Goal: Task Accomplishment & Management: Use online tool/utility

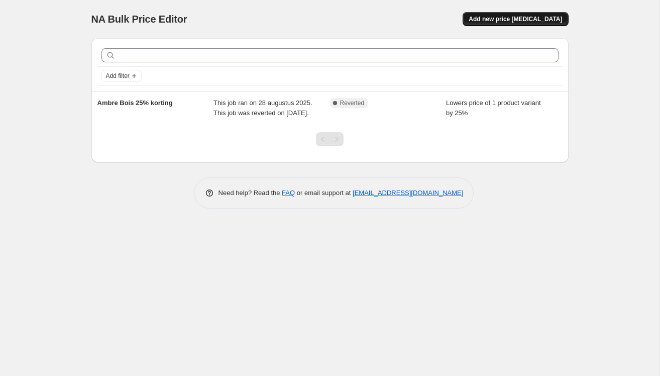
click at [516, 21] on span "Add new price [MEDICAL_DATA]" at bounding box center [515, 19] width 93 height 8
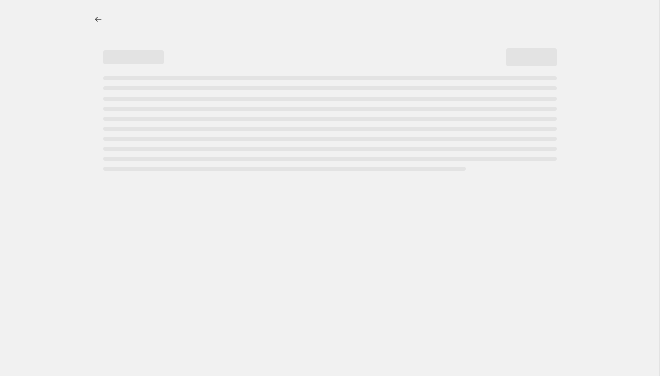
select select "percentage"
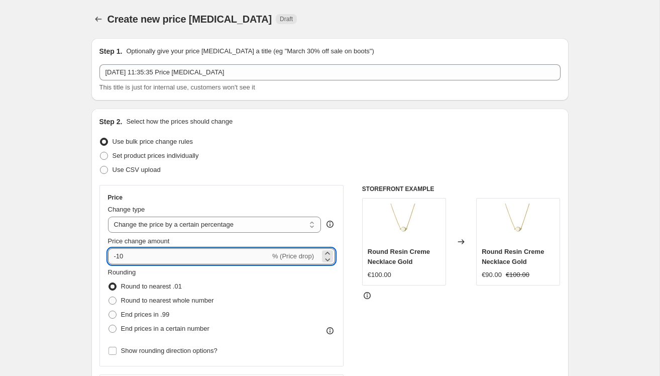
click at [200, 260] on input "-10" at bounding box center [189, 256] width 162 height 16
type input "-15"
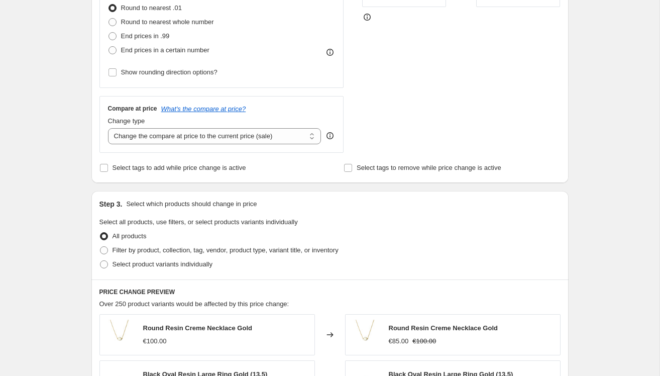
scroll to position [279, 0]
click at [107, 251] on span at bounding box center [104, 250] width 8 height 8
click at [101, 246] on input "Filter by product, collection, tag, vendor, product type, variant title, or inv…" at bounding box center [100, 246] width 1 height 1
radio input "true"
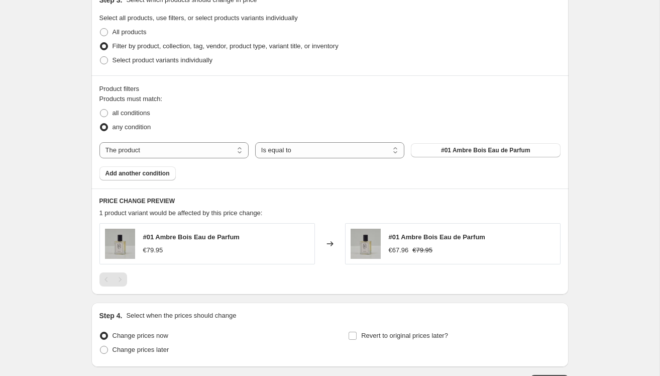
scroll to position [522, 0]
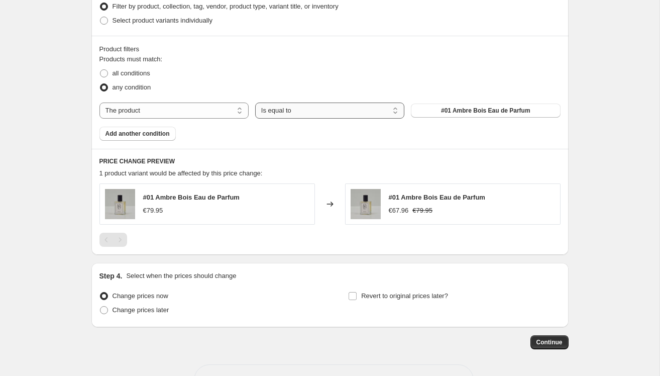
click at [329, 111] on select "Is equal to Is not equal to" at bounding box center [329, 111] width 149 height 16
click at [255, 103] on select "Is equal to Is not equal to" at bounding box center [329, 111] width 149 height 16
click at [263, 113] on select "Is equal to Is not equal to" at bounding box center [329, 111] width 149 height 16
click at [452, 109] on span "#01 Ambre Bois Eau de Parfum" at bounding box center [485, 111] width 89 height 8
click at [134, 133] on span "Add another condition" at bounding box center [138, 134] width 64 height 8
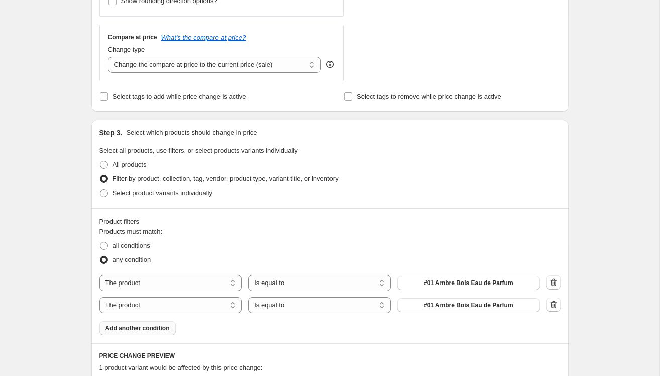
scroll to position [349, 0]
click at [101, 260] on span at bounding box center [104, 261] width 8 height 8
click at [101, 257] on input "any condition" at bounding box center [100, 257] width 1 height 1
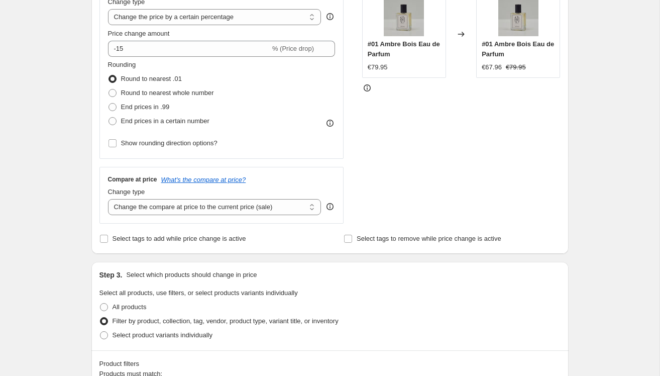
scroll to position [0, 0]
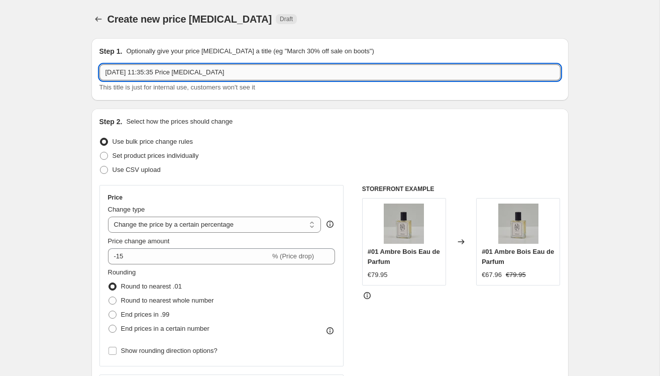
drag, startPoint x: 245, startPoint y: 69, endPoint x: 111, endPoint y: 70, distance: 134.2
click at [111, 70] on input "26 sep 2025, 11:35:35 Price change job" at bounding box center [330, 72] width 461 height 16
click at [110, 70] on input "26 sep 2025, 11:35:35 Price change job" at bounding box center [330, 72] width 461 height 16
type input "E"
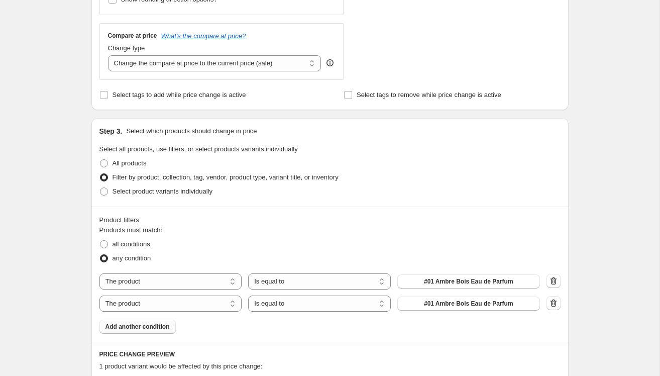
scroll to position [352, 0]
type input "SHOPPING WEEKEND 15%"
click at [269, 280] on select "Is equal to Is not equal to" at bounding box center [319, 280] width 143 height 16
click at [437, 276] on span "#01 Ambre Bois Eau de Parfum" at bounding box center [468, 280] width 89 height 8
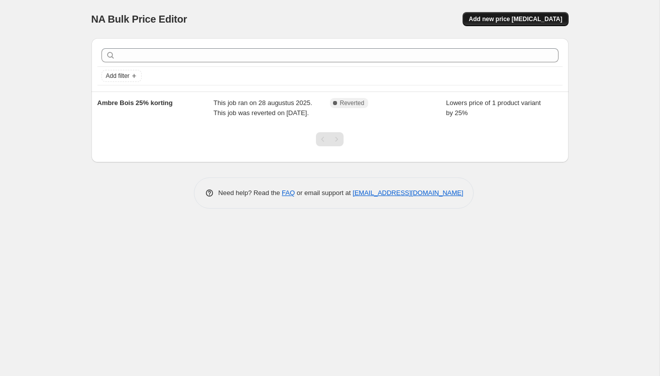
click at [504, 21] on span "Add new price [MEDICAL_DATA]" at bounding box center [515, 19] width 93 height 8
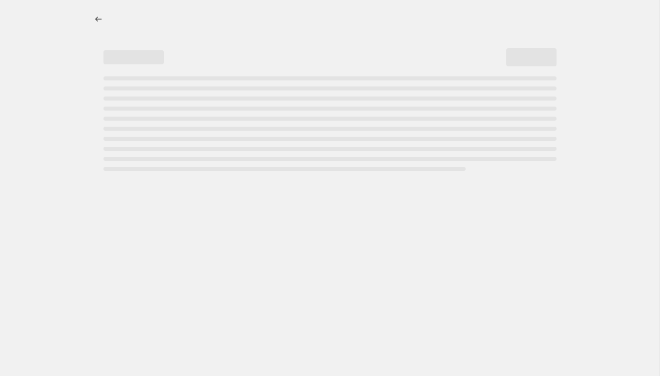
select select "percentage"
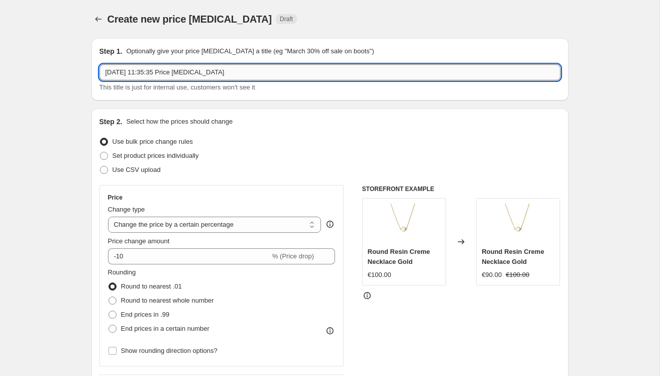
click at [254, 76] on input "26 sep 2025, 11:35:35 Price change job" at bounding box center [330, 72] width 461 height 16
drag, startPoint x: 253, startPoint y: 69, endPoint x: 98, endPoint y: 74, distance: 155.4
click at [98, 74] on div "Step 1. Optionally give your price change job a title (eg "March 30% off sale o…" at bounding box center [330, 69] width 478 height 62
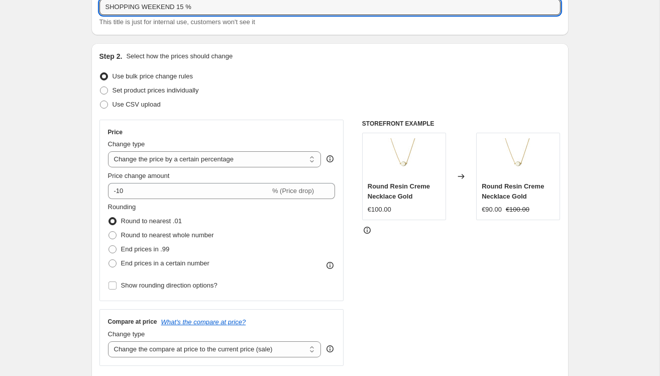
scroll to position [66, 0]
type input "SHOPPING WEEKEND 15 %"
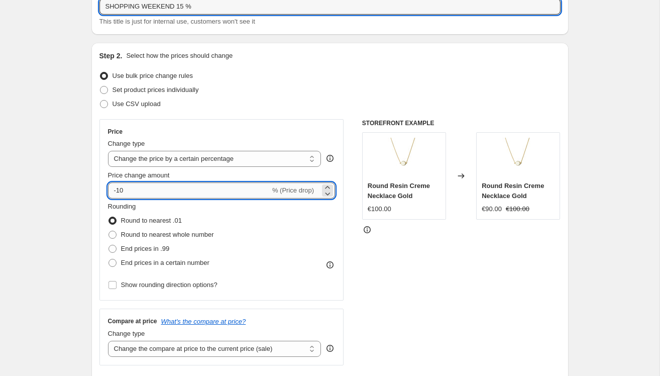
click at [149, 189] on input "-10" at bounding box center [189, 190] width 162 height 16
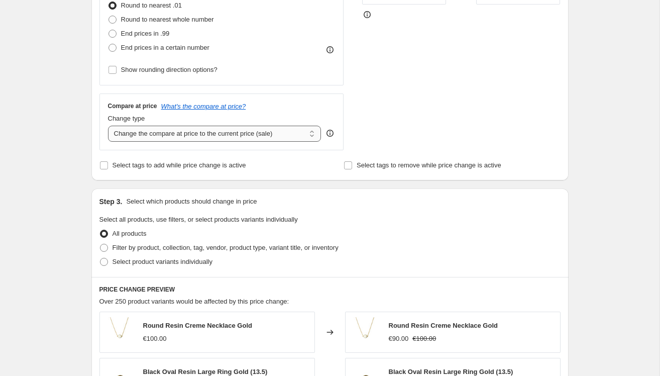
scroll to position [281, 0]
type input "-15"
click at [105, 249] on span at bounding box center [104, 247] width 8 height 8
click at [101, 244] on input "Filter by product, collection, tag, vendor, product type, variant title, or inv…" at bounding box center [100, 243] width 1 height 1
radio input "true"
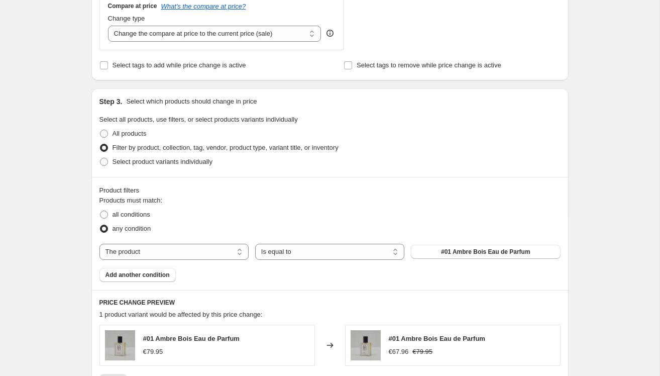
scroll to position [380, 0]
click at [236, 253] on select "The product The product's collection The product's tag The product's vendor The…" at bounding box center [174, 253] width 149 height 16
select select "collection"
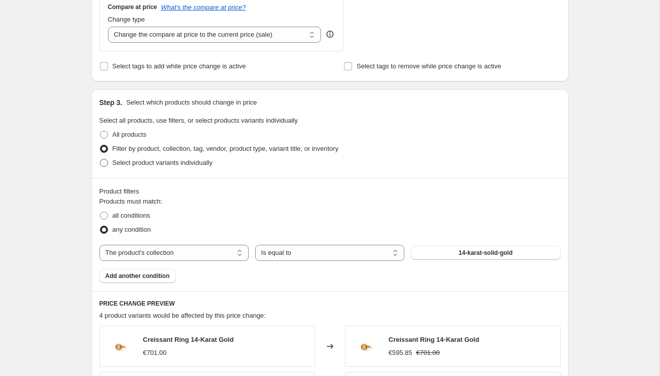
click at [104, 163] on span at bounding box center [104, 163] width 8 height 8
click at [101, 159] on input "Select product variants individually" at bounding box center [100, 159] width 1 height 1
radio input "true"
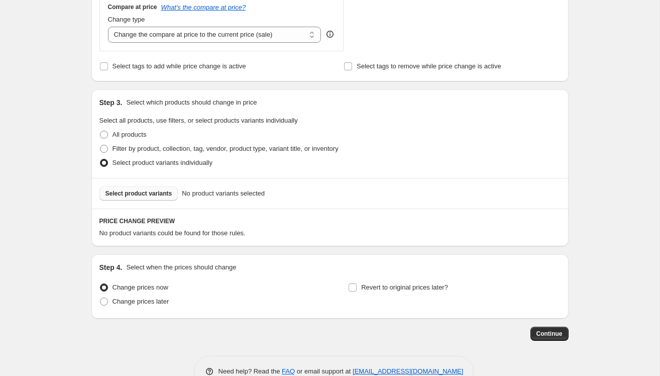
click at [142, 192] on span "Select product variants" at bounding box center [139, 193] width 67 height 8
click at [106, 145] on span at bounding box center [104, 149] width 8 height 8
click at [101, 145] on input "Filter by product, collection, tag, vendor, product type, variant title, or inv…" at bounding box center [100, 145] width 1 height 1
radio input "true"
select select "collection"
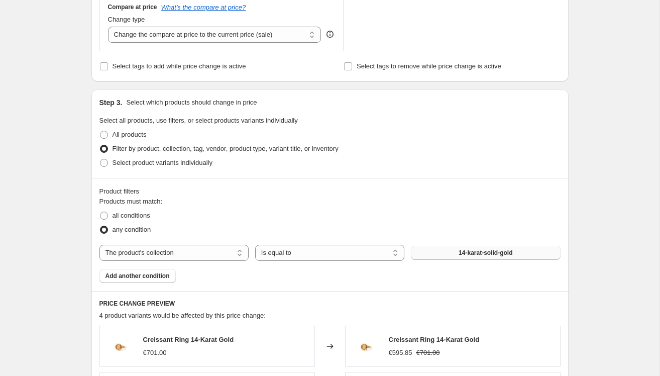
click at [459, 252] on span "14-karat-solid-gold" at bounding box center [486, 253] width 54 height 8
click at [499, 252] on span "14-karat-solid-gold" at bounding box center [486, 253] width 54 height 8
click at [144, 274] on span "Add another condition" at bounding box center [138, 276] width 64 height 8
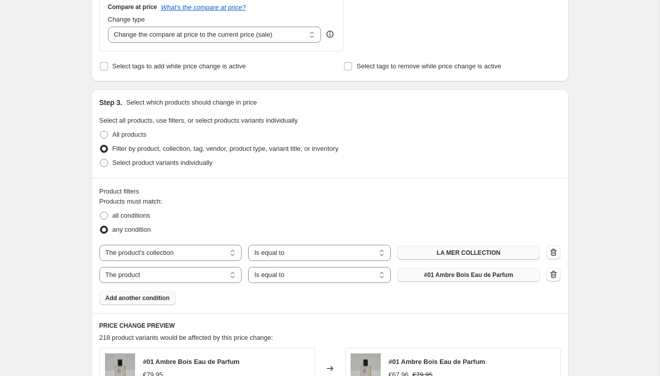
click at [432, 276] on span "#01 Ambre Bois Eau de Parfum" at bounding box center [468, 275] width 89 height 8
click at [231, 272] on select "The product The product's collection The product's tag The product's vendor The…" at bounding box center [171, 275] width 143 height 16
select select "collection"
click at [490, 273] on span "14-karat-solid-gold" at bounding box center [469, 275] width 54 height 8
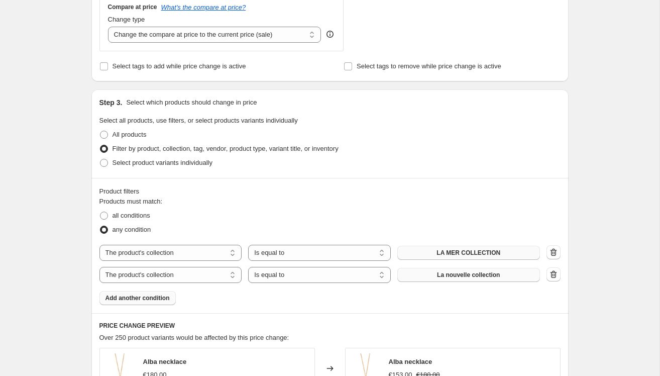
click at [159, 295] on span "Add another condition" at bounding box center [138, 298] width 64 height 8
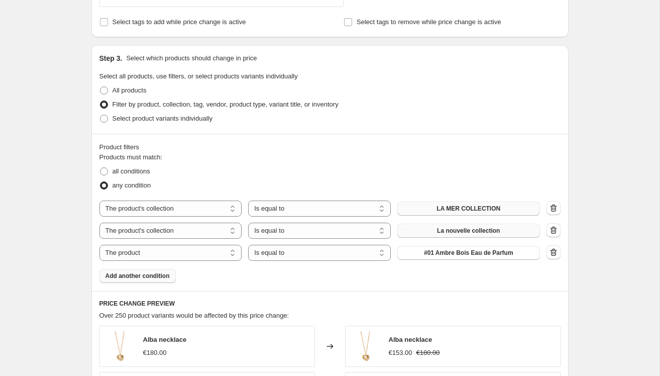
scroll to position [428, 0]
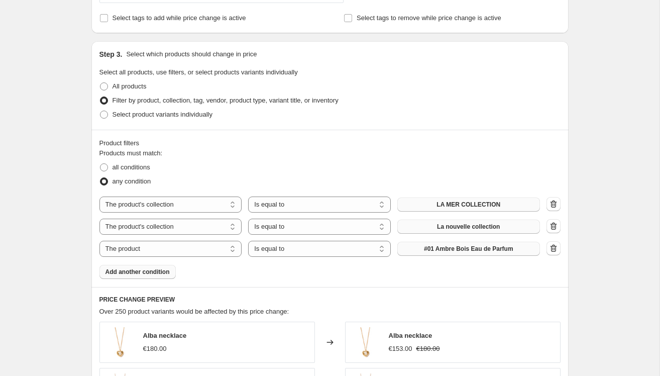
click at [424, 246] on span "#01 Ambre Bois Eau de Parfum" at bounding box center [468, 249] width 89 height 8
click at [474, 247] on span "#01 Ambre Bois Eau de Parfum" at bounding box center [468, 249] width 89 height 8
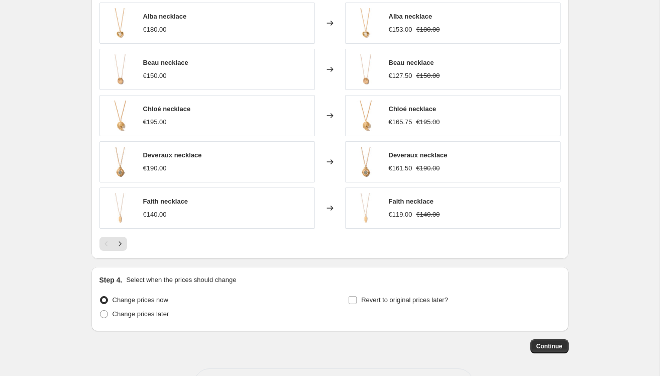
scroll to position [785, 0]
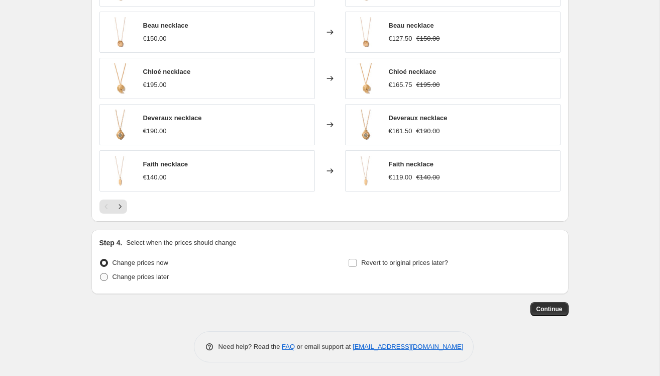
click at [106, 276] on span at bounding box center [104, 277] width 8 height 8
click at [101, 273] on input "Change prices later" at bounding box center [100, 273] width 1 height 1
radio input "true"
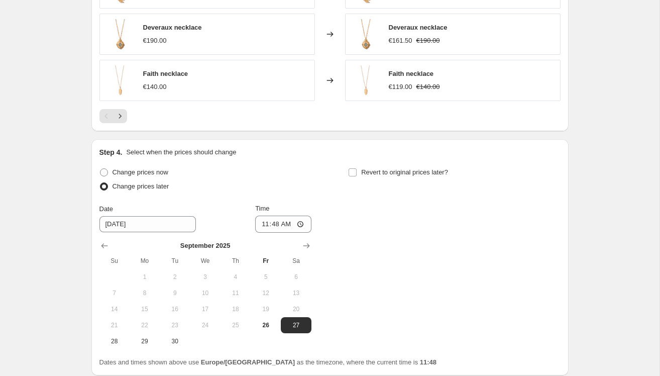
scroll to position [876, 0]
click at [306, 240] on icon "Show next month, October 2025" at bounding box center [307, 245] width 10 height 10
click at [260, 274] on span "3" at bounding box center [266, 276] width 22 height 8
type input "10/3/2025"
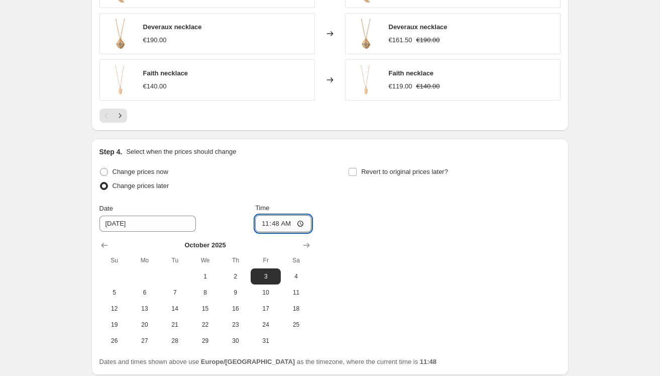
click at [301, 222] on input "11:48" at bounding box center [283, 223] width 56 height 17
type input "08:00"
click at [374, 248] on div "Change prices now Change prices later Date 10/3/2025 Time 08:00 October 2025 Su…" at bounding box center [330, 257] width 461 height 184
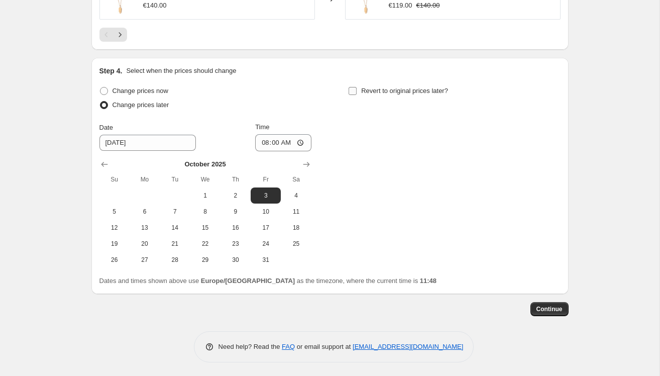
click at [355, 90] on input "Revert to original prices later?" at bounding box center [353, 91] width 8 height 8
checkbox input "true"
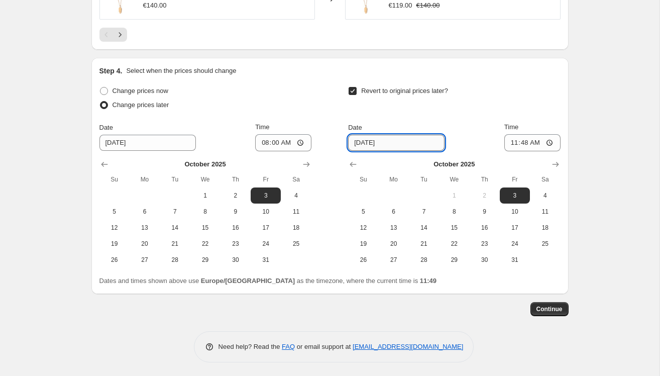
click at [394, 148] on input "10/3/2025" at bounding box center [396, 143] width 97 height 16
click at [370, 210] on span "5" at bounding box center [363, 212] width 22 height 8
type input "[DATE]"
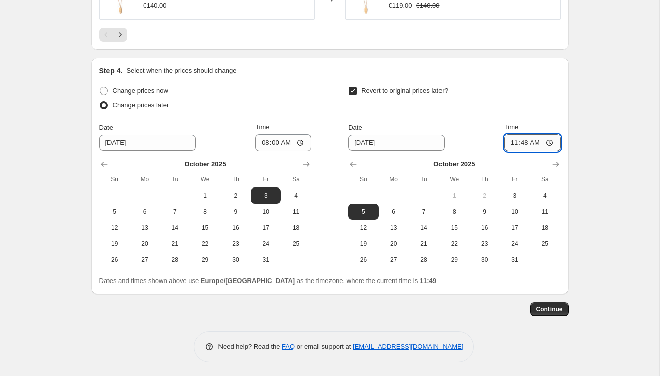
click at [548, 143] on input "11:48" at bounding box center [533, 142] width 56 height 17
click at [548, 308] on span "Continue" at bounding box center [550, 309] width 26 height 8
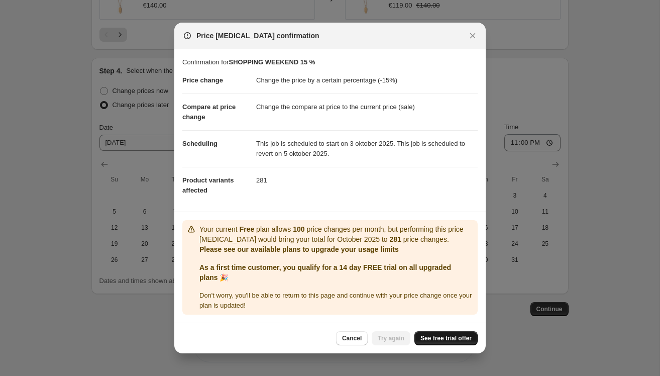
click at [433, 333] on link "See free trial offer" at bounding box center [446, 338] width 63 height 14
click at [474, 34] on icon "Close" at bounding box center [473, 36] width 10 height 10
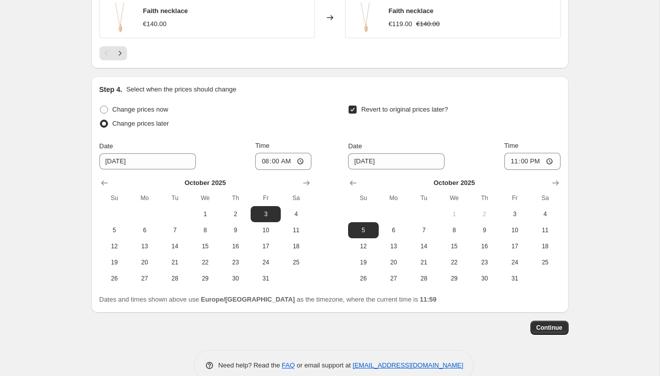
scroll to position [957, 0]
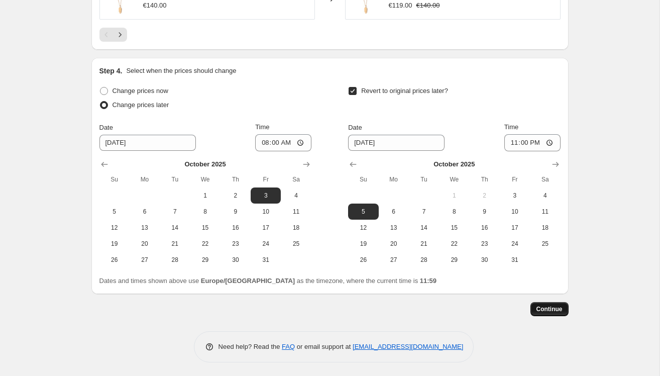
click at [548, 310] on span "Continue" at bounding box center [550, 309] width 26 height 8
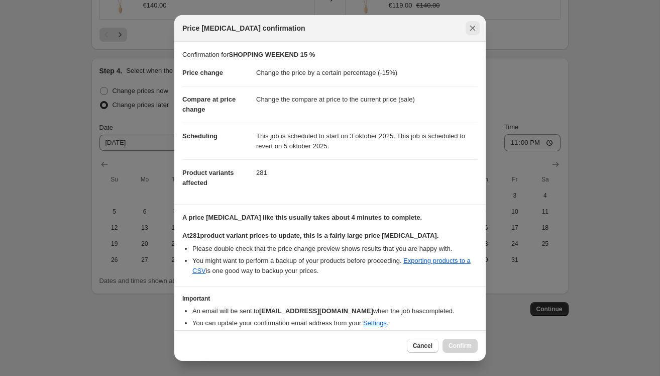
click at [475, 27] on icon "Close" at bounding box center [473, 28] width 10 height 10
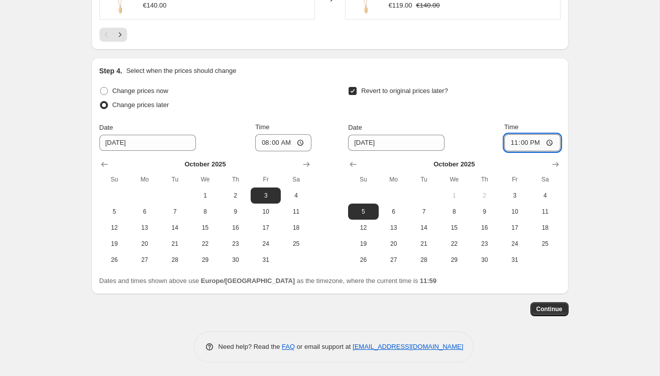
click at [549, 141] on input "23:00" at bounding box center [533, 142] width 56 height 17
type input "23:59"
click at [557, 308] on span "Continue" at bounding box center [550, 309] width 26 height 8
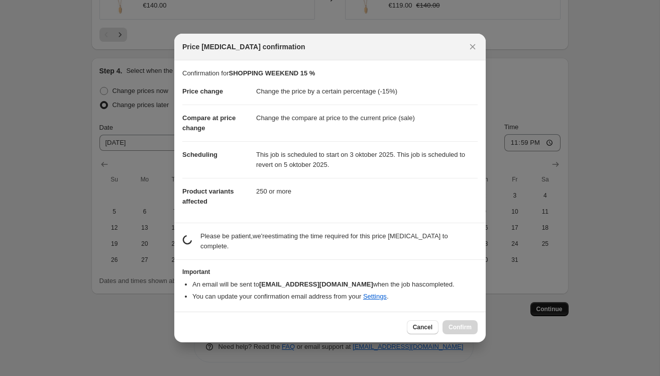
scroll to position [0, 0]
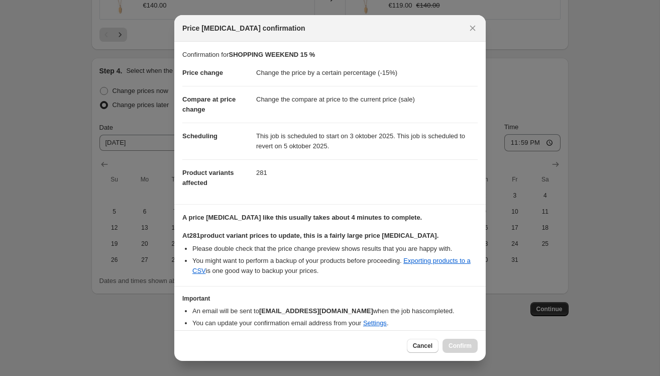
click at [459, 344] on div "Cancel Confirm" at bounding box center [442, 346] width 71 height 14
click at [470, 29] on icon "Close" at bounding box center [473, 28] width 10 height 10
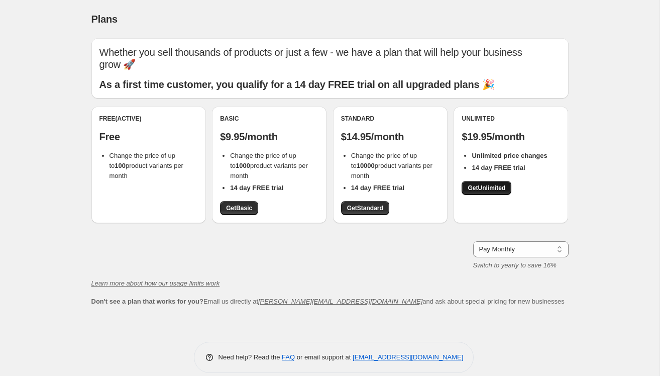
click at [488, 184] on span "Get Unlimited" at bounding box center [487, 188] width 38 height 8
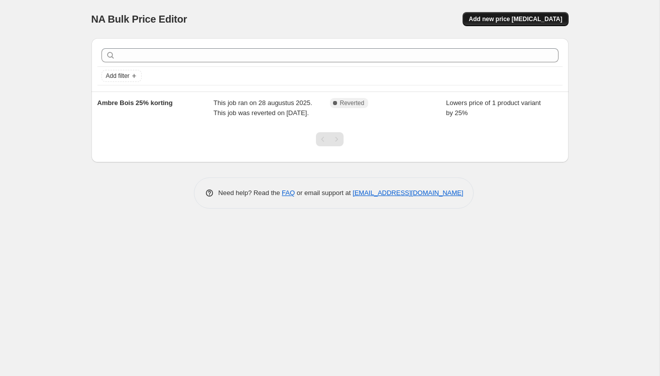
click at [544, 18] on span "Add new price [MEDICAL_DATA]" at bounding box center [515, 19] width 93 height 8
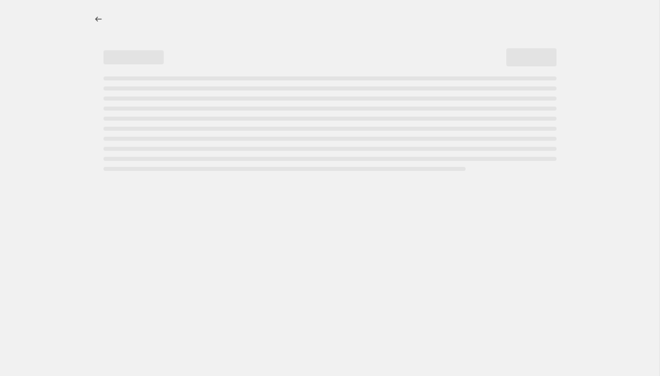
select select "percentage"
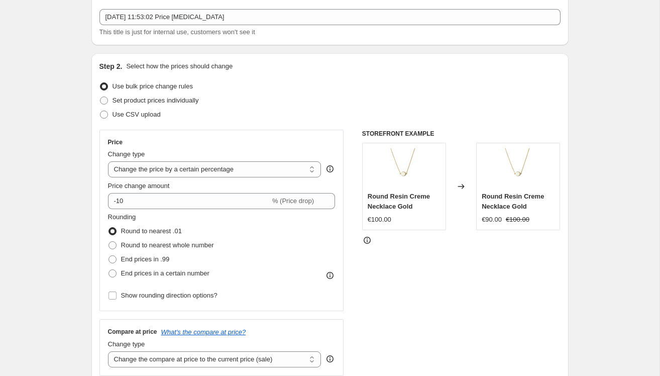
scroll to position [56, 0]
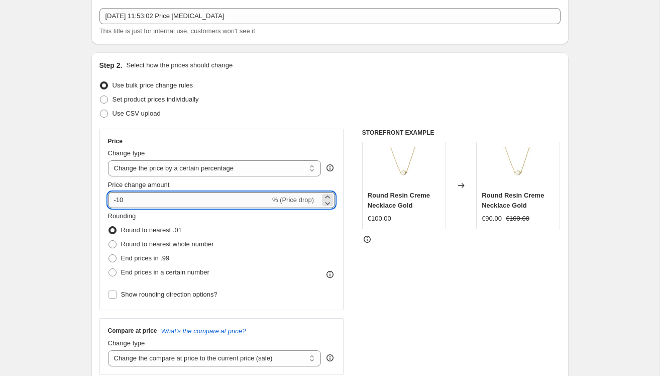
click at [134, 195] on input "-10" at bounding box center [189, 200] width 162 height 16
type input "-15"
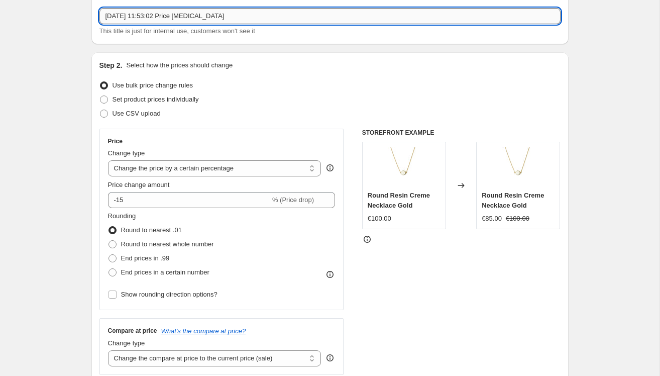
click at [149, 18] on input "26 sep 2025, 11:53:02 Price change job" at bounding box center [330, 16] width 461 height 16
drag, startPoint x: 240, startPoint y: 17, endPoint x: -82, endPoint y: 17, distance: 322.2
click at [0, 17] on html "Home Settings Plans Skip to content Create new price change job. This page is r…" at bounding box center [330, 132] width 660 height 376
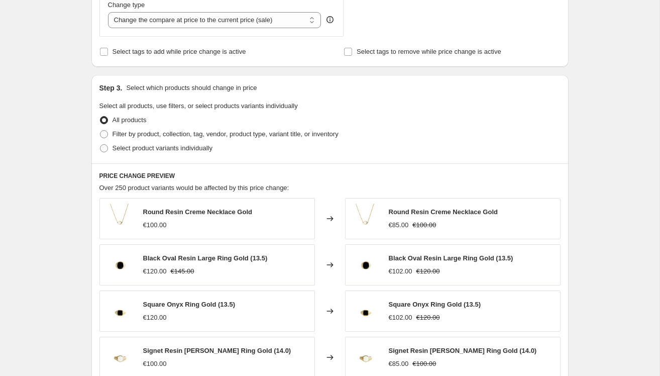
scroll to position [397, 0]
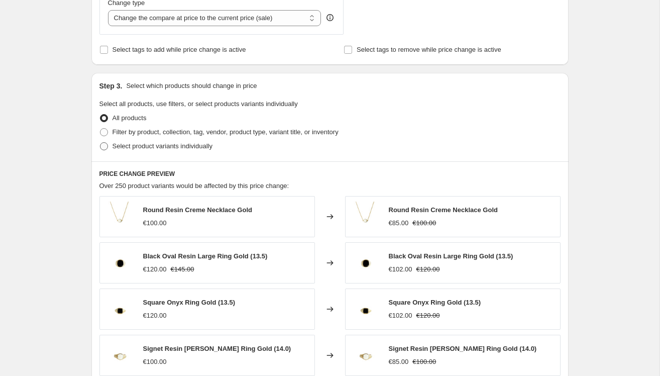
type input "SHOPPING WEEKEND 15%"
click at [106, 147] on span at bounding box center [104, 146] width 8 height 8
click at [101, 143] on input "Select product variants individually" at bounding box center [100, 142] width 1 height 1
radio input "true"
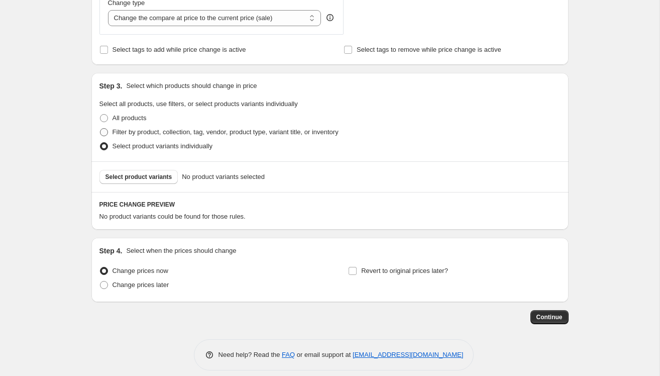
click at [107, 133] on span at bounding box center [104, 132] width 8 height 8
click at [101, 129] on input "Filter by product, collection, tag, vendor, product type, variant title, or inv…" at bounding box center [100, 128] width 1 height 1
radio input "true"
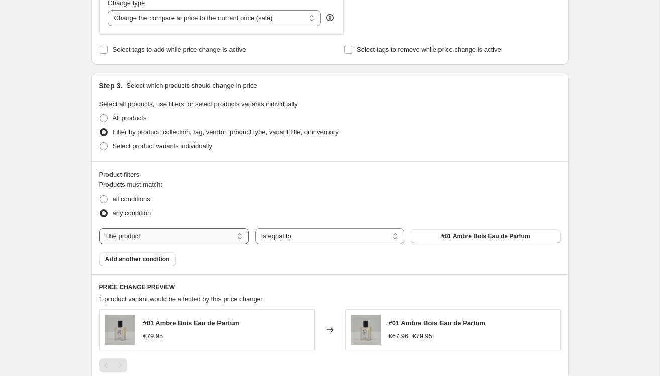
click at [240, 237] on select "The product The product's collection The product's tag The product's vendor The…" at bounding box center [174, 236] width 149 height 16
select select "collection"
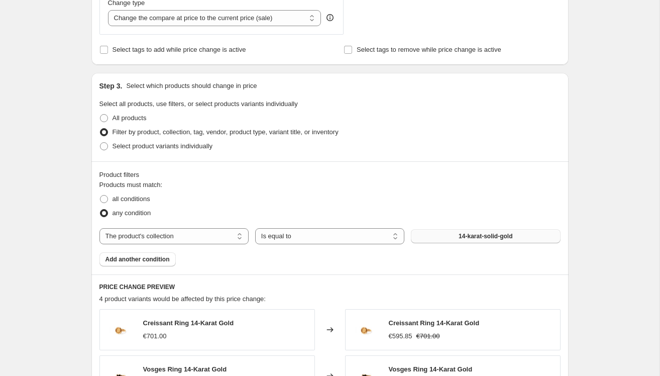
click at [444, 233] on button "14-karat-solid-gold" at bounding box center [485, 236] width 149 height 14
click at [130, 259] on span "Add another condition" at bounding box center [138, 259] width 64 height 8
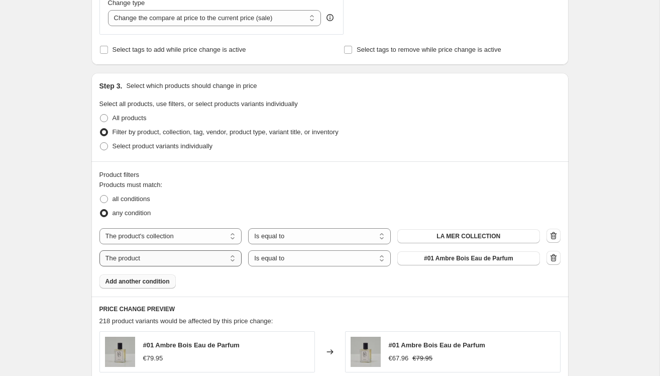
click at [235, 257] on select "The product The product's collection The product's tag The product's vendor The…" at bounding box center [171, 258] width 143 height 16
select select "collection"
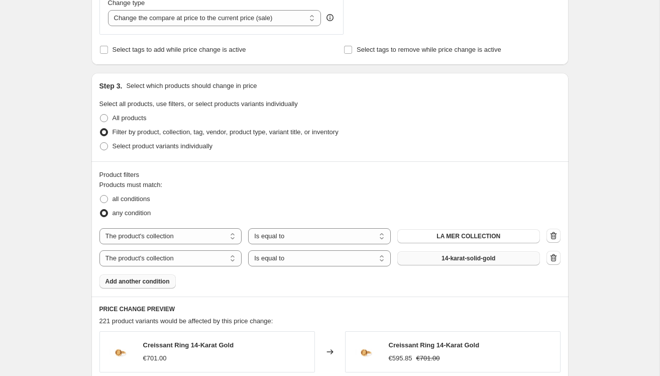
click at [474, 257] on span "14-karat-solid-gold" at bounding box center [469, 258] width 54 height 8
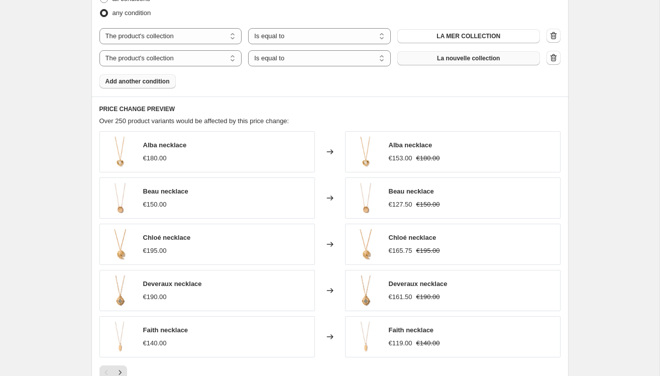
scroll to position [763, 0]
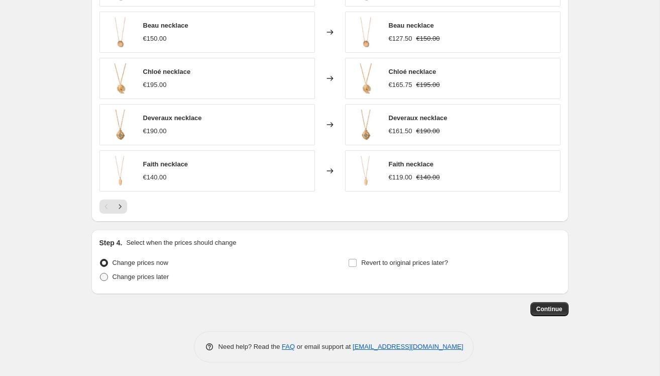
click at [102, 277] on span at bounding box center [104, 277] width 8 height 8
click at [101, 273] on input "Change prices later" at bounding box center [100, 273] width 1 height 1
radio input "true"
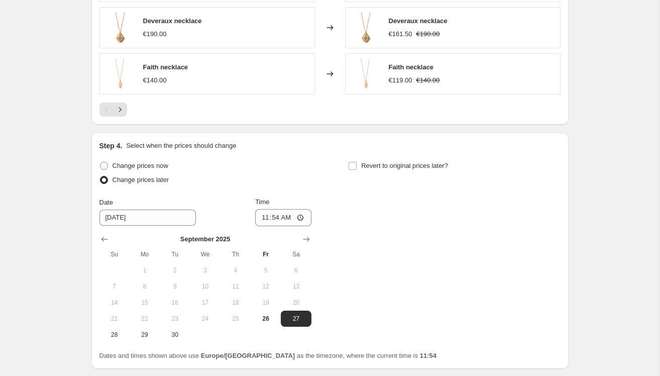
scroll to position [860, 0]
click at [310, 236] on icon "Show next month, October 2025" at bounding box center [307, 239] width 10 height 10
click at [268, 266] on span "3" at bounding box center [266, 270] width 22 height 8
type input "[DATE]"
click at [353, 164] on input "Revert to original prices later?" at bounding box center [353, 165] width 8 height 8
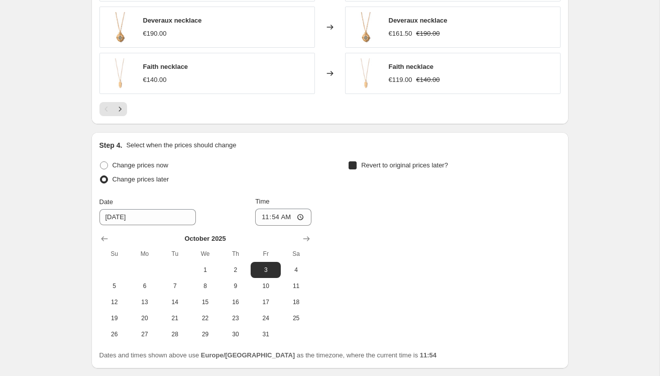
checkbox input "true"
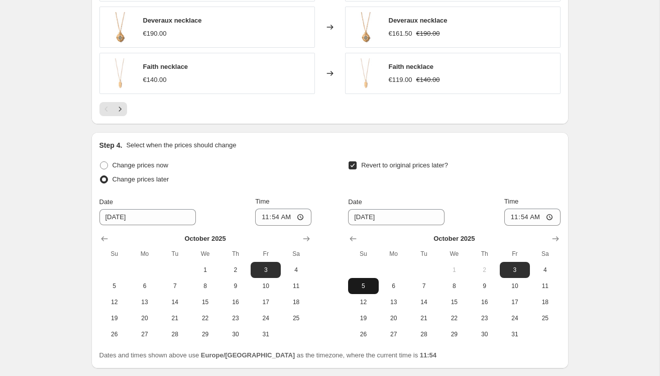
click at [367, 286] on span "5" at bounding box center [363, 286] width 22 height 8
type input "[DATE]"
click at [549, 218] on input "11:54" at bounding box center [533, 217] width 56 height 17
type input "23:00"
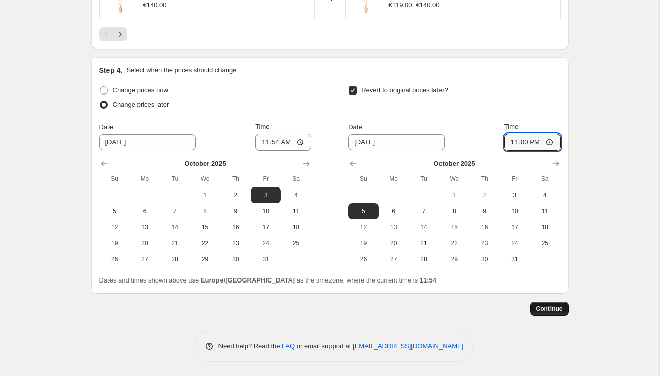
click at [546, 306] on span "Continue" at bounding box center [550, 309] width 26 height 8
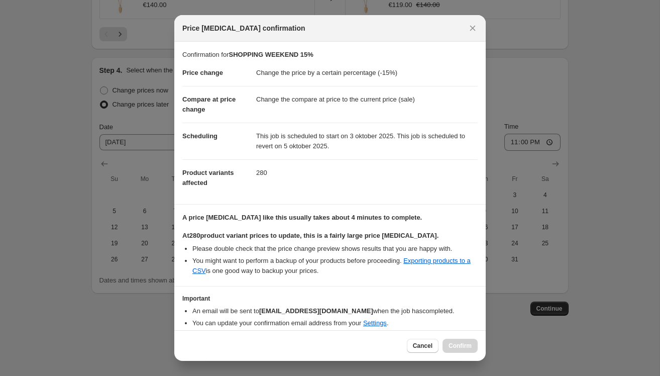
click at [458, 345] on div "Cancel Confirm" at bounding box center [442, 346] width 71 height 14
click at [456, 352] on div "Cancel Confirm" at bounding box center [442, 346] width 71 height 14
click at [473, 33] on icon "Close" at bounding box center [473, 28] width 10 height 10
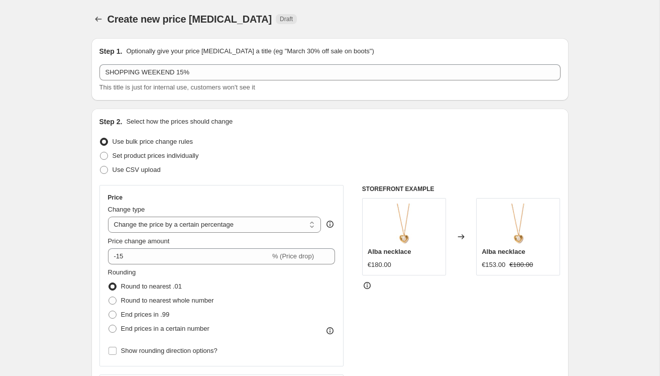
scroll to position [935, 0]
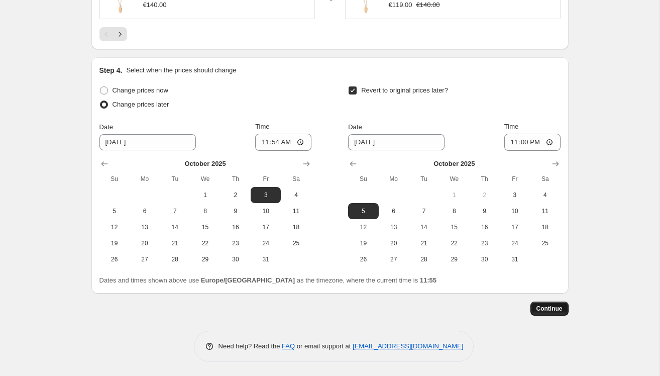
click at [555, 307] on span "Continue" at bounding box center [550, 309] width 26 height 8
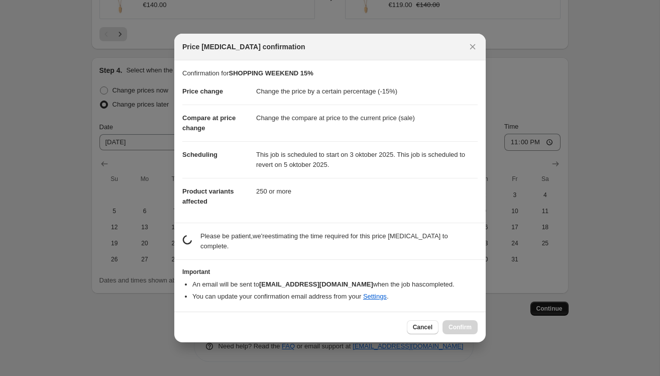
scroll to position [0, 0]
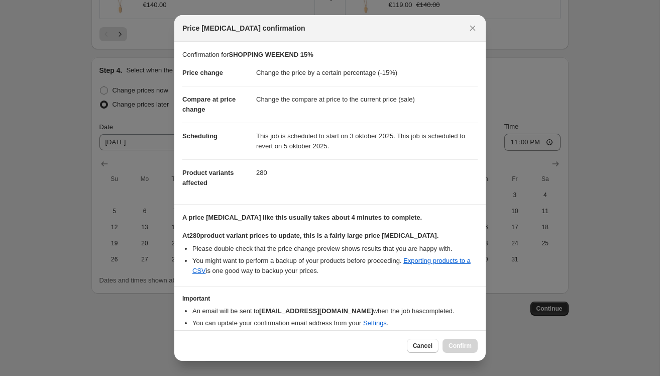
click at [625, 276] on div at bounding box center [330, 188] width 660 height 376
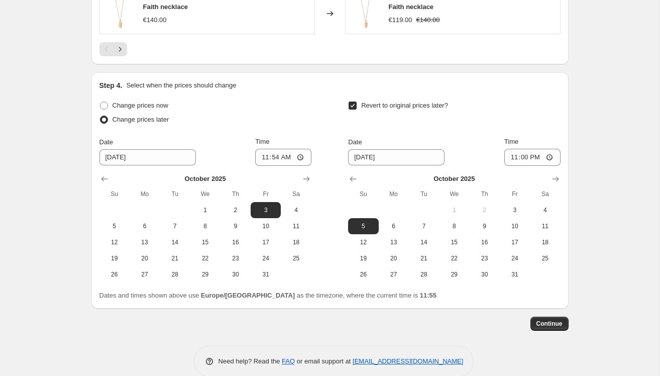
scroll to position [935, 0]
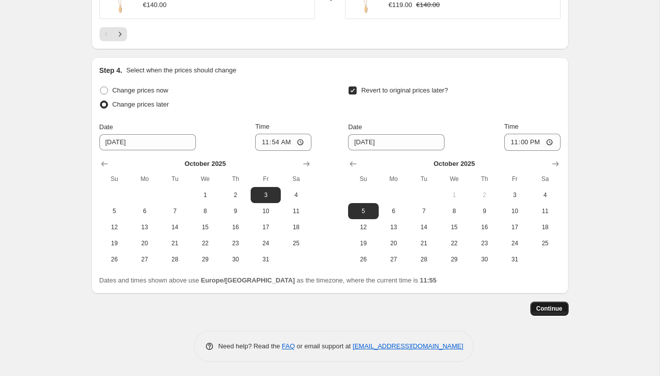
click at [549, 310] on span "Continue" at bounding box center [550, 309] width 26 height 8
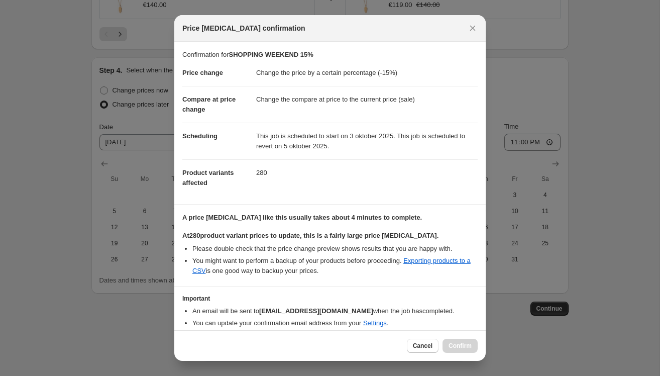
click at [468, 341] on div "Cancel Confirm" at bounding box center [442, 346] width 71 height 14
click at [533, 349] on div at bounding box center [330, 188] width 660 height 376
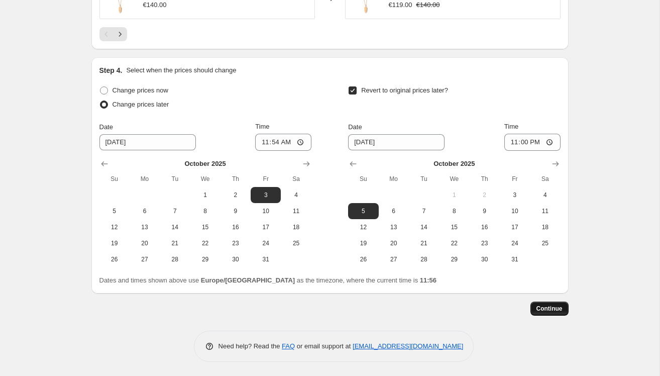
click at [541, 304] on button "Continue" at bounding box center [550, 309] width 38 height 14
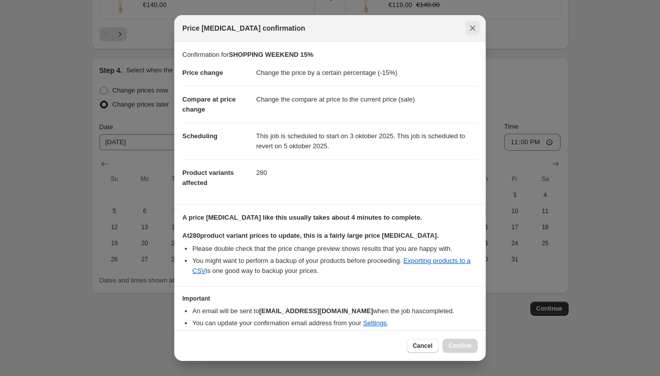
click at [472, 27] on icon "Close" at bounding box center [473, 29] width 6 height 6
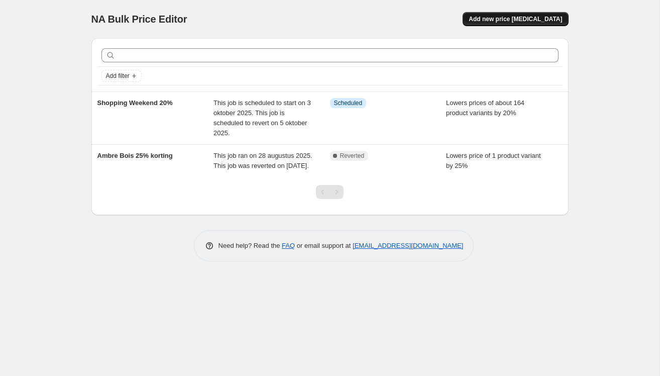
click at [491, 19] on span "Add new price [MEDICAL_DATA]" at bounding box center [515, 19] width 93 height 8
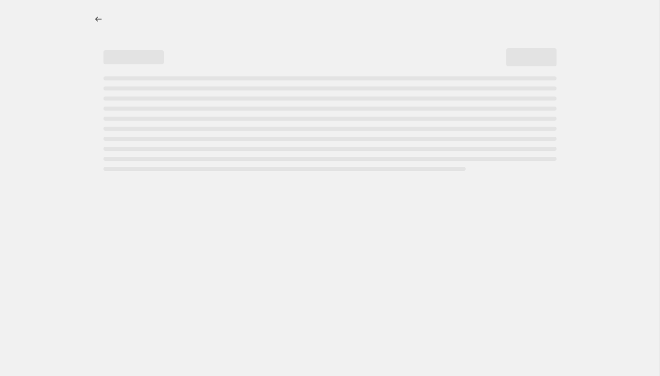
select select "percentage"
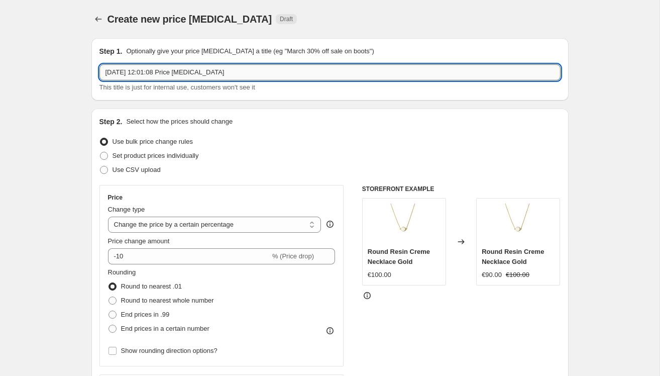
click at [141, 77] on input "26 sep 2025, 12:01:08 Price change job" at bounding box center [330, 72] width 461 height 16
type input "26 sep 2025, 12:01:08 Price change jobS"
drag, startPoint x: 253, startPoint y: 76, endPoint x: 40, endPoint y: 51, distance: 215.1
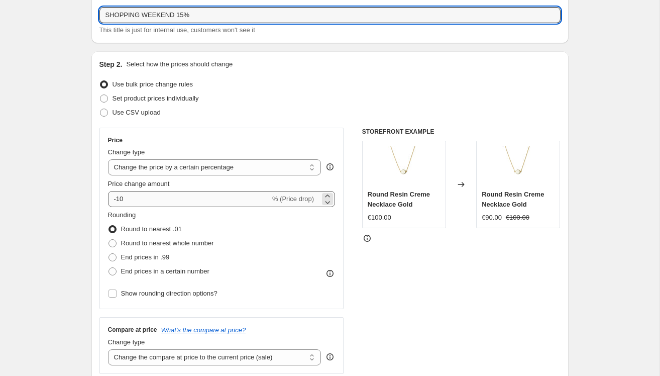
scroll to position [58, 0]
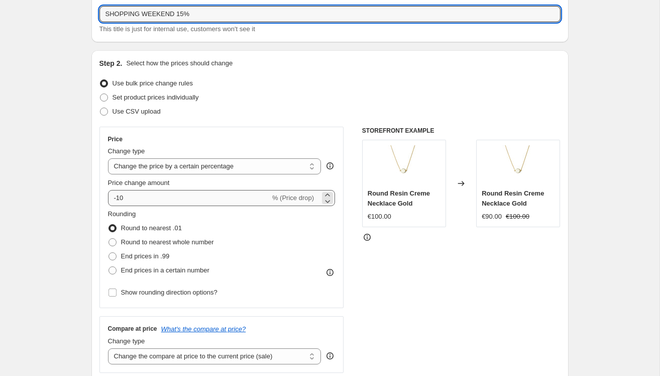
type input "SHOPPING WEEKEND 15%"
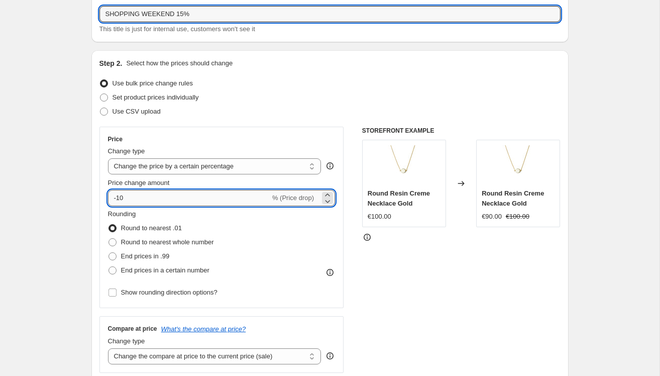
click at [157, 199] on input "-10" at bounding box center [189, 198] width 162 height 16
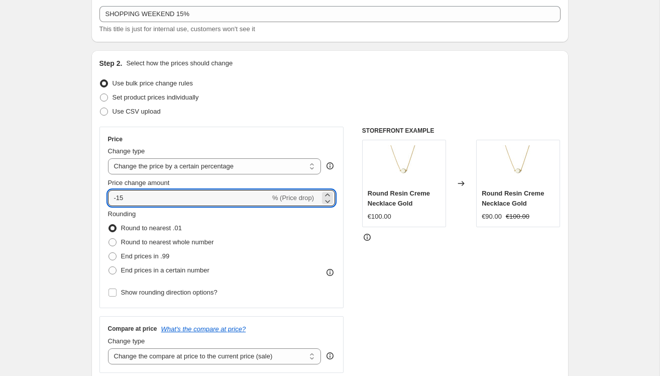
type input "-15"
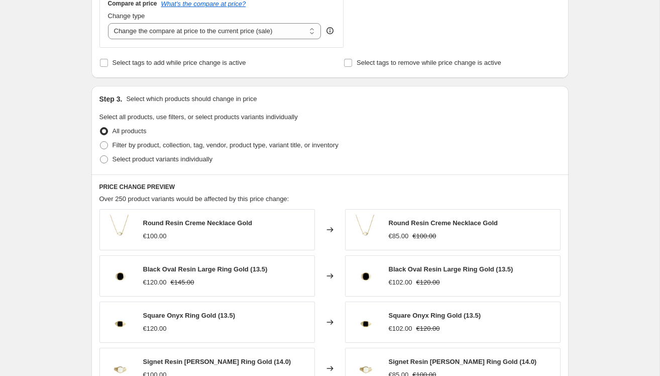
scroll to position [309, 0]
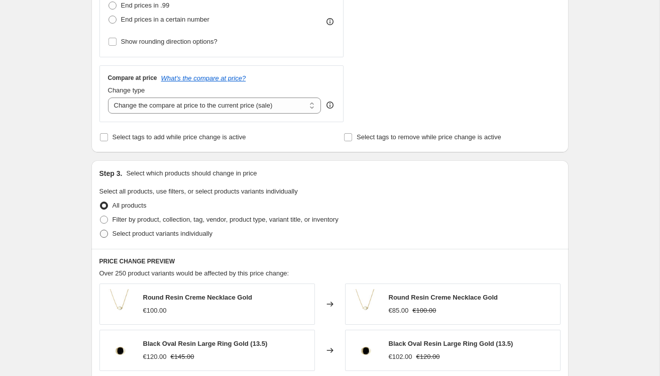
click at [105, 234] on span at bounding box center [104, 234] width 8 height 8
click at [101, 230] on input "Select product variants individually" at bounding box center [100, 230] width 1 height 1
radio input "true"
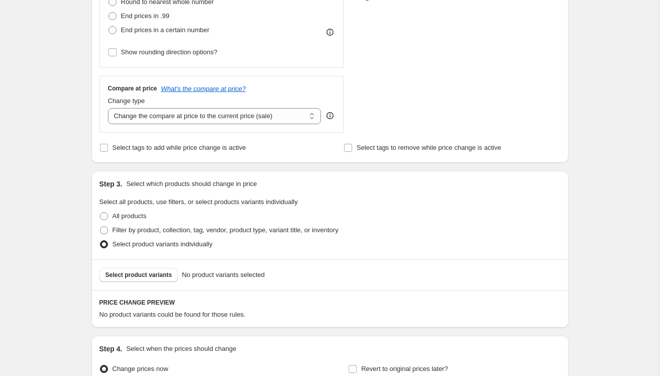
scroll to position [299, 0]
click at [105, 243] on span at bounding box center [104, 244] width 8 height 8
click at [101, 241] on input "Select product variants individually" at bounding box center [100, 240] width 1 height 1
click at [126, 275] on span "Select product variants" at bounding box center [139, 275] width 67 height 8
click at [102, 228] on span at bounding box center [104, 230] width 8 height 8
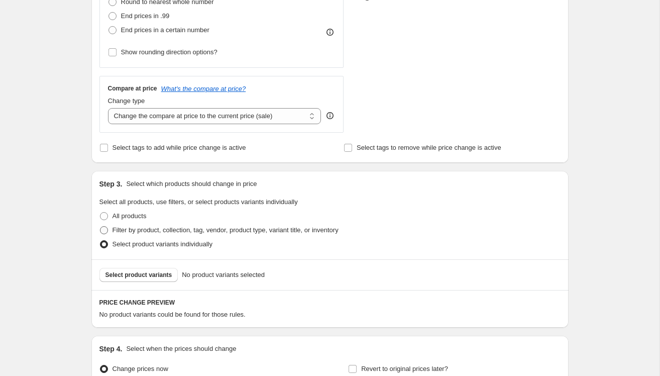
click at [101, 227] on input "Filter by product, collection, tag, vendor, product type, variant title, or inv…" at bounding box center [100, 226] width 1 height 1
radio input "true"
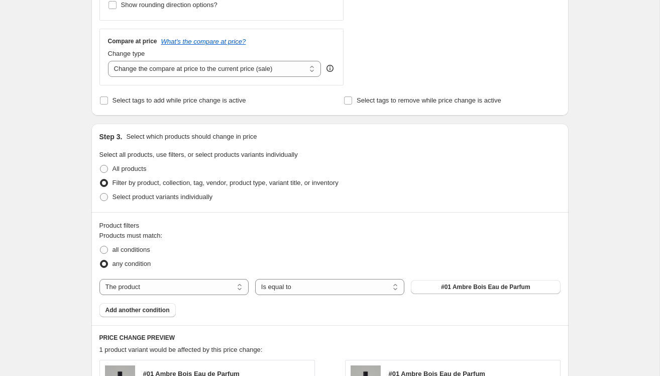
scroll to position [378, 0]
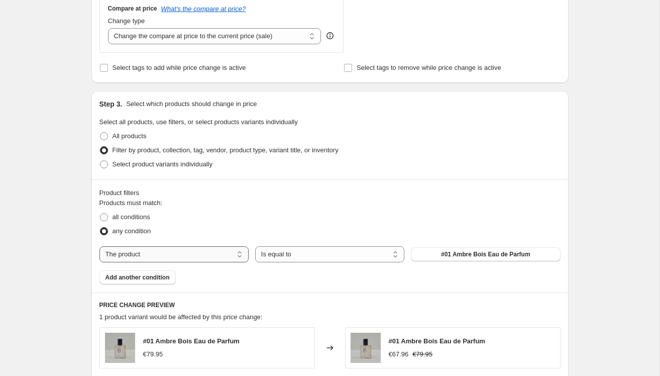
click at [242, 249] on select "The product The product's collection The product's tag The product's vendor The…" at bounding box center [174, 254] width 149 height 16
select select "collection"
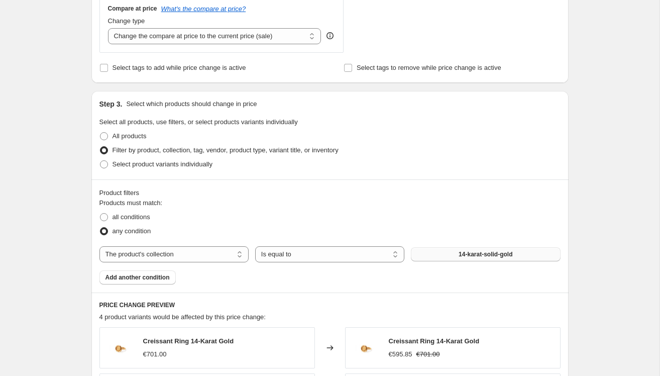
click at [451, 251] on button "14-karat-solid-gold" at bounding box center [485, 254] width 149 height 14
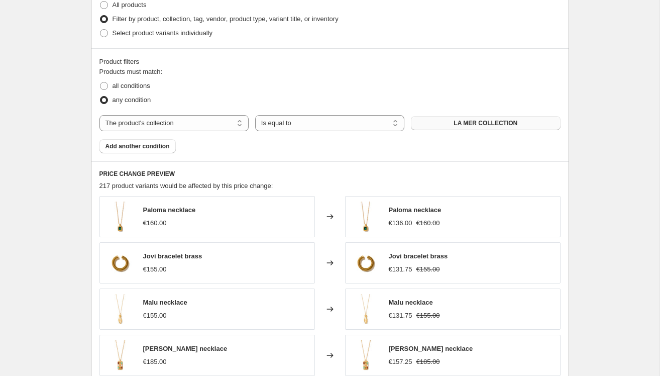
scroll to position [511, 0]
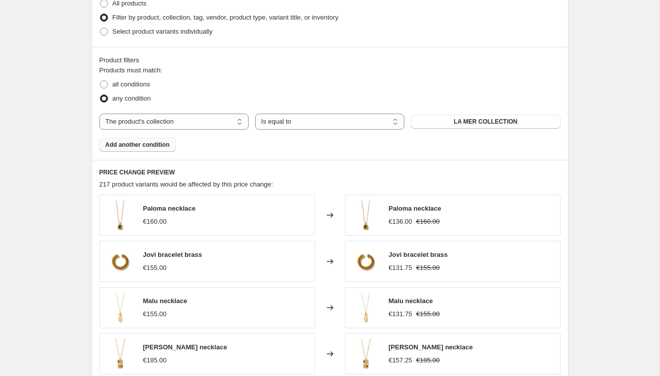
click at [141, 141] on span "Add another condition" at bounding box center [138, 145] width 64 height 8
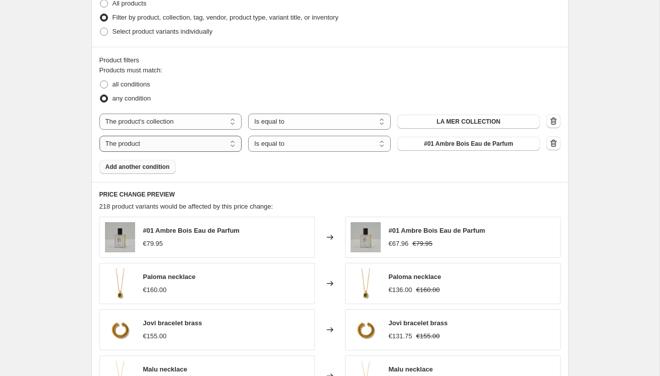
click at [234, 143] on select "The product The product's collection The product's tag The product's vendor The…" at bounding box center [171, 144] width 143 height 16
select select "collection"
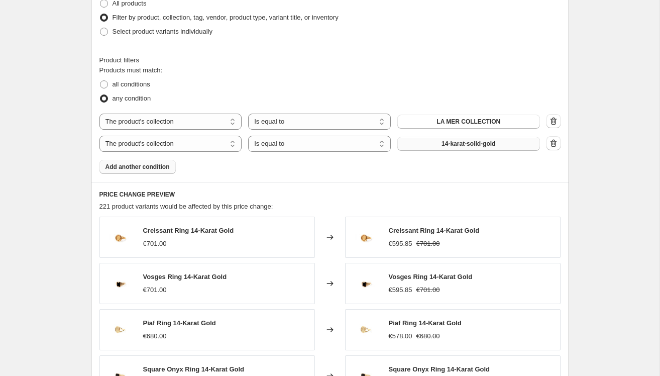
click at [446, 145] on span "14-karat-solid-gold" at bounding box center [469, 144] width 54 height 8
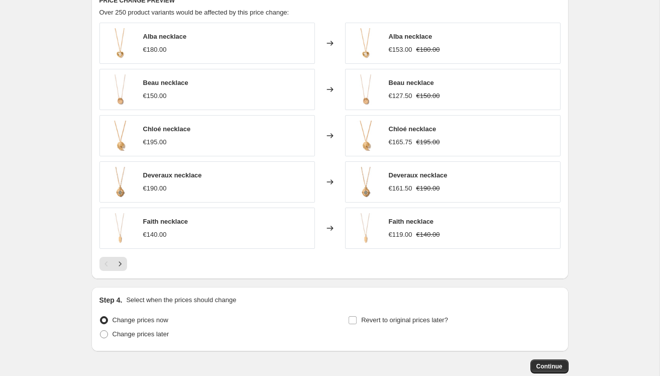
scroll to position [763, 0]
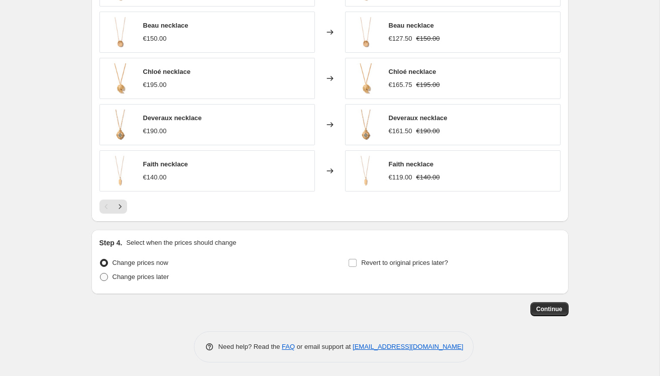
click at [112, 275] on label "Change prices later" at bounding box center [135, 277] width 70 height 14
click at [101, 273] on input "Change prices later" at bounding box center [100, 273] width 1 height 1
radio input "true"
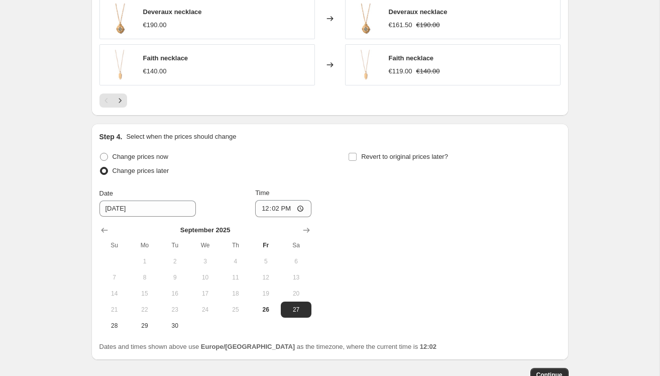
scroll to position [874, 0]
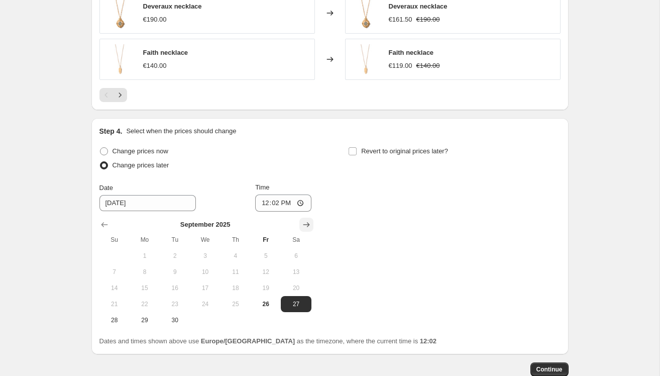
click at [307, 226] on icon "Show next month, October 2025" at bounding box center [307, 225] width 10 height 10
click at [263, 253] on span "3" at bounding box center [266, 256] width 22 height 8
type input "[DATE]"
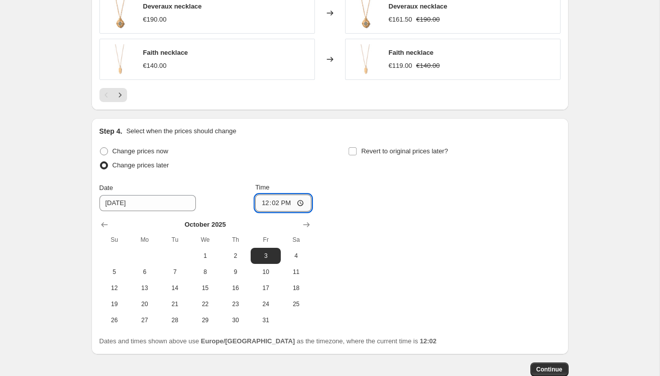
click at [289, 201] on input "12:02" at bounding box center [283, 203] width 56 height 17
click at [299, 202] on input "12:02" at bounding box center [283, 203] width 56 height 17
type input "08:00"
click at [353, 148] on input "Revert to original prices later?" at bounding box center [353, 151] width 8 height 8
checkbox input "true"
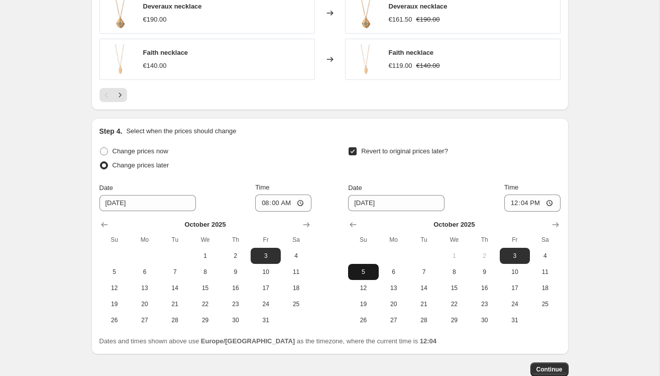
click at [361, 273] on span "5" at bounding box center [363, 272] width 22 height 8
type input "[DATE]"
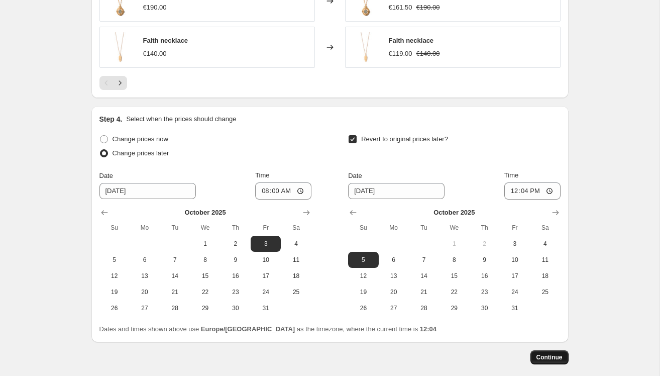
click at [551, 354] on span "Continue" at bounding box center [550, 357] width 26 height 8
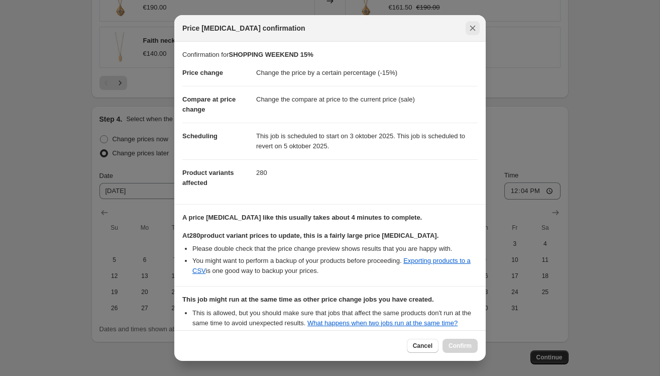
click at [471, 30] on icon "Close" at bounding box center [473, 29] width 6 height 6
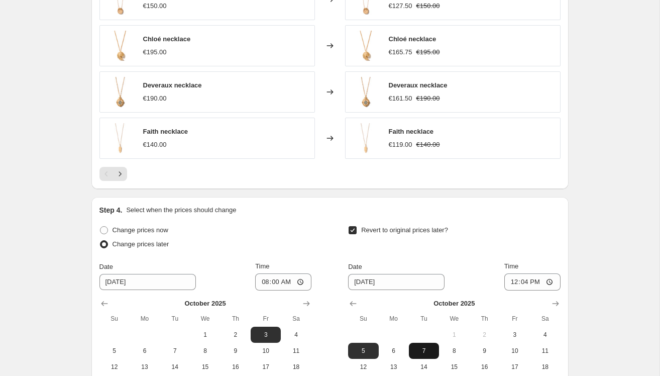
scroll to position [935, 0]
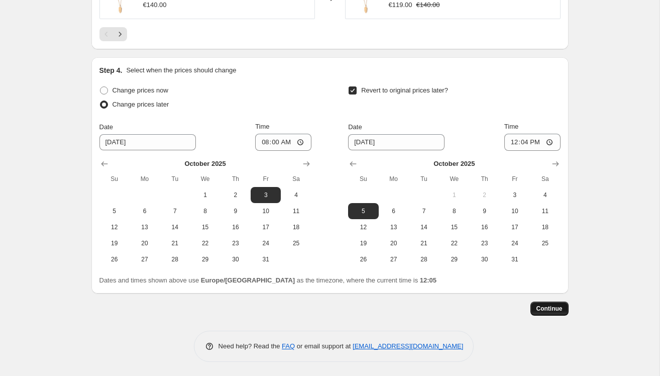
click at [552, 305] on span "Continue" at bounding box center [550, 309] width 26 height 8
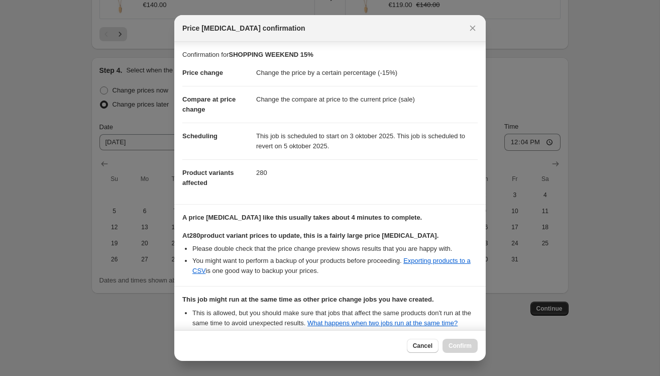
scroll to position [110, 0]
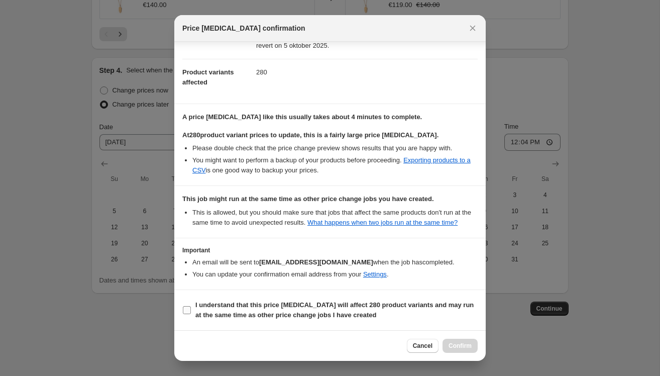
click at [185, 308] on input "I understand that this price change job will affect 280 product variants and ma…" at bounding box center [187, 310] width 8 height 8
checkbox input "true"
click at [462, 343] on span "Confirm" at bounding box center [460, 346] width 23 height 8
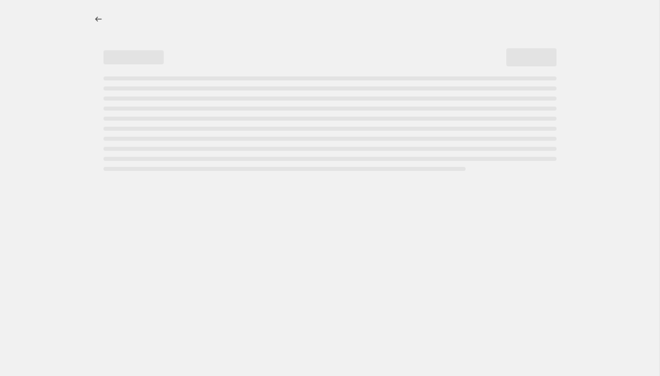
select select "percentage"
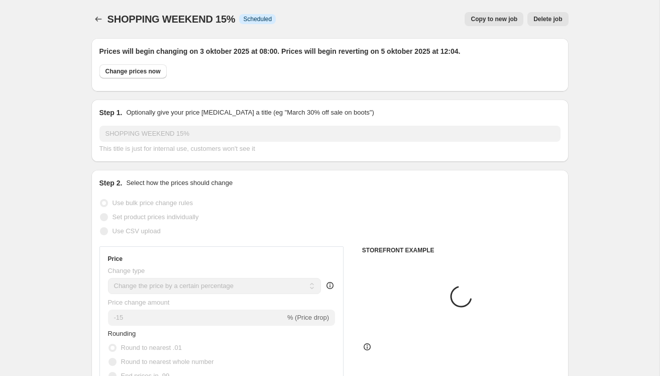
select select "collection"
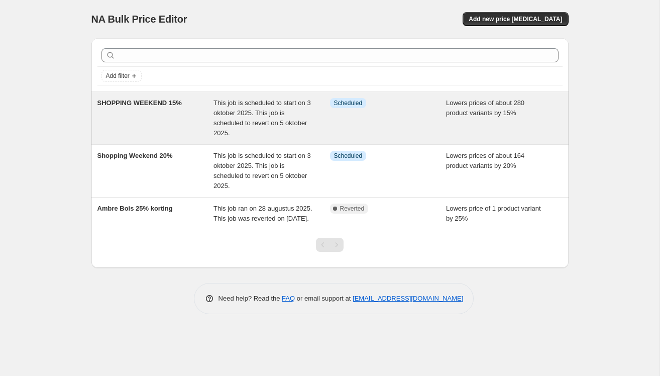
click at [238, 115] on span "This job is scheduled to start on 3 oktober 2025. This job is scheduled to reve…" at bounding box center [263, 118] width 98 height 38
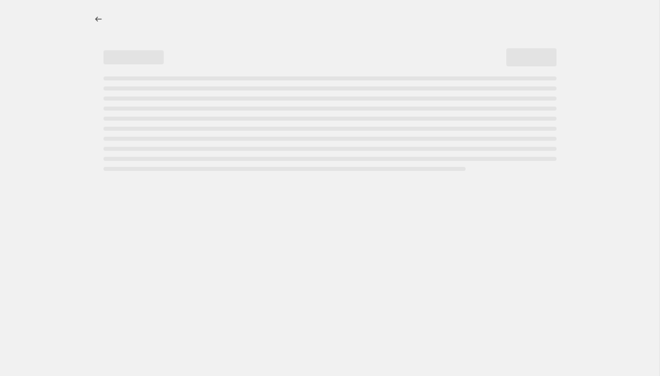
select select "percentage"
select select "collection"
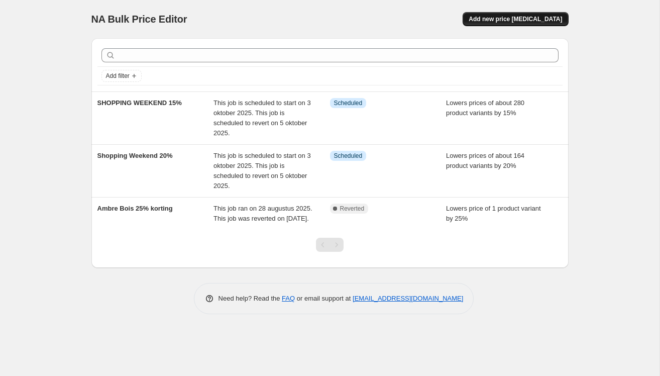
click at [514, 17] on span "Add new price [MEDICAL_DATA]" at bounding box center [515, 19] width 93 height 8
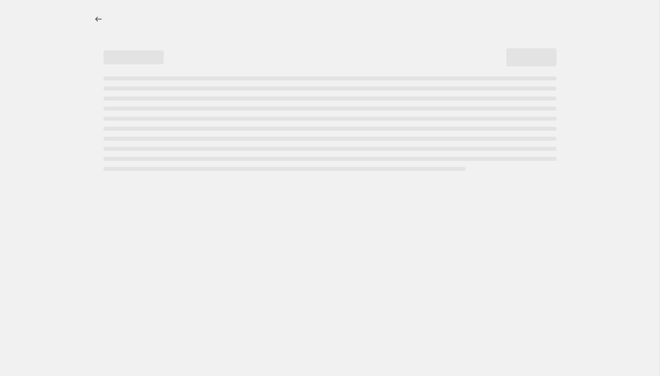
select select "percentage"
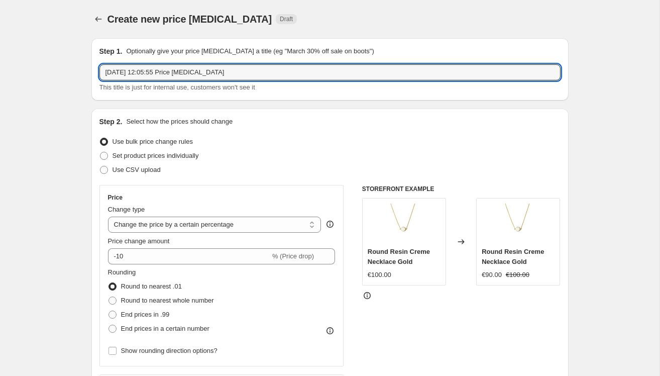
drag, startPoint x: 239, startPoint y: 74, endPoint x: 3, endPoint y: 74, distance: 236.2
type input "SHOPPING WEEKEND"
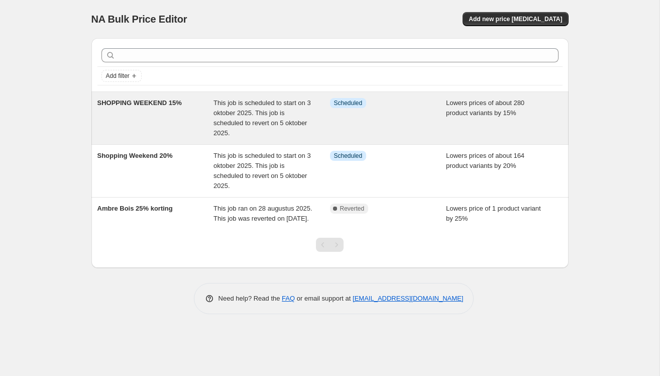
click at [214, 108] on div "This job is scheduled to start on 3 oktober 2025. This job is scheduled to reve…" at bounding box center [272, 118] width 117 height 40
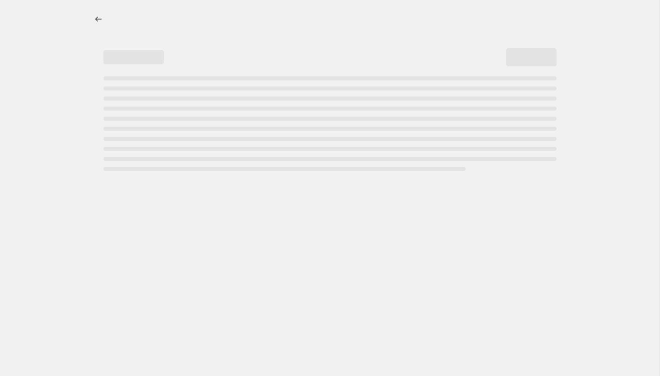
select select "percentage"
select select "collection"
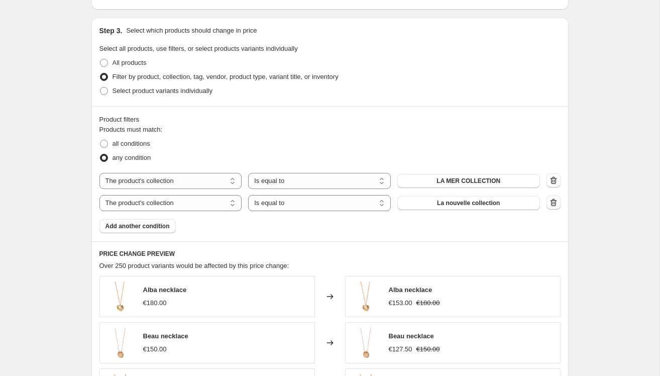
scroll to position [523, 0]
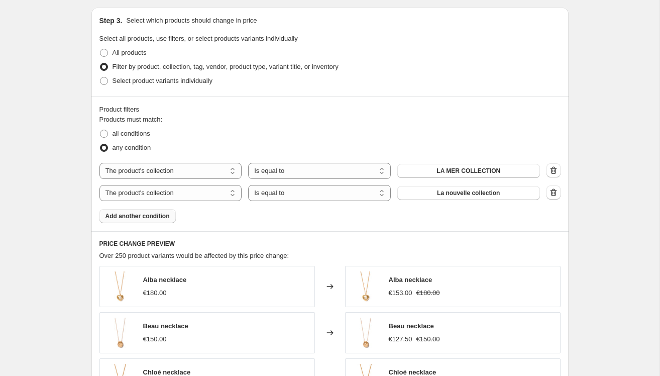
click at [155, 215] on span "Add another condition" at bounding box center [138, 216] width 64 height 8
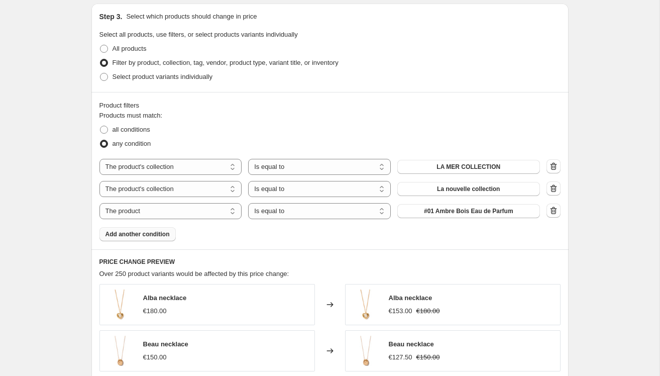
scroll to position [528, 0]
click at [230, 212] on select "The product The product's collection The product's tag The product's vendor The…" at bounding box center [171, 211] width 143 height 16
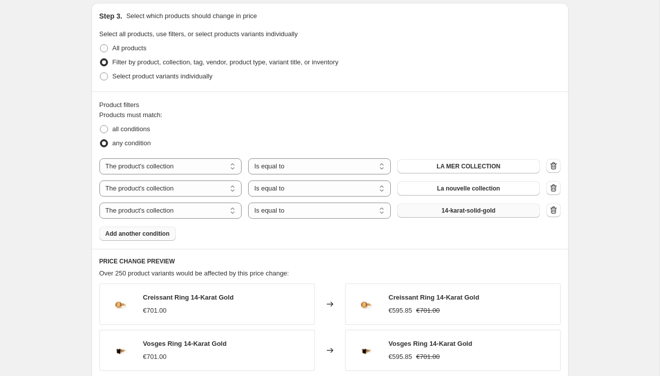
click at [445, 213] on span "14-karat-solid-gold" at bounding box center [469, 211] width 54 height 8
click at [231, 211] on select "The product The product's collection The product's tag The product's vendor The…" at bounding box center [171, 211] width 143 height 16
select select "product"
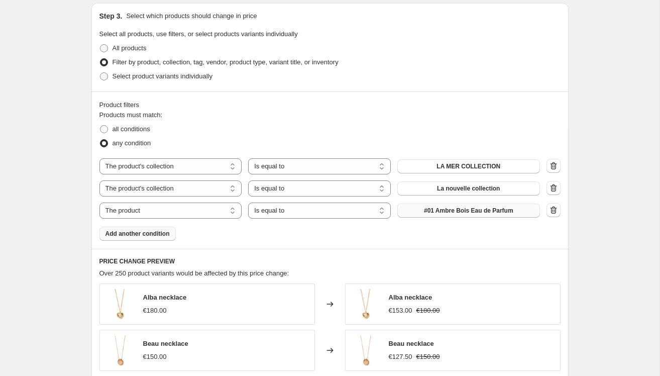
click at [442, 212] on span "#01 Ambre Bois Eau de Parfum" at bounding box center [468, 211] width 89 height 8
click at [147, 233] on span "Add another condition" at bounding box center [138, 234] width 64 height 8
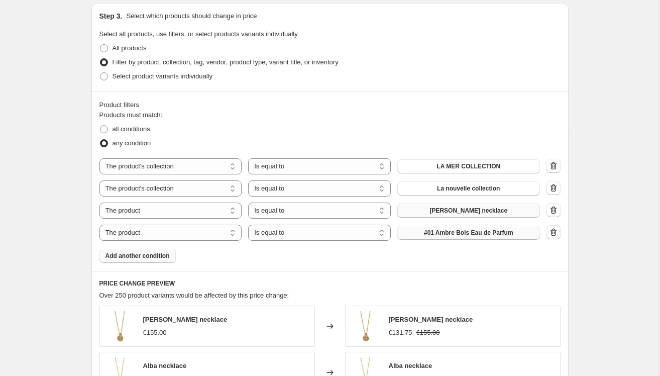
click at [435, 227] on button "#01 Ambre Bois Eau de Parfum" at bounding box center [469, 233] width 143 height 14
click at [551, 208] on icon "button" at bounding box center [553, 210] width 7 height 8
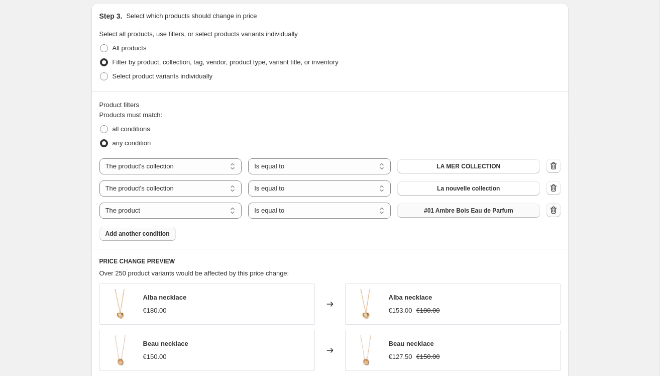
click at [549, 209] on icon "button" at bounding box center [554, 210] width 10 height 10
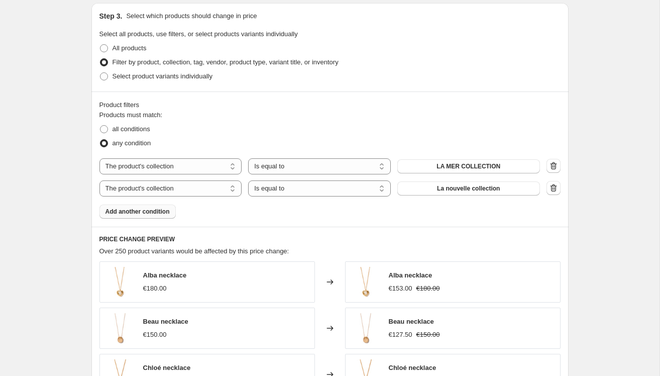
click at [125, 211] on span "Add another condition" at bounding box center [138, 212] width 64 height 8
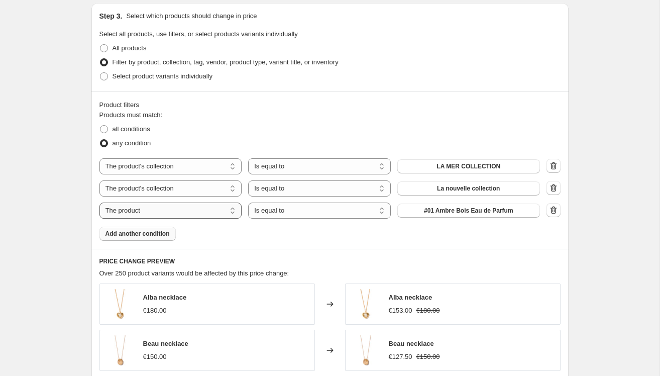
click at [232, 210] on select "The product The product's collection The product's tag The product's vendor The…" at bounding box center [171, 211] width 143 height 16
click at [427, 211] on span "#01 Ambre Bois Eau de Parfum" at bounding box center [468, 211] width 89 height 8
click at [461, 207] on span "#01 Ambre Bois Eau de Parfum" at bounding box center [468, 211] width 89 height 8
click at [158, 232] on span "Add another condition" at bounding box center [138, 234] width 64 height 8
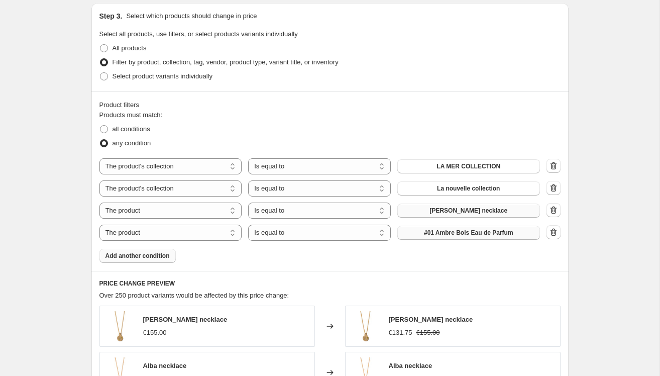
click at [461, 230] on span "#01 Ambre Bois Eau de Parfum" at bounding box center [468, 233] width 89 height 8
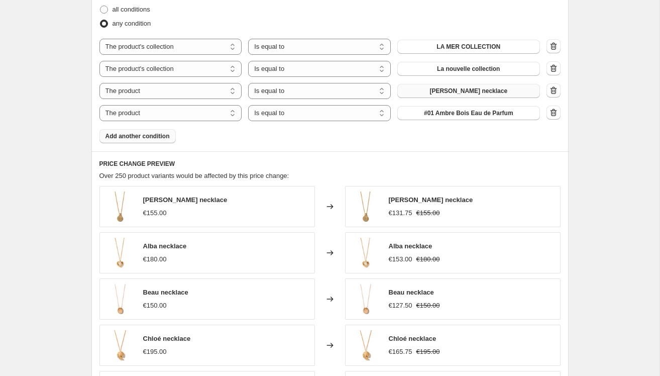
scroll to position [652, 0]
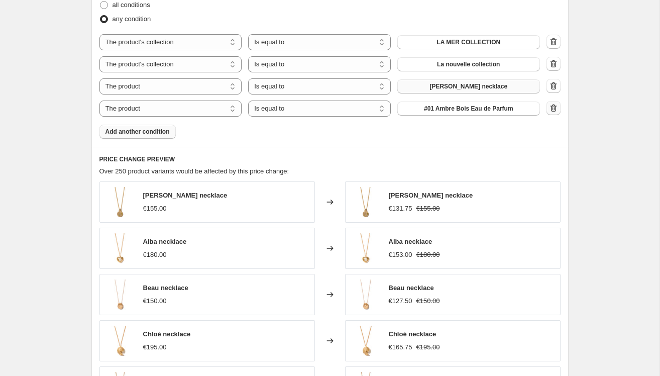
click at [551, 107] on icon "button" at bounding box center [554, 108] width 10 height 10
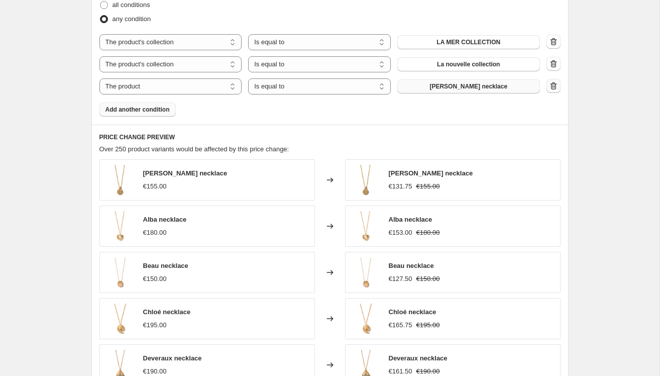
click at [554, 86] on icon "button" at bounding box center [554, 86] width 1 height 3
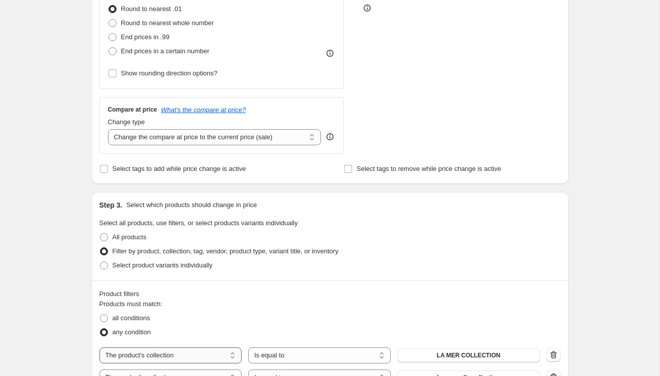
scroll to position [342, 0]
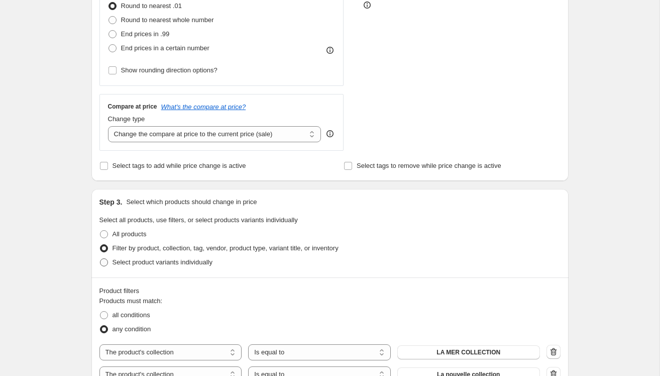
click at [105, 259] on span at bounding box center [104, 262] width 8 height 8
click at [101, 259] on input "Select product variants individually" at bounding box center [100, 258] width 1 height 1
radio input "true"
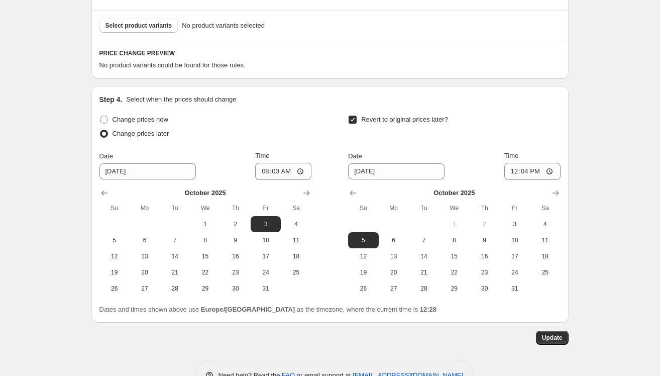
scroll to position [0, 0]
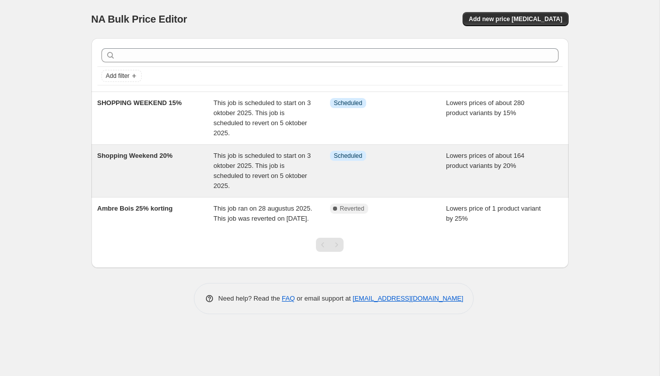
click at [243, 161] on div "This job is scheduled to start on 3 oktober 2025. This job is scheduled to reve…" at bounding box center [272, 171] width 117 height 40
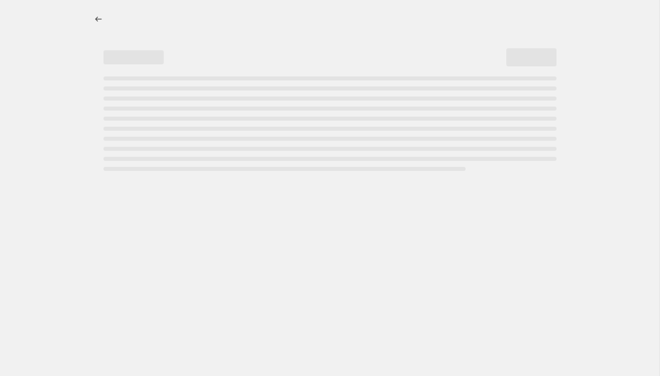
select select "percentage"
select select "collection"
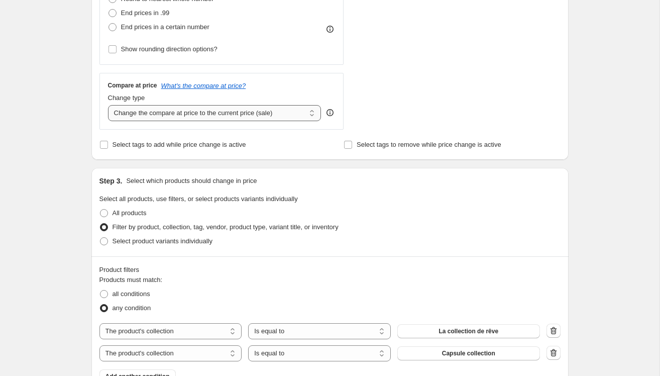
scroll to position [363, 0]
click at [101, 241] on span at bounding box center [104, 241] width 8 height 8
click at [101, 237] on input "Select product variants individually" at bounding box center [100, 237] width 1 height 1
radio input "true"
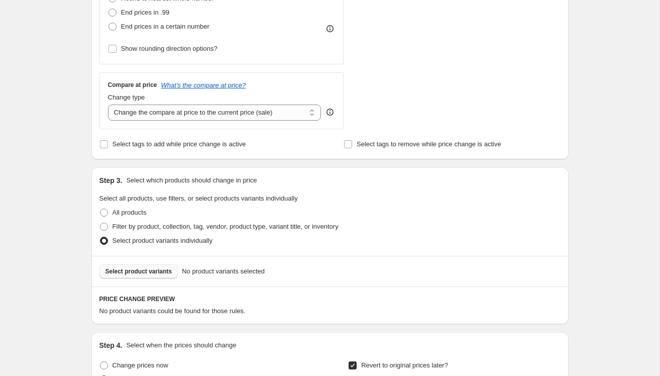
click at [162, 267] on span "Select product variants" at bounding box center [139, 271] width 67 height 8
click at [124, 271] on span "Select product variants" at bounding box center [139, 271] width 67 height 8
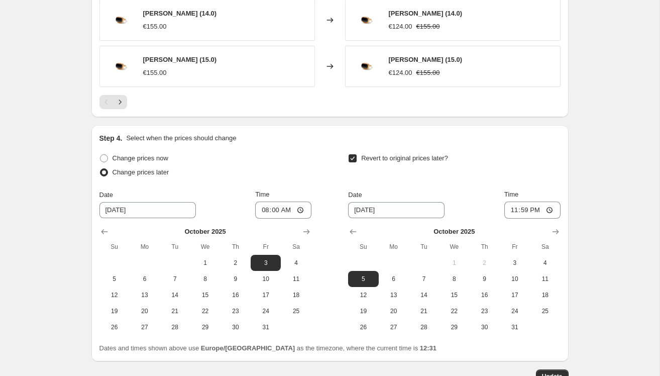
scroll to position [891, 0]
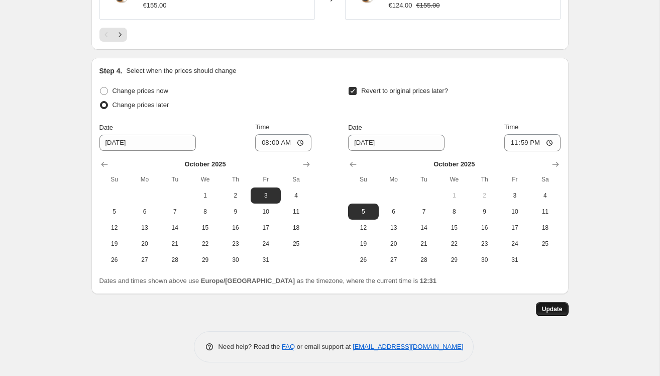
click at [557, 307] on span "Update" at bounding box center [552, 309] width 21 height 8
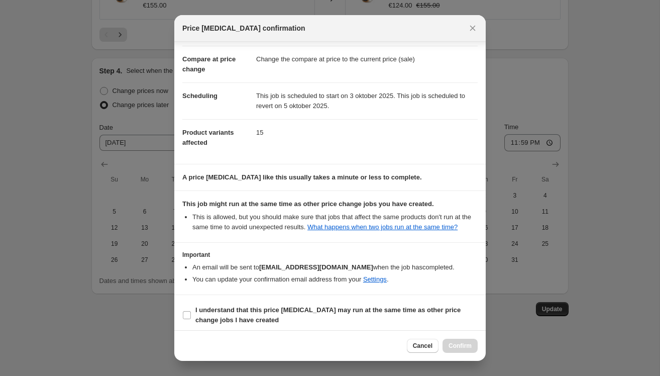
scroll to position [54, 0]
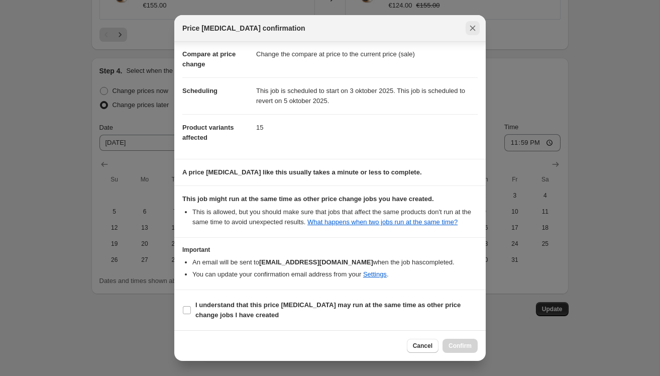
click at [472, 23] on icon "Close" at bounding box center [473, 28] width 10 height 10
radio input "true"
select select "collection"
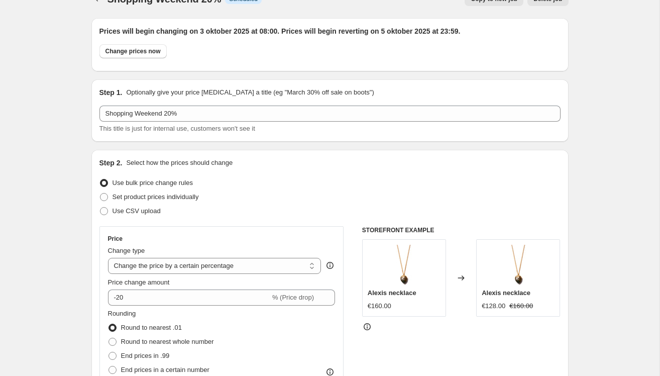
scroll to position [0, 0]
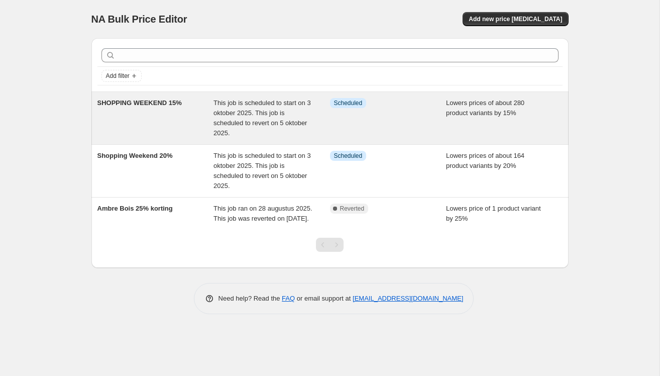
click at [224, 113] on span "This job is scheduled to start on 3 oktober 2025. This job is scheduled to reve…" at bounding box center [263, 118] width 98 height 38
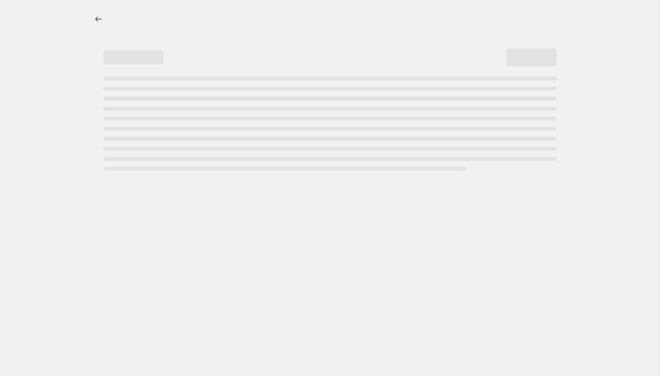
select select "percentage"
select select "collection"
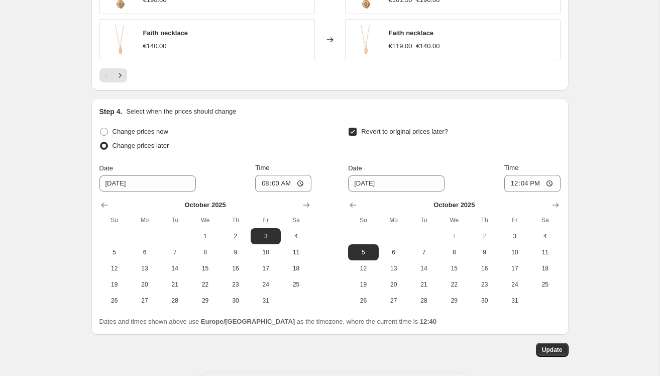
scroll to position [996, 0]
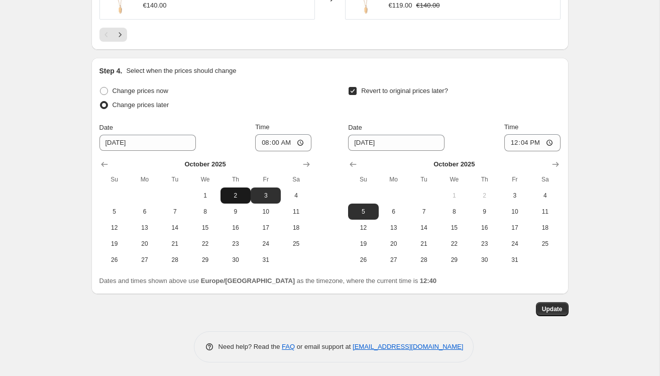
click at [237, 192] on span "2" at bounding box center [236, 196] width 22 height 8
type input "[DATE]"
click at [554, 306] on span "Update" at bounding box center [552, 309] width 21 height 8
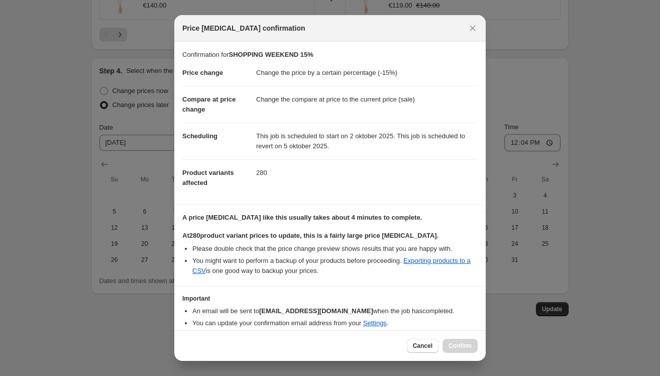
scroll to position [38, 0]
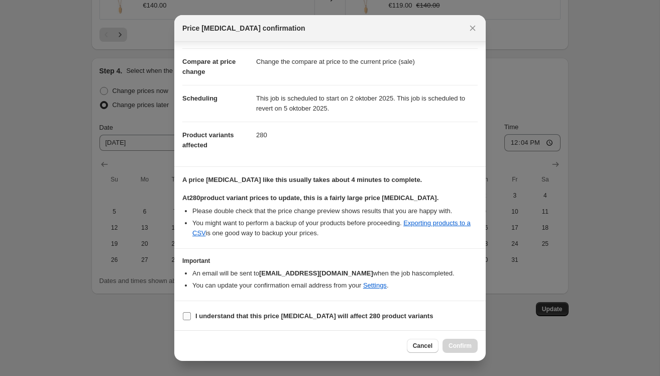
click at [184, 313] on input "I understand that this price change job will affect 280 product variants" at bounding box center [187, 316] width 8 height 8
checkbox input "true"
click at [455, 348] on span "Confirm" at bounding box center [460, 346] width 23 height 8
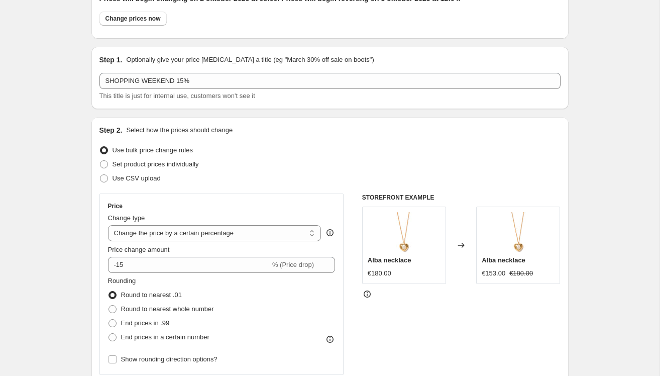
scroll to position [0, 0]
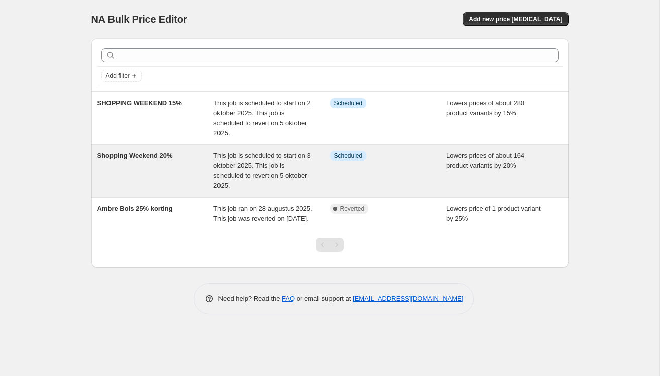
click at [245, 174] on span "This job is scheduled to start on 3 oktober 2025. This job is scheduled to reve…" at bounding box center [263, 171] width 98 height 38
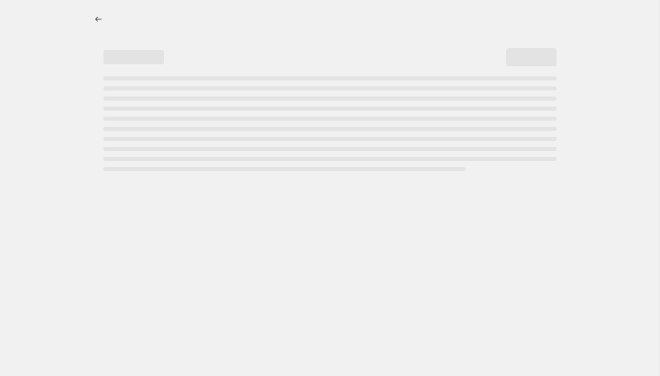
select select "percentage"
select select "collection"
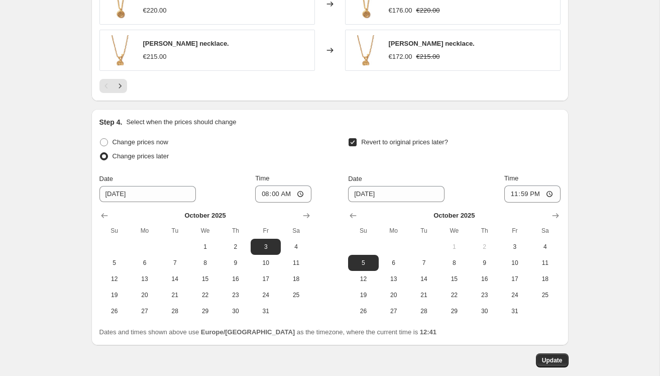
scroll to position [996, 0]
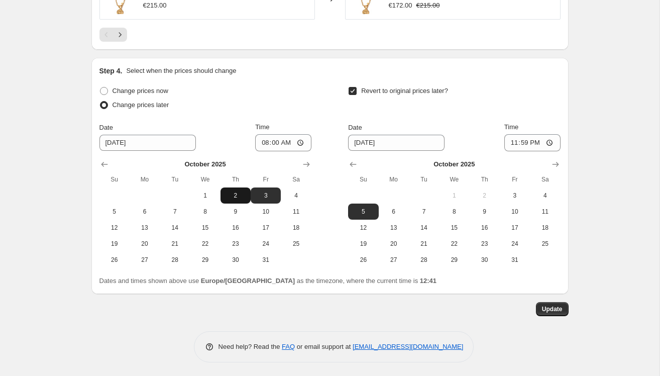
click at [236, 195] on span "2" at bounding box center [236, 196] width 22 height 8
type input "[DATE]"
click at [554, 307] on span "Update" at bounding box center [552, 309] width 21 height 8
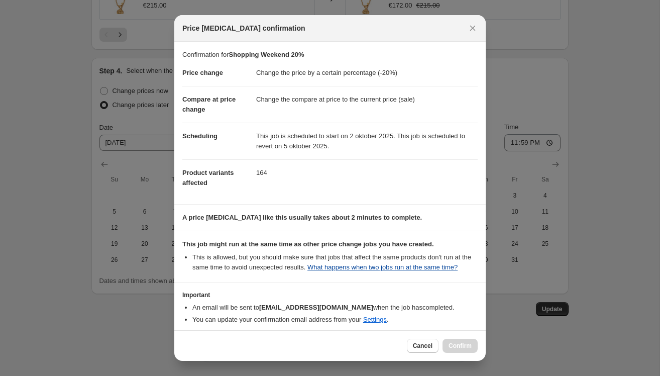
scroll to position [54, 0]
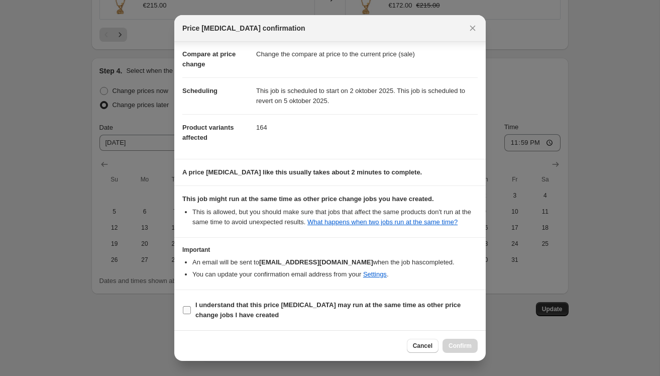
click at [186, 313] on input "I understand that this price [MEDICAL_DATA] may run at the same time as other p…" at bounding box center [187, 310] width 8 height 8
checkbox input "true"
click at [451, 345] on span "Confirm" at bounding box center [460, 346] width 23 height 8
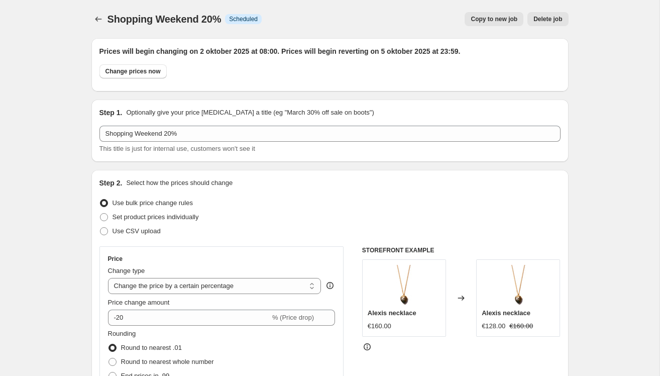
scroll to position [996, 0]
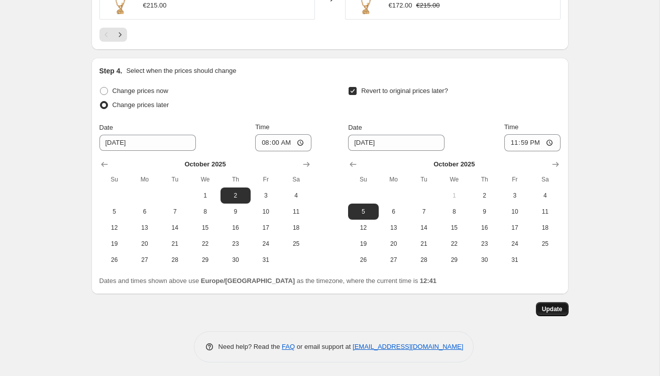
click at [550, 305] on span "Update" at bounding box center [552, 309] width 21 height 8
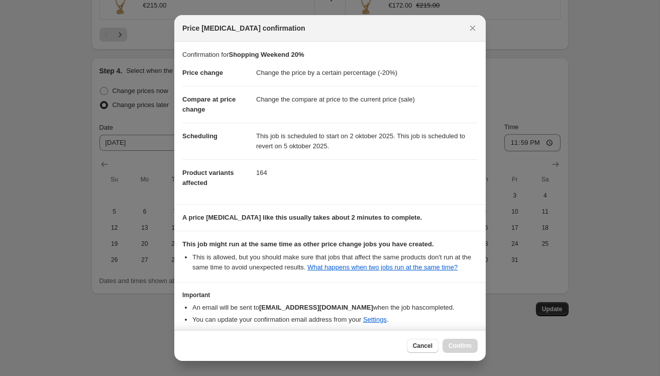
scroll to position [54, 0]
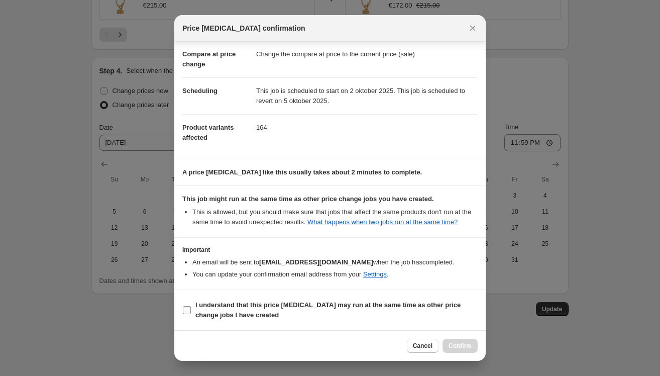
click at [189, 308] on input "I understand that this price [MEDICAL_DATA] may run at the same time as other p…" at bounding box center [187, 310] width 8 height 8
checkbox input "true"
click at [449, 347] on span "Confirm" at bounding box center [460, 346] width 23 height 8
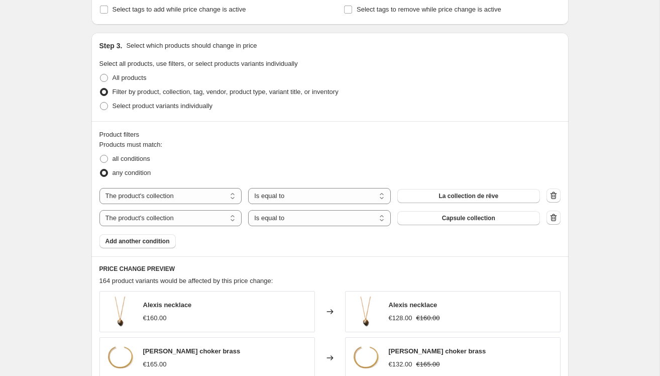
scroll to position [498, 0]
click at [106, 106] on span at bounding box center [104, 107] width 8 height 8
click at [101, 103] on input "Select product variants individually" at bounding box center [100, 103] width 1 height 1
radio input "true"
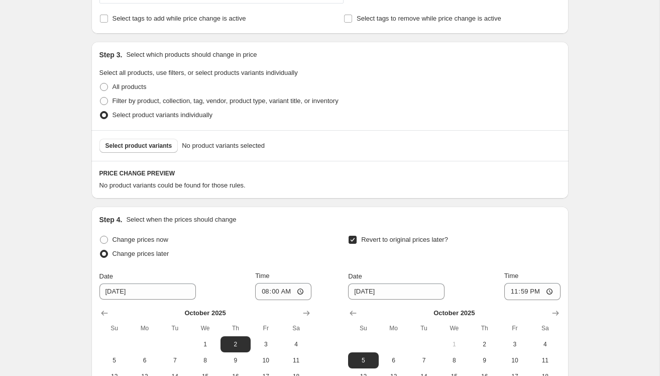
scroll to position [485, 0]
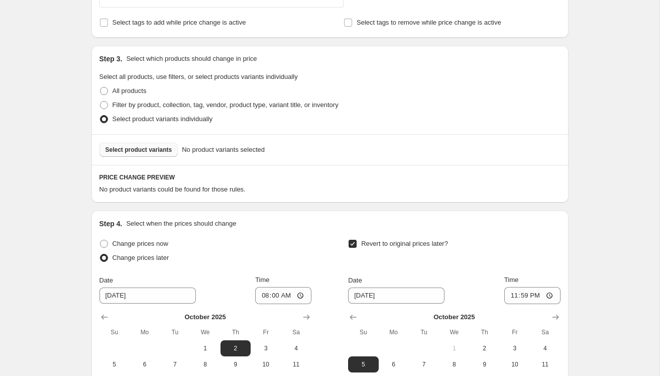
click at [122, 149] on span "Select product variants" at bounding box center [139, 150] width 67 height 8
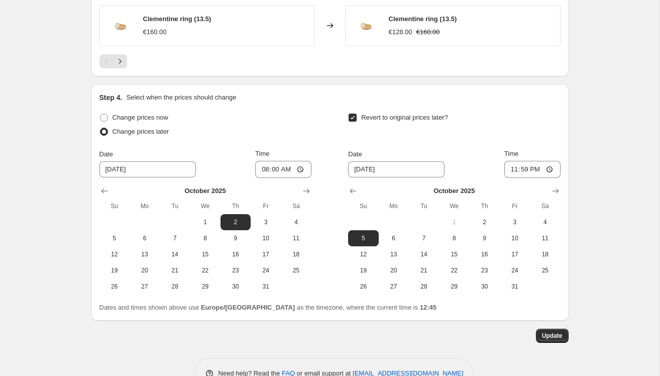
scroll to position [891, 0]
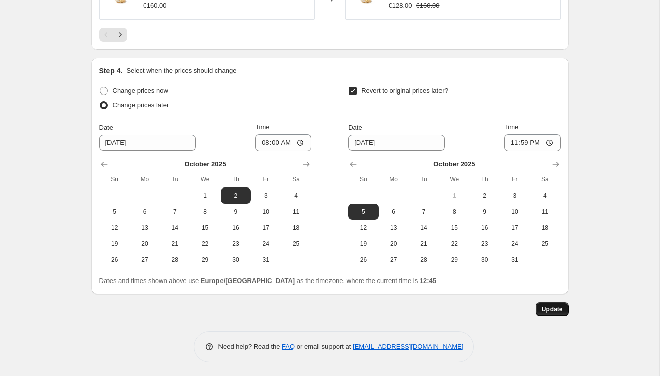
click at [554, 306] on span "Update" at bounding box center [552, 309] width 21 height 8
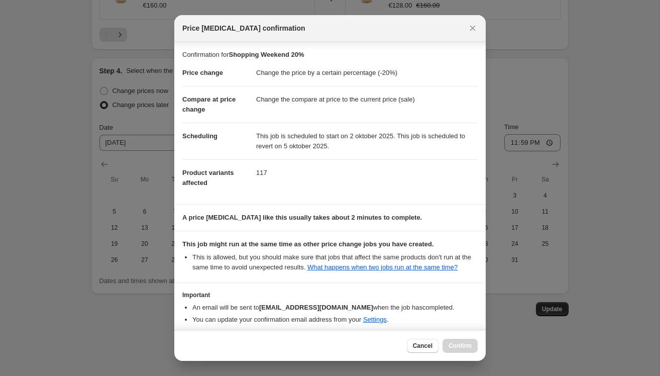
scroll to position [54, 0]
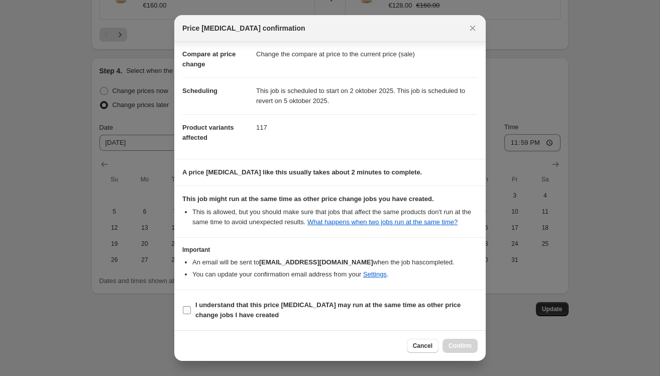
click at [190, 312] on input "I understand that this price [MEDICAL_DATA] may run at the same time as other p…" at bounding box center [187, 310] width 8 height 8
checkbox input "true"
click at [459, 345] on span "Confirm" at bounding box center [460, 346] width 23 height 8
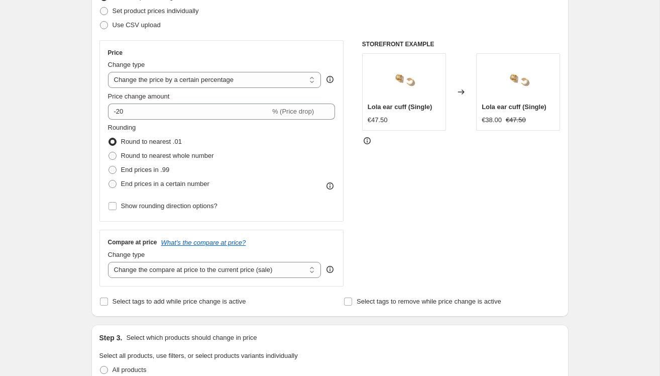
scroll to position [0, 0]
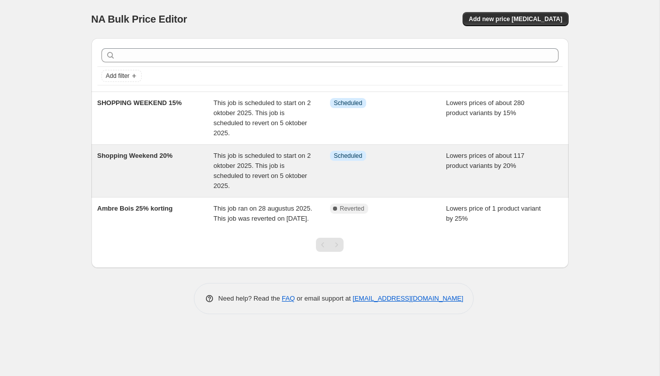
click at [213, 163] on div "Shopping Weekend 20%" at bounding box center [156, 171] width 117 height 40
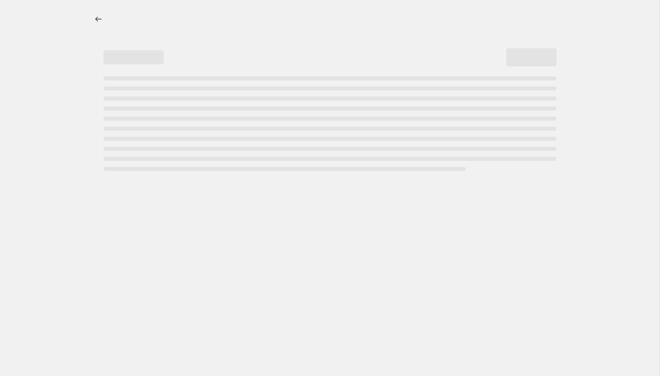
select select "percentage"
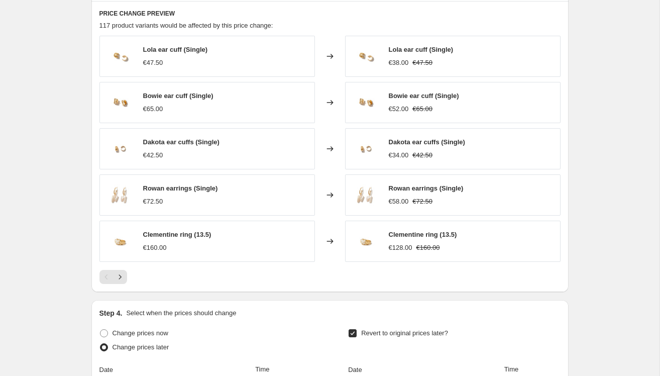
scroll to position [648, 0]
click at [123, 276] on icon "Next" at bounding box center [120, 277] width 10 height 10
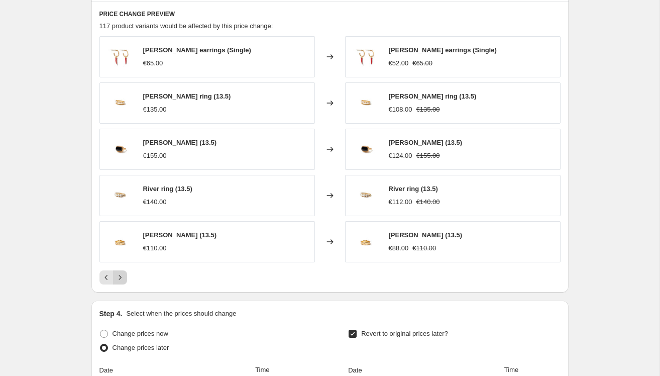
click at [123, 276] on icon "Next" at bounding box center [120, 277] width 10 height 10
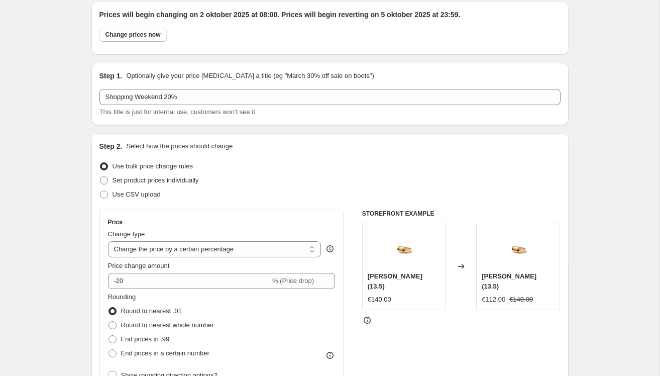
scroll to position [0, 0]
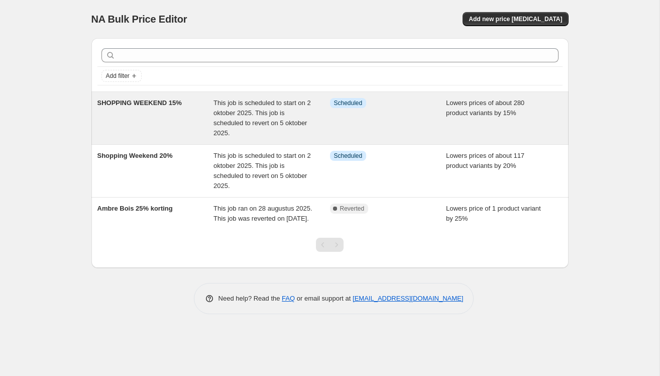
click at [176, 114] on div "SHOPPING WEEKEND 15%" at bounding box center [156, 118] width 117 height 40
select select "percentage"
select select "collection"
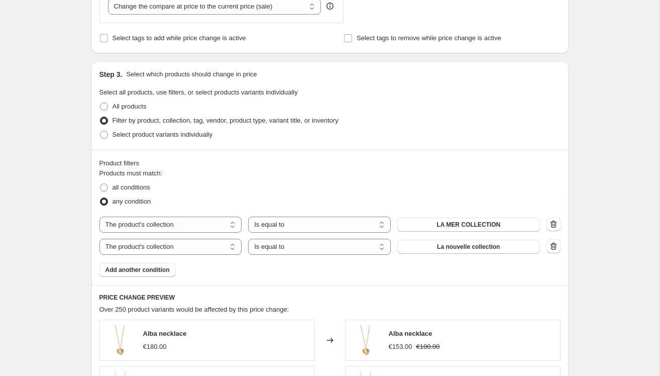
scroll to position [473, 0]
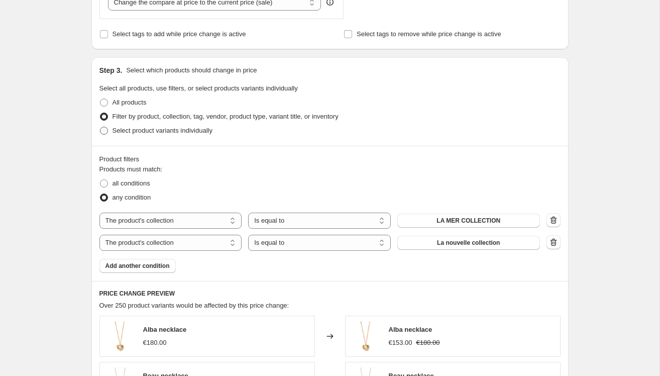
click at [108, 130] on span at bounding box center [104, 130] width 9 height 9
click at [101, 127] on input "Select product variants individually" at bounding box center [100, 127] width 1 height 1
radio input "true"
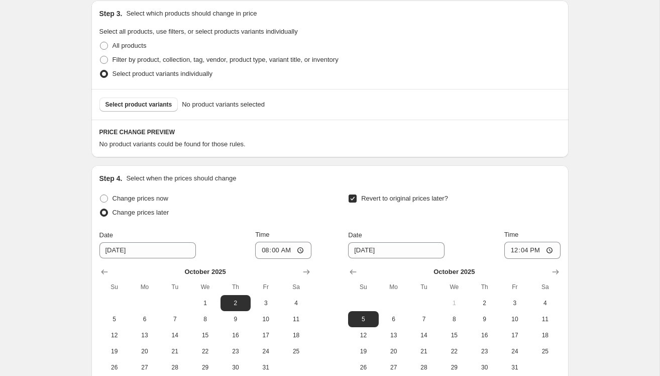
scroll to position [531, 0]
click at [138, 98] on button "Select product variants" at bounding box center [139, 104] width 79 height 14
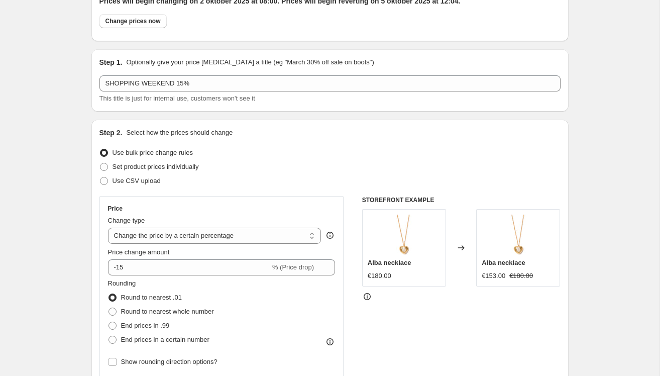
scroll to position [0, 0]
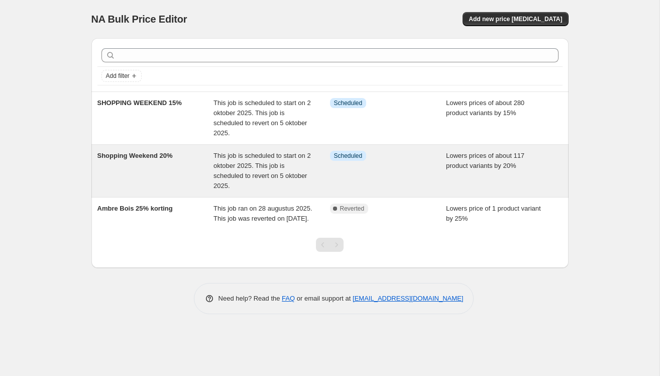
click at [183, 165] on div "Shopping Weekend 20%" at bounding box center [156, 171] width 117 height 40
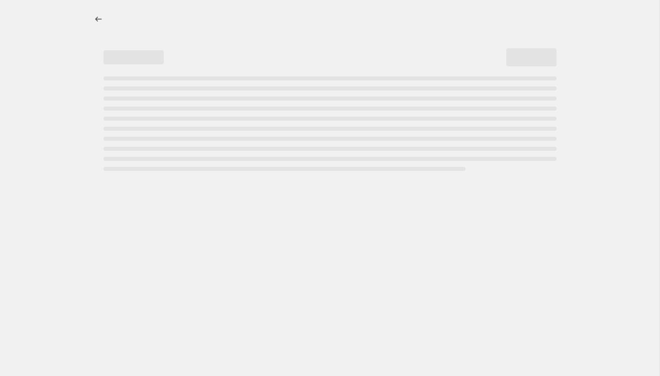
select select "percentage"
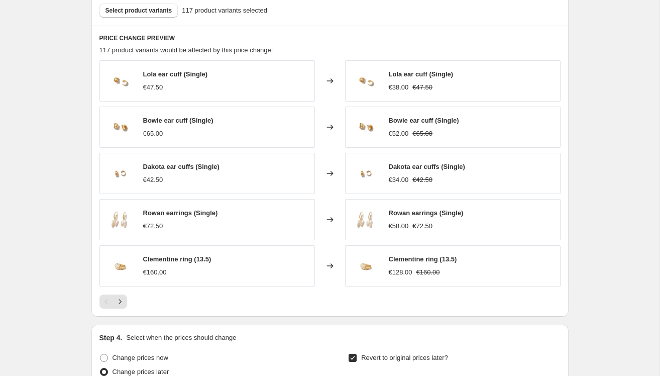
scroll to position [625, 0]
click at [121, 297] on icon "Next" at bounding box center [120, 301] width 10 height 10
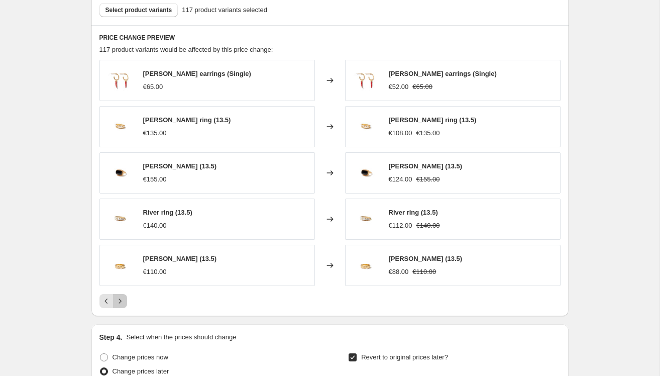
click at [121, 297] on icon "Next" at bounding box center [120, 301] width 10 height 10
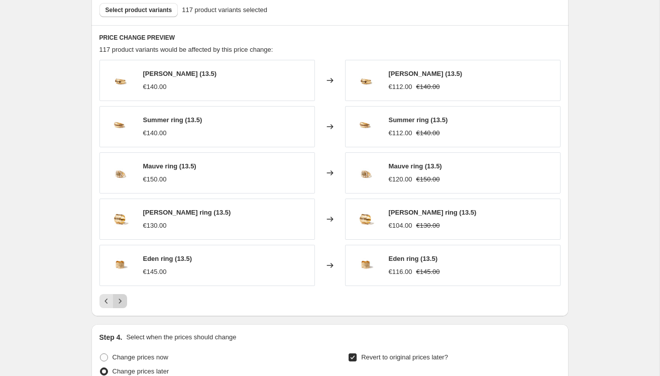
click at [121, 297] on icon "Next" at bounding box center [120, 301] width 10 height 10
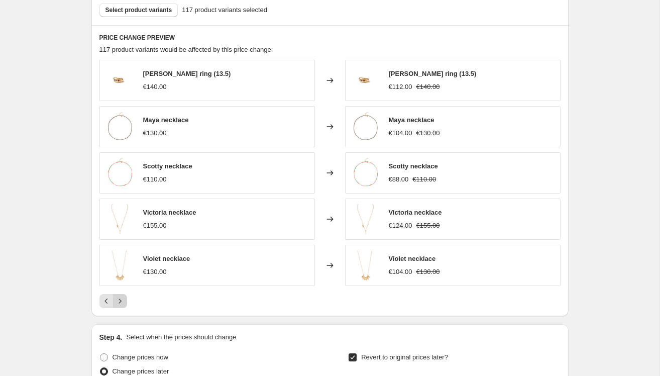
click at [121, 297] on icon "Next" at bounding box center [120, 301] width 10 height 10
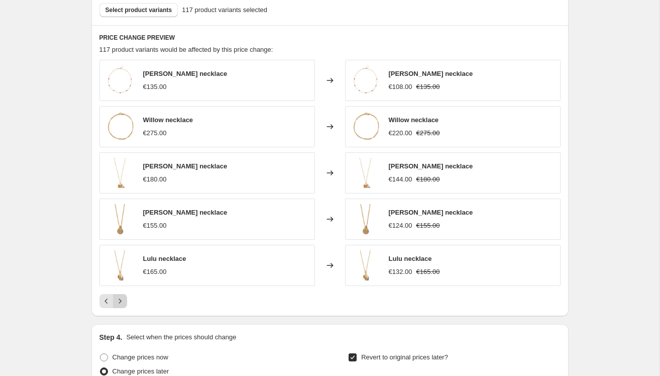
click at [121, 297] on icon "Next" at bounding box center [120, 301] width 10 height 10
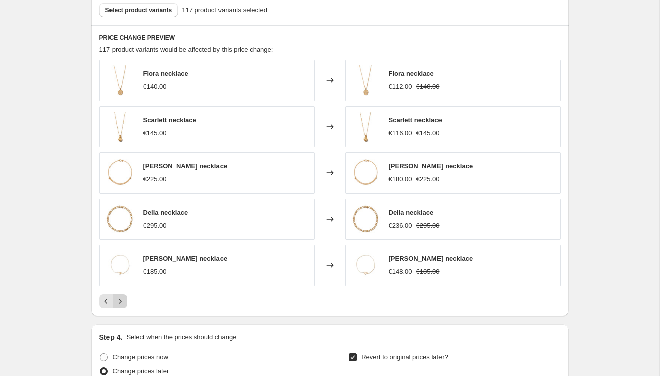
click at [121, 297] on icon "Next" at bounding box center [120, 301] width 10 height 10
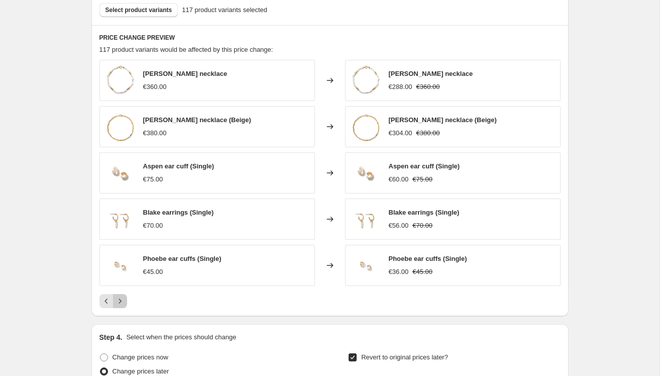
click at [124, 299] on icon "Next" at bounding box center [120, 301] width 10 height 10
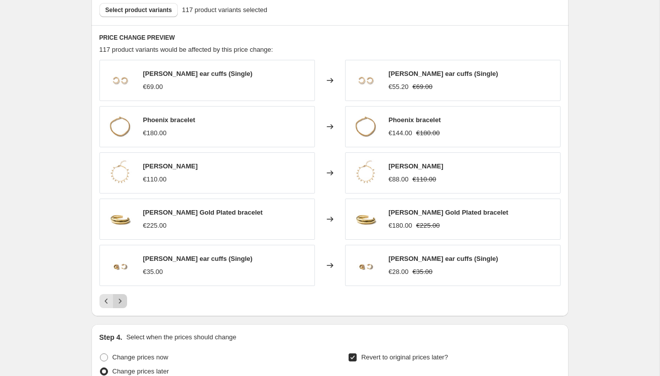
click at [124, 299] on icon "Next" at bounding box center [120, 301] width 10 height 10
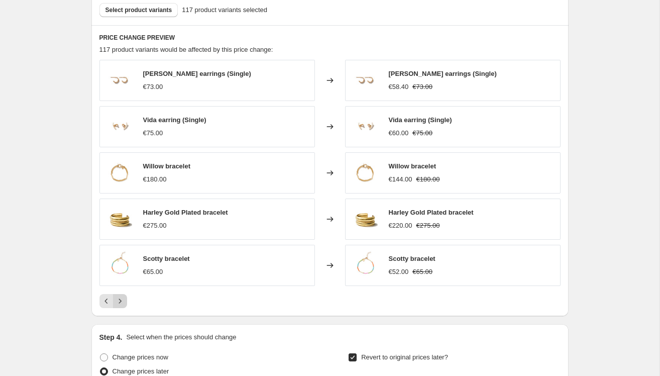
click at [121, 298] on icon "Next" at bounding box center [120, 301] width 10 height 10
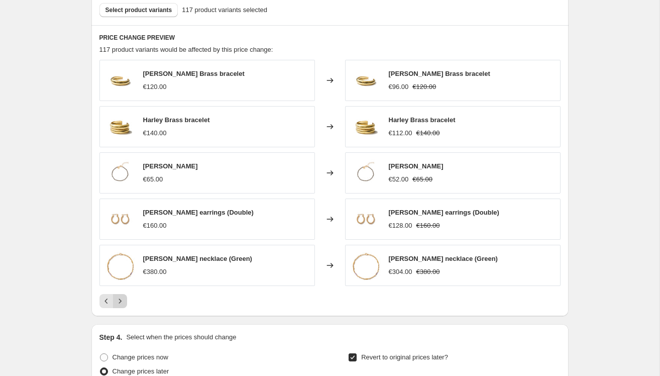
click at [121, 296] on icon "Next" at bounding box center [120, 301] width 10 height 10
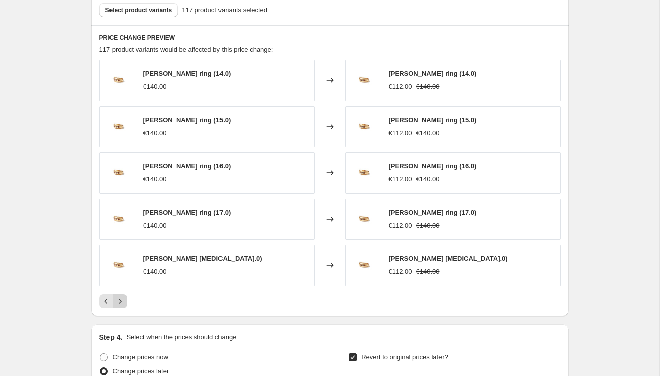
click at [121, 296] on icon "Next" at bounding box center [120, 301] width 10 height 10
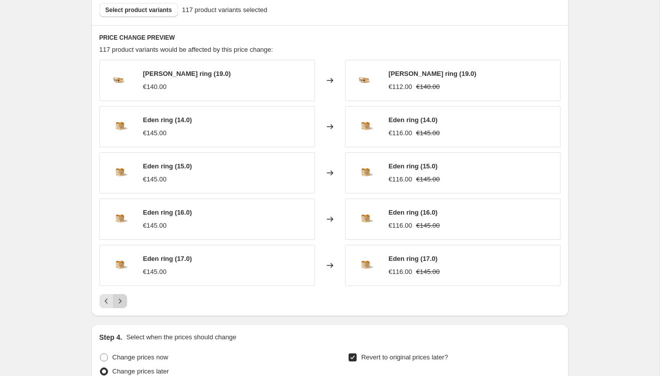
click at [121, 296] on icon "Next" at bounding box center [120, 301] width 10 height 10
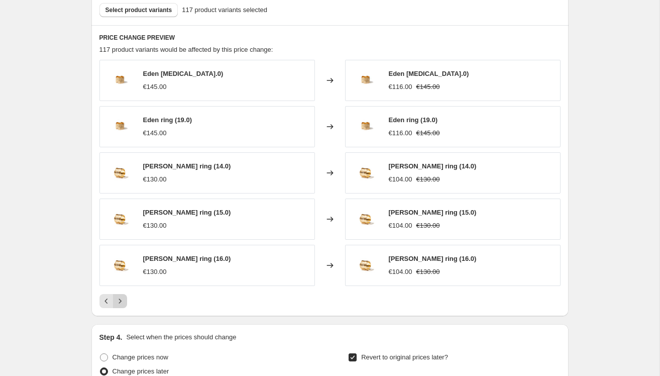
click at [121, 296] on icon "Next" at bounding box center [120, 301] width 10 height 10
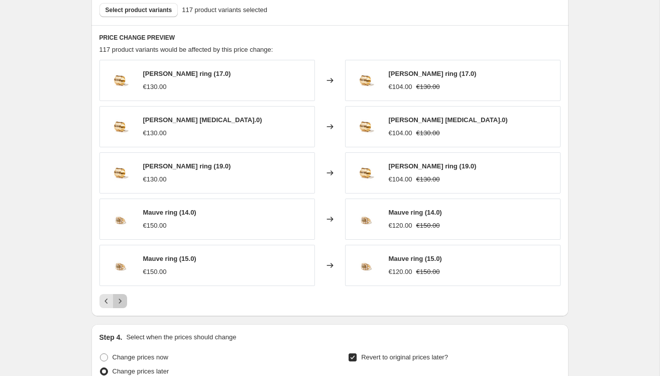
click at [121, 296] on icon "Next" at bounding box center [120, 301] width 10 height 10
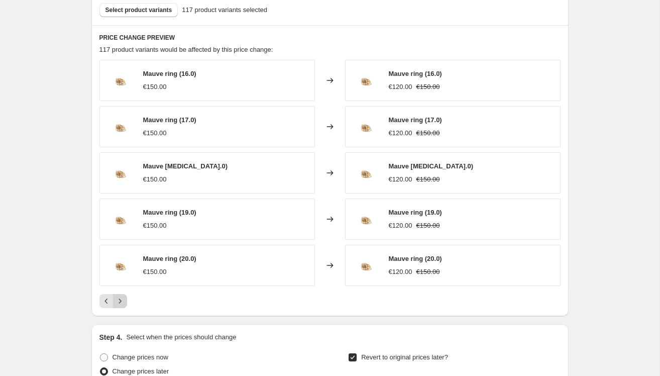
click at [121, 296] on icon "Next" at bounding box center [120, 301] width 10 height 10
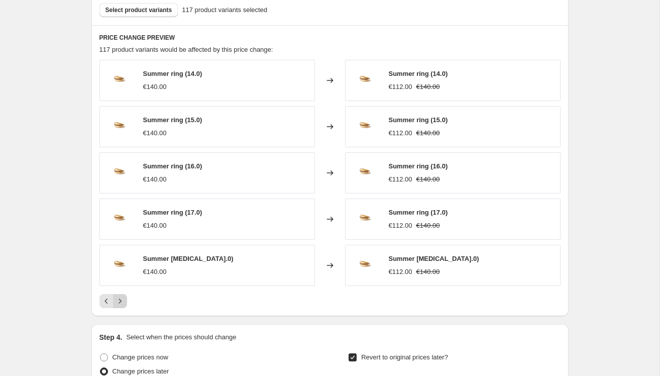
click at [121, 296] on icon "Next" at bounding box center [120, 301] width 10 height 10
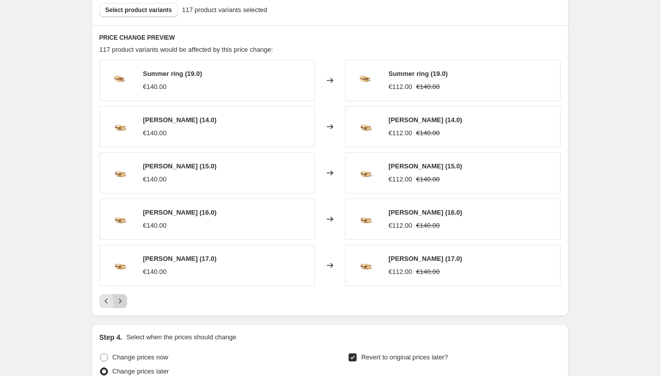
click at [121, 296] on icon "Next" at bounding box center [120, 301] width 10 height 10
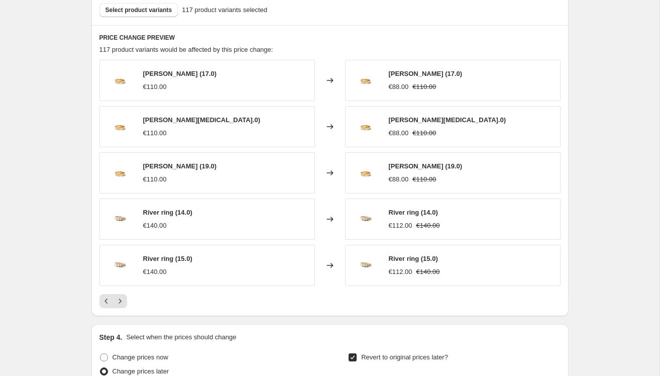
scroll to position [0, 0]
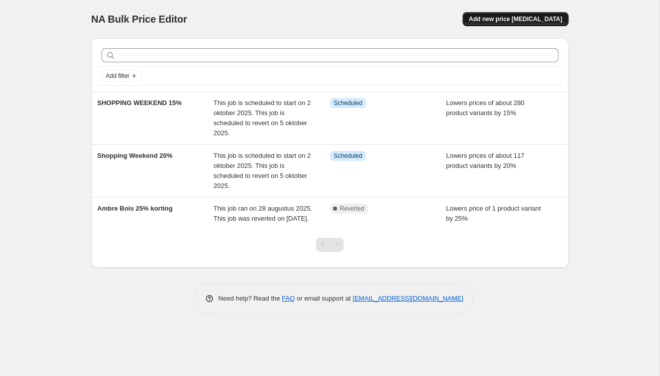
click at [547, 18] on span "Add new price [MEDICAL_DATA]" at bounding box center [515, 19] width 93 height 8
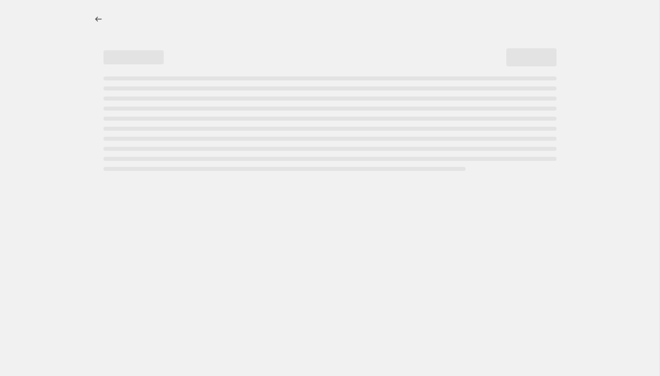
select select "percentage"
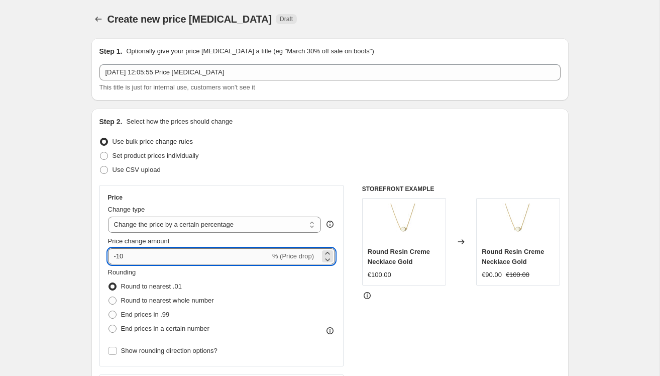
click at [141, 253] on input "-10" at bounding box center [189, 256] width 162 height 16
type input "-1"
type input "-25"
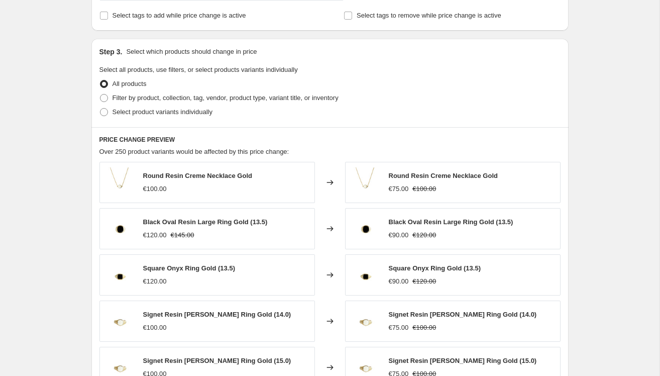
scroll to position [484, 0]
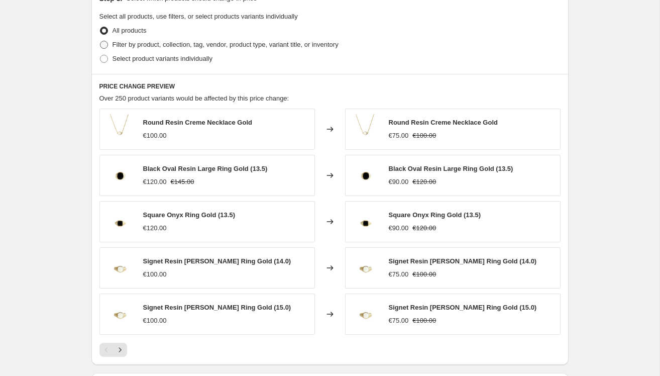
click at [107, 46] on span at bounding box center [104, 45] width 8 height 8
click at [101, 41] on input "Filter by product, collection, tag, vendor, product type, variant title, or inv…" at bounding box center [100, 41] width 1 height 1
radio input "true"
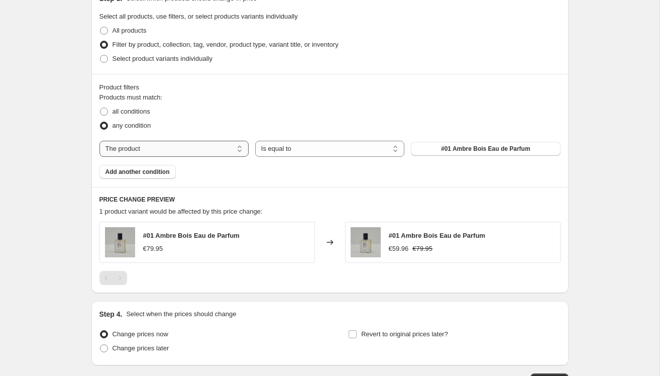
click at [239, 147] on select "The product The product's collection The product's tag The product's vendor The…" at bounding box center [174, 149] width 149 height 16
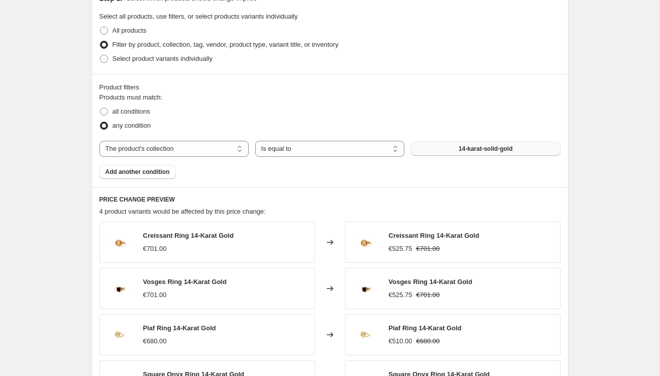
click at [447, 149] on button "14-karat-solid-gold" at bounding box center [485, 149] width 149 height 14
click at [234, 150] on select "The product The product's collection The product's tag The product's vendor The…" at bounding box center [174, 149] width 149 height 16
select select "product"
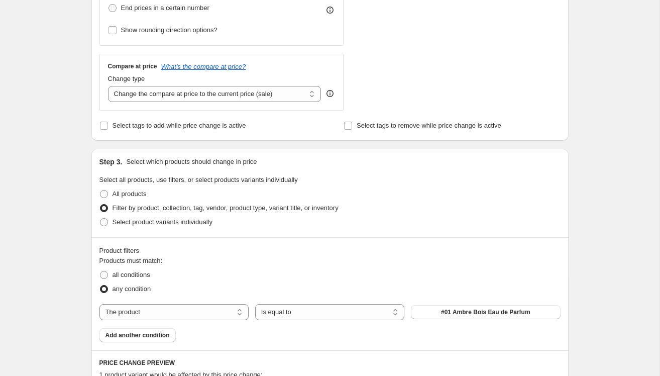
scroll to position [322, 0]
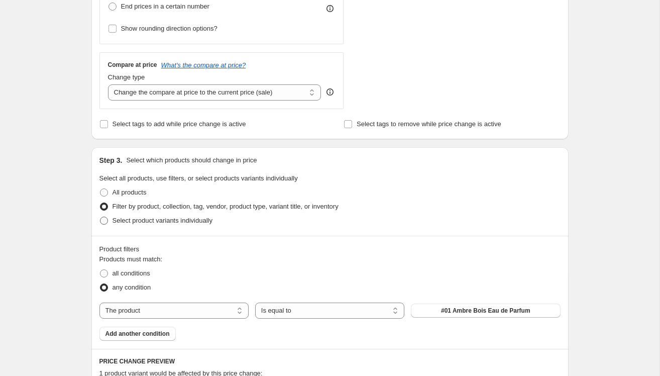
click at [105, 222] on span at bounding box center [104, 221] width 8 height 8
click at [101, 217] on input "Select product variants individually" at bounding box center [100, 217] width 1 height 1
radio input "true"
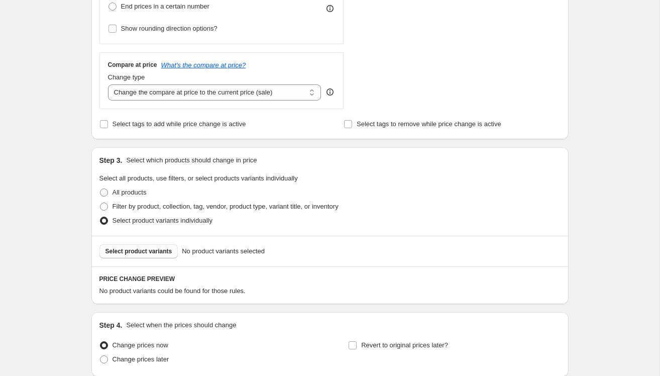
click at [166, 250] on span "Select product variants" at bounding box center [139, 251] width 67 height 8
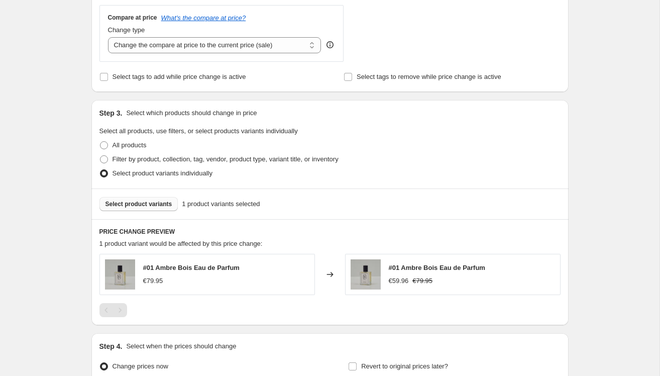
scroll to position [370, 0]
click at [128, 202] on span "Select product variants" at bounding box center [139, 203] width 67 height 8
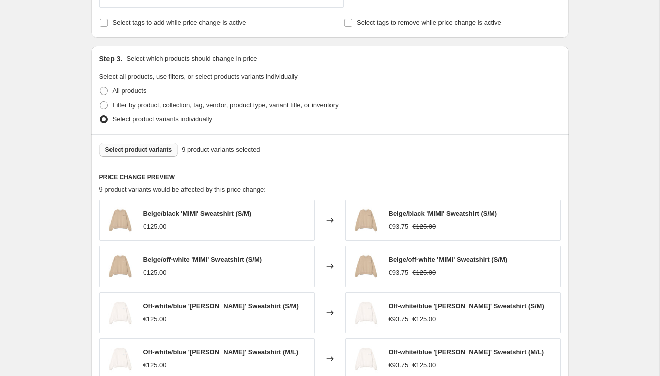
scroll to position [427, 0]
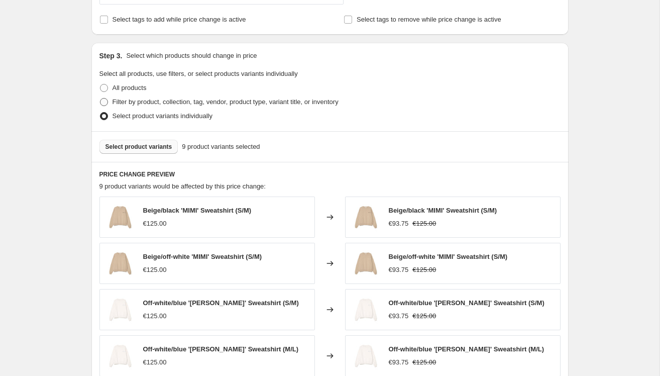
click at [105, 102] on span at bounding box center [104, 102] width 8 height 8
click at [101, 99] on input "Filter by product, collection, tag, vendor, product type, variant title, or inv…" at bounding box center [100, 98] width 1 height 1
radio input "true"
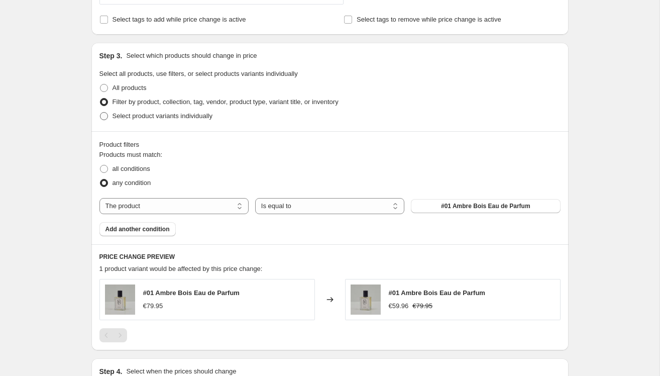
click at [106, 114] on span at bounding box center [104, 116] width 8 height 8
click at [101, 113] on input "Select product variants individually" at bounding box center [100, 112] width 1 height 1
radio input "true"
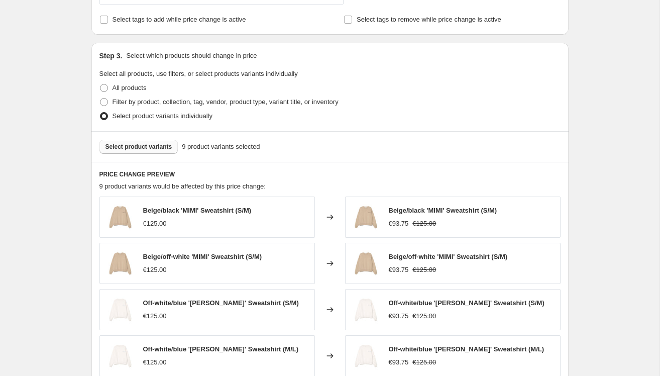
click at [143, 147] on span "Select product variants" at bounding box center [139, 147] width 67 height 8
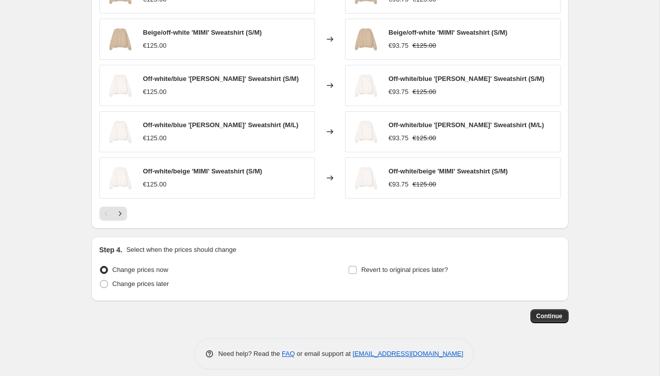
scroll to position [658, 0]
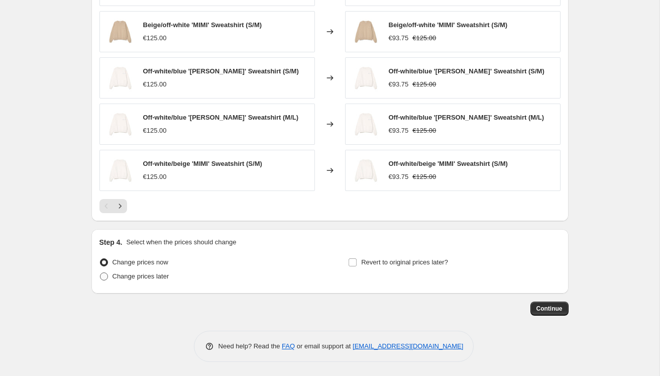
click at [108, 275] on span at bounding box center [104, 276] width 9 height 9
click at [101, 273] on input "Change prices later" at bounding box center [100, 272] width 1 height 1
radio input "true"
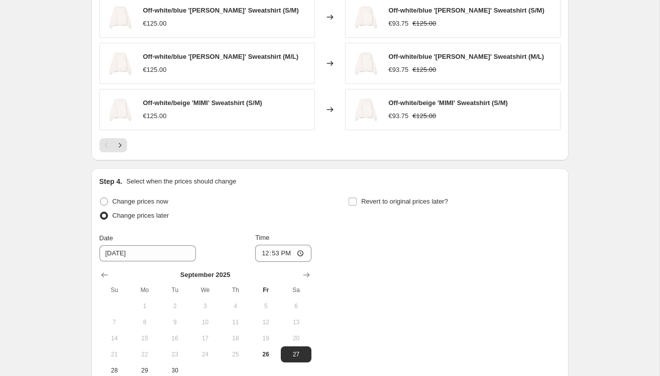
scroll to position [720, 0]
click at [305, 274] on icon "Show next month, October 2025" at bounding box center [307, 274] width 10 height 10
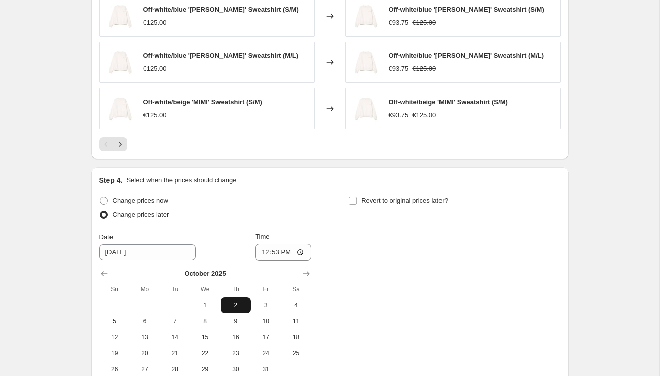
click at [233, 305] on span "2" at bounding box center [236, 305] width 22 height 8
type input "[DATE]"
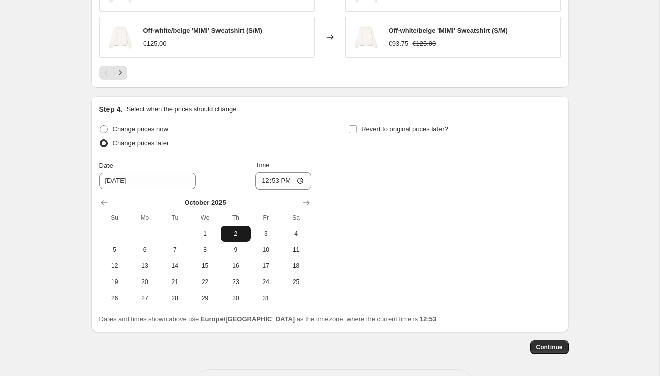
scroll to position [792, 0]
click at [300, 179] on input "12:53" at bounding box center [283, 180] width 56 height 17
type input "08:00"
click at [378, 265] on div "Change prices now Change prices later Date 10/2/2025 Time 08:00 October 2025 Su…" at bounding box center [330, 214] width 461 height 184
click at [360, 126] on label "Revert to original prices later?" at bounding box center [398, 129] width 100 height 14
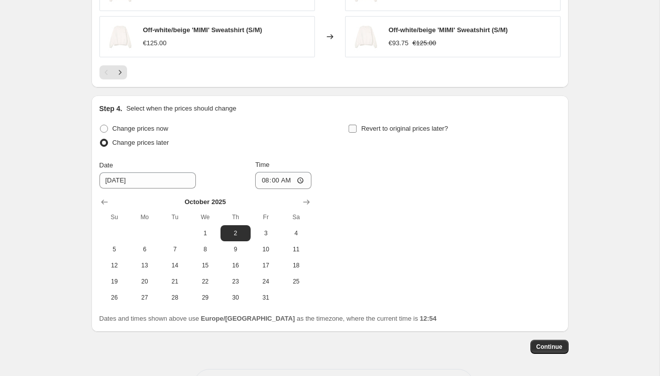
click at [357, 126] on input "Revert to original prices later?" at bounding box center [353, 129] width 8 height 8
checkbox input "true"
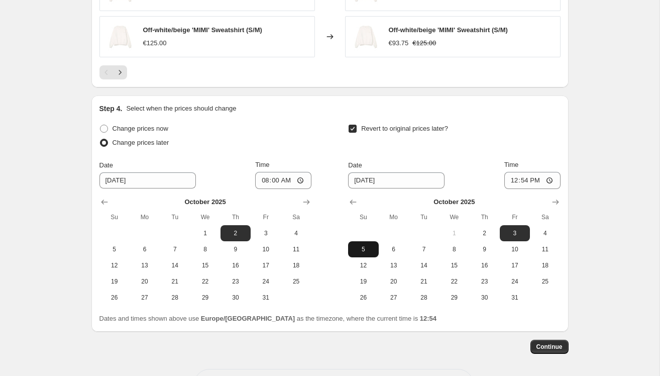
click at [358, 246] on span "5" at bounding box center [363, 249] width 22 height 8
type input "[DATE]"
click at [534, 180] on input "12:54" at bounding box center [533, 180] width 56 height 17
click at [553, 176] on input "12:54" at bounding box center [533, 180] width 56 height 17
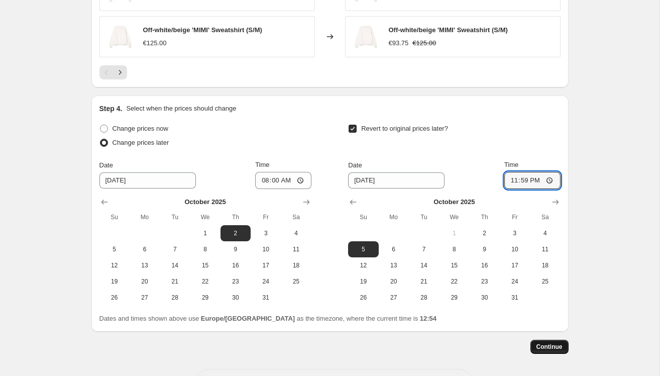
type input "23:59"
click at [552, 344] on span "Continue" at bounding box center [550, 347] width 26 height 8
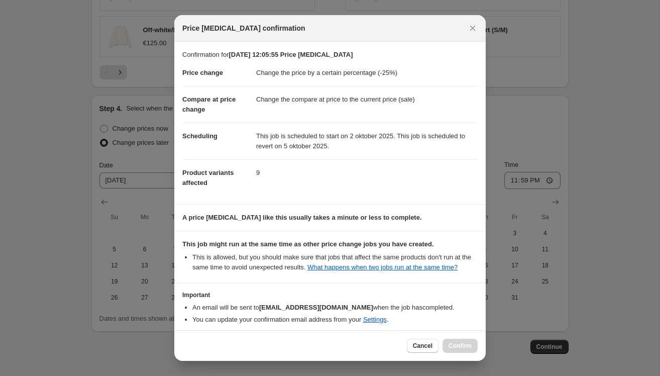
scroll to position [54, 0]
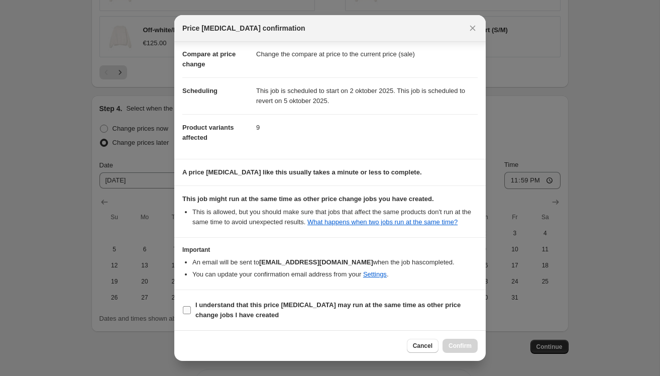
click at [185, 308] on input "I understand that this price [MEDICAL_DATA] may run at the same time as other p…" at bounding box center [187, 310] width 8 height 8
checkbox input "true"
click at [465, 346] on span "Confirm" at bounding box center [460, 346] width 23 height 8
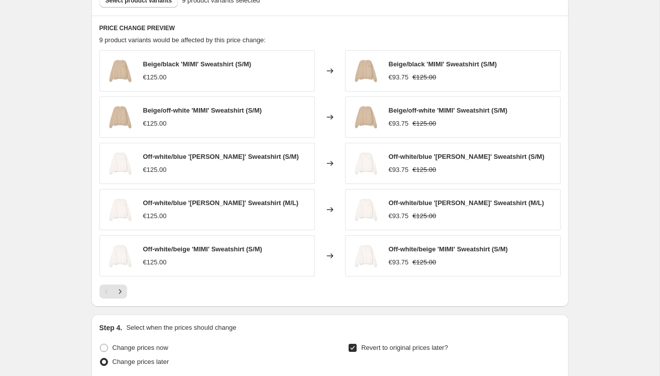
scroll to position [644, 0]
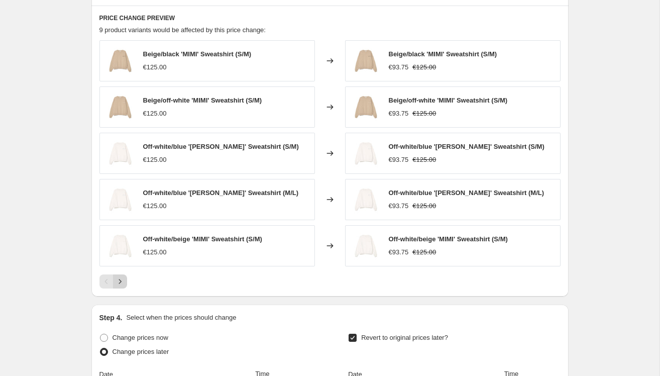
click at [122, 280] on icon "Next" at bounding box center [120, 281] width 10 height 10
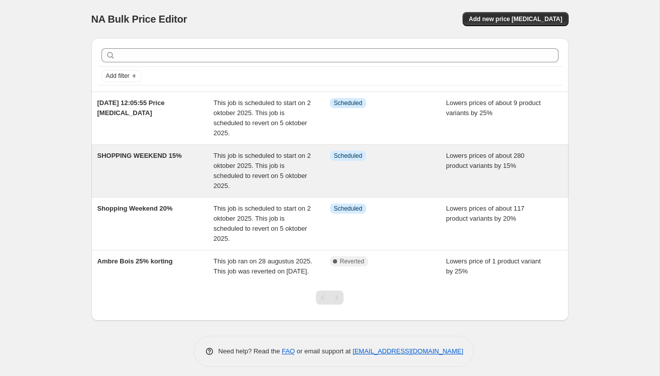
click at [156, 175] on div "SHOPPING WEEKEND 15%" at bounding box center [156, 171] width 117 height 40
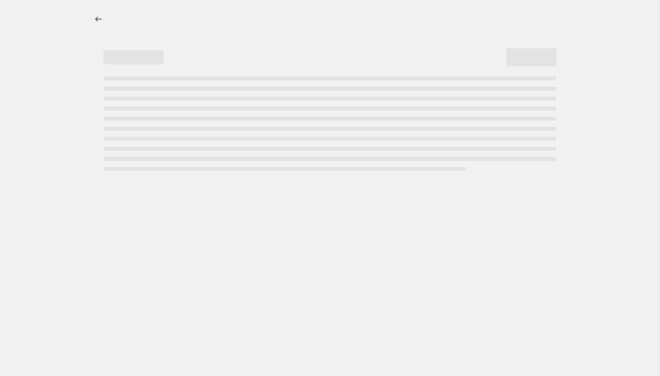
select select "percentage"
select select "collection"
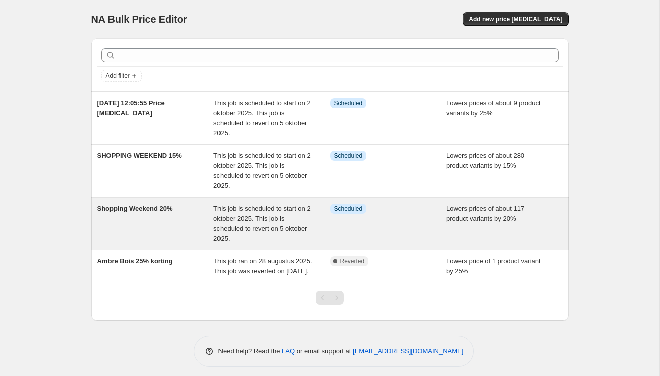
click at [149, 219] on div "Shopping Weekend 20%" at bounding box center [156, 224] width 117 height 40
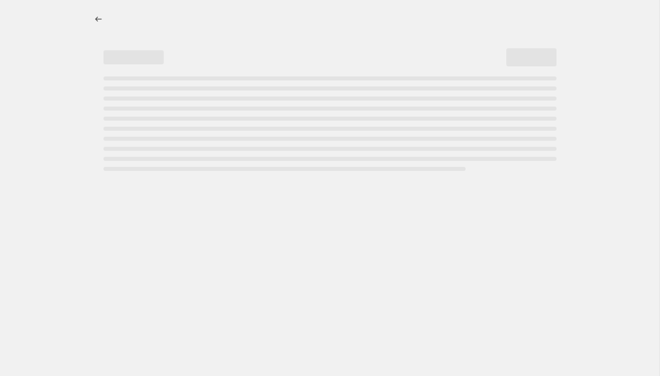
select select "percentage"
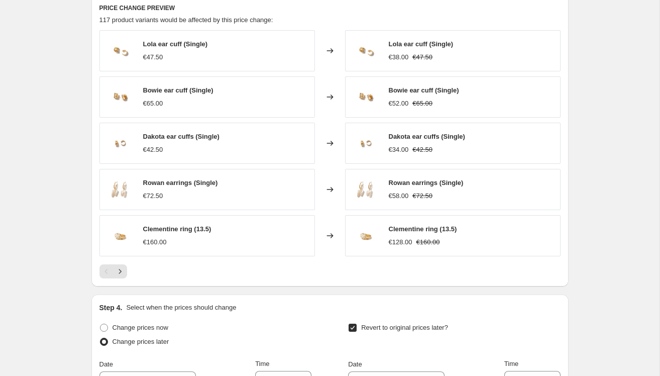
scroll to position [653, 0]
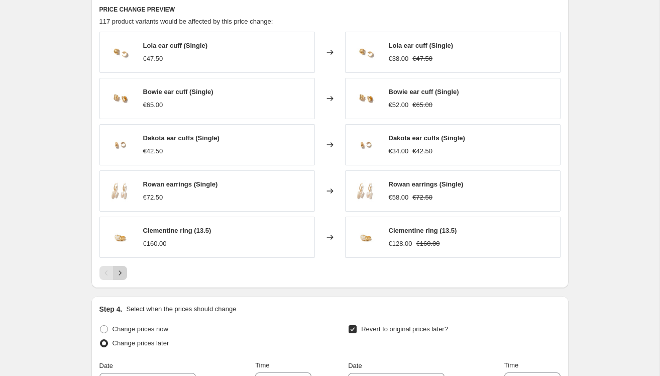
click at [121, 269] on icon "Next" at bounding box center [120, 273] width 10 height 10
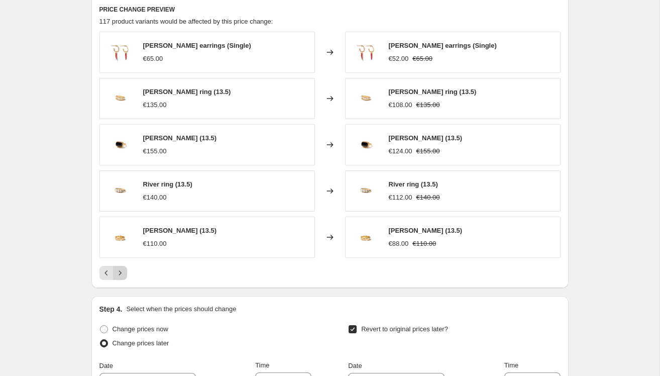
click at [122, 270] on icon "Next" at bounding box center [120, 273] width 10 height 10
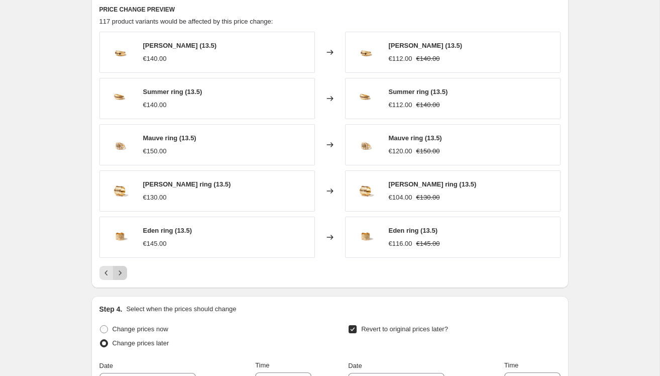
click at [122, 270] on icon "Next" at bounding box center [120, 273] width 10 height 10
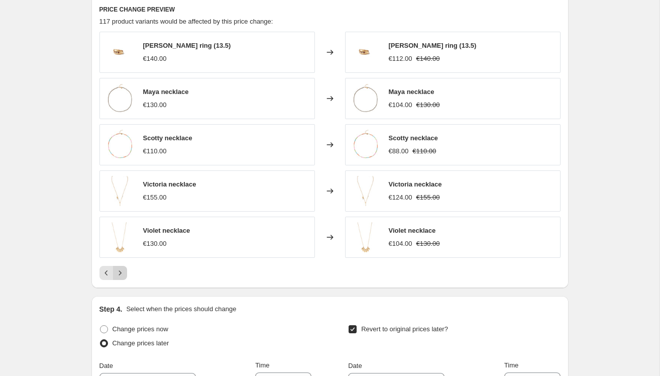
click at [122, 270] on icon "Next" at bounding box center [120, 273] width 10 height 10
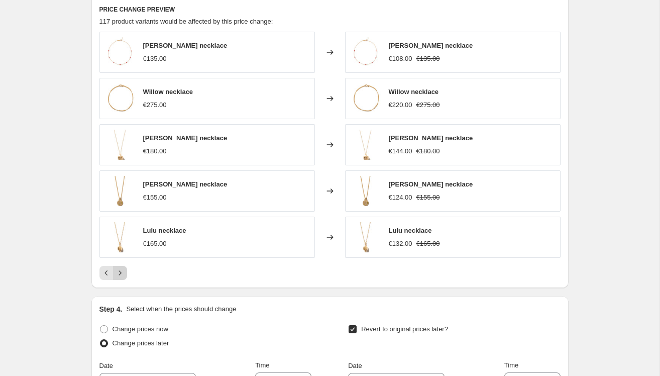
click at [122, 270] on icon "Next" at bounding box center [120, 273] width 10 height 10
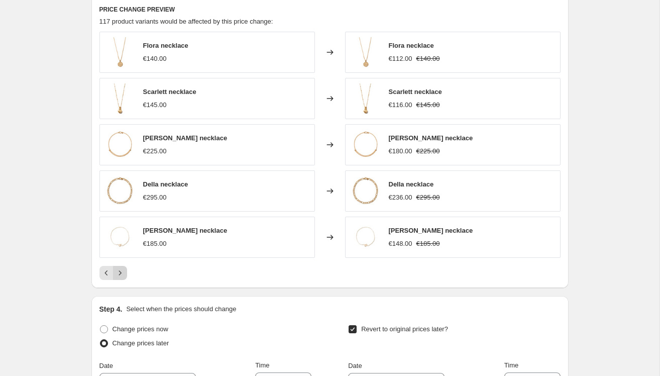
click at [122, 270] on icon "Next" at bounding box center [120, 273] width 10 height 10
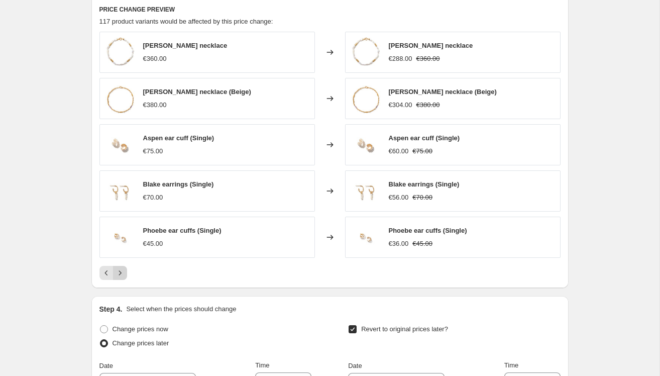
click at [122, 270] on icon "Next" at bounding box center [120, 273] width 10 height 10
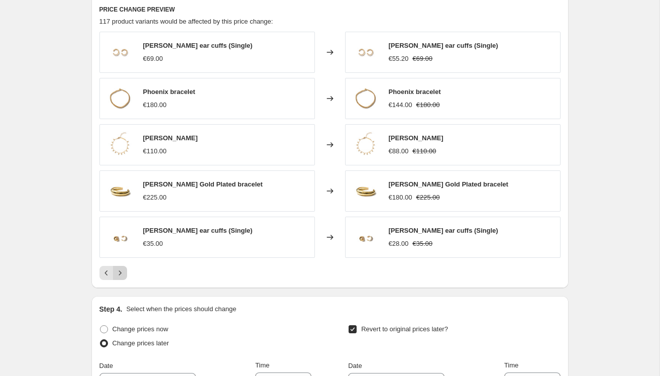
click at [122, 270] on icon "Next" at bounding box center [120, 273] width 10 height 10
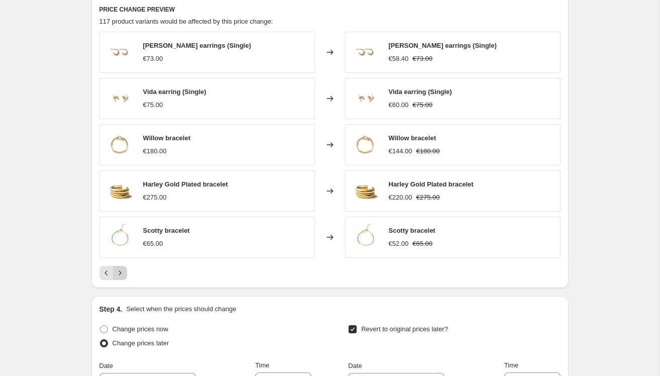
click at [122, 270] on icon "Next" at bounding box center [120, 273] width 10 height 10
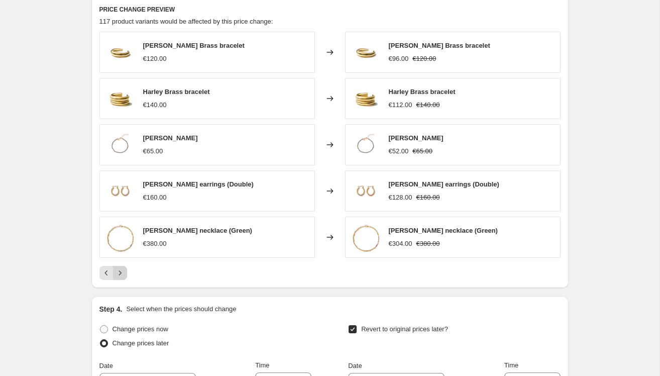
click at [122, 270] on icon "Next" at bounding box center [120, 273] width 10 height 10
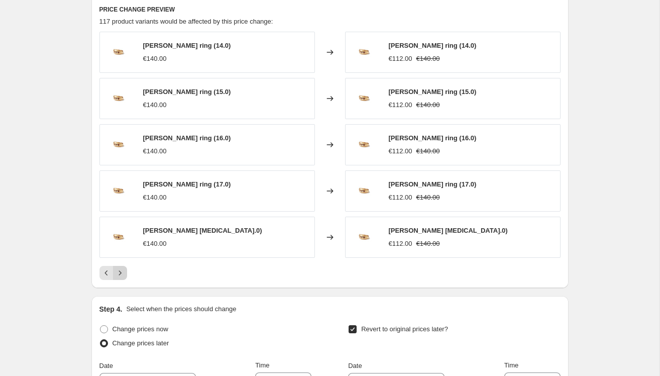
click at [122, 270] on icon "Next" at bounding box center [120, 273] width 10 height 10
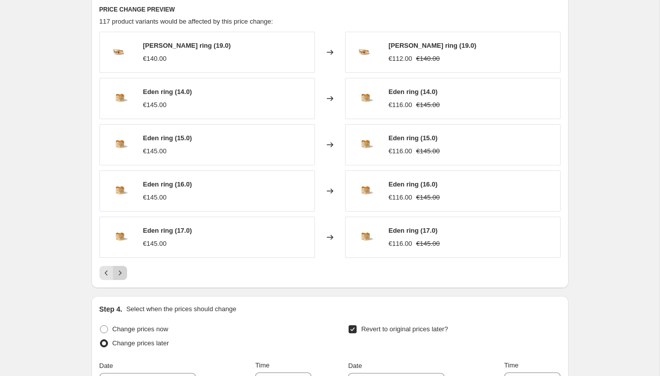
click at [122, 270] on icon "Next" at bounding box center [120, 273] width 10 height 10
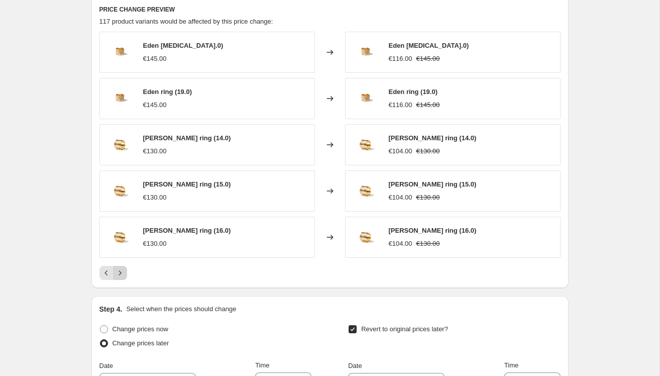
click at [122, 270] on icon "Next" at bounding box center [120, 273] width 10 height 10
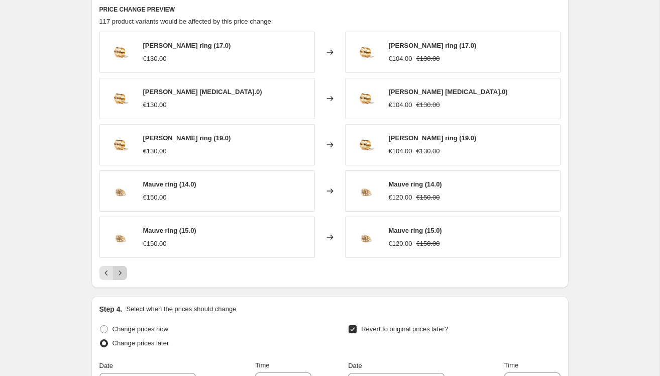
click at [122, 270] on icon "Next" at bounding box center [120, 273] width 10 height 10
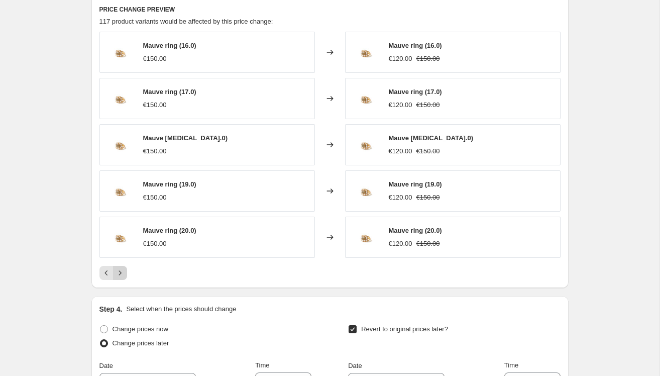
click at [122, 270] on icon "Next" at bounding box center [120, 273] width 10 height 10
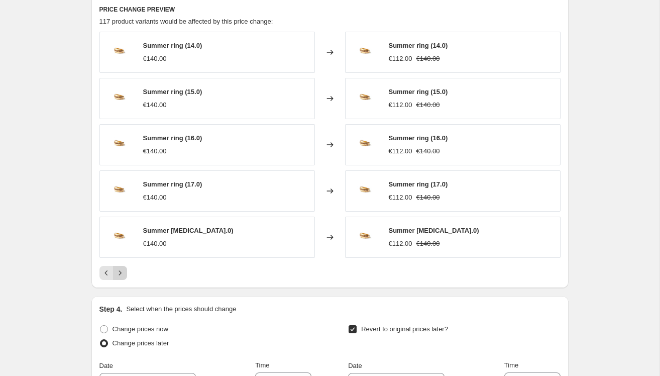
click at [122, 270] on icon "Next" at bounding box center [120, 273] width 10 height 10
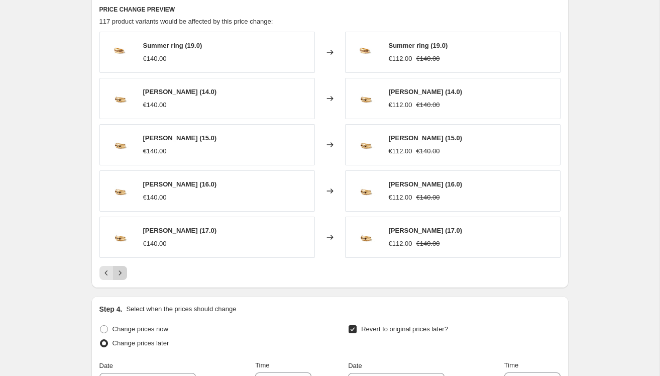
click at [122, 270] on icon "Next" at bounding box center [120, 273] width 10 height 10
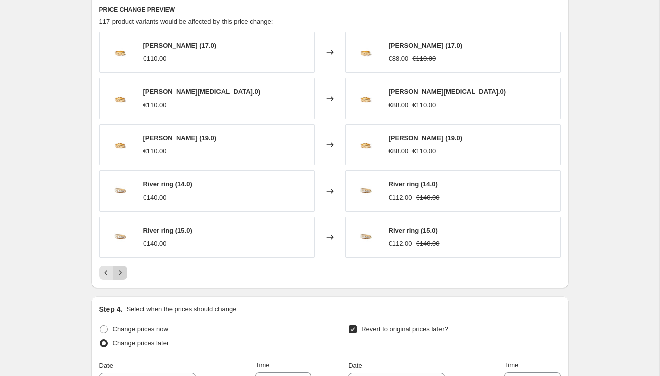
click at [122, 270] on icon "Next" at bounding box center [120, 273] width 10 height 10
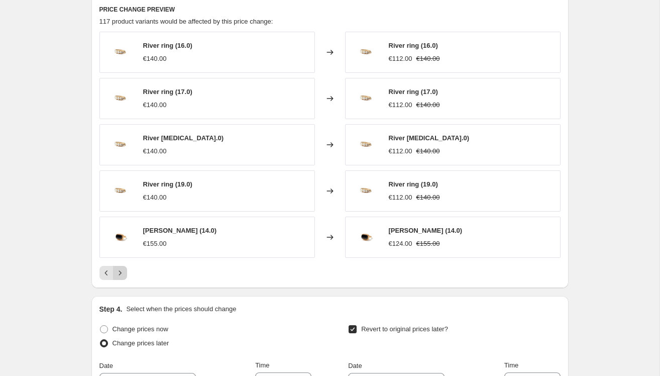
click at [122, 270] on icon "Next" at bounding box center [120, 273] width 10 height 10
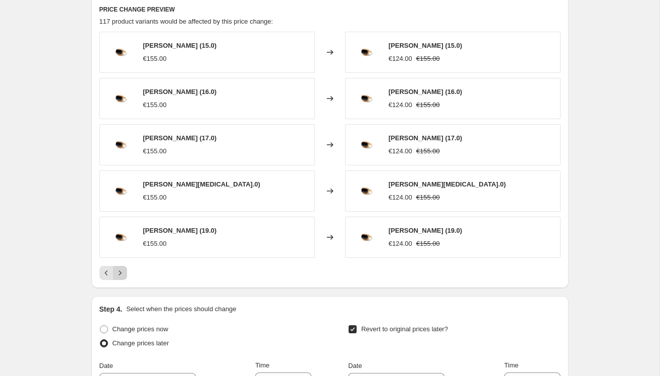
click at [122, 270] on icon "Next" at bounding box center [120, 273] width 10 height 10
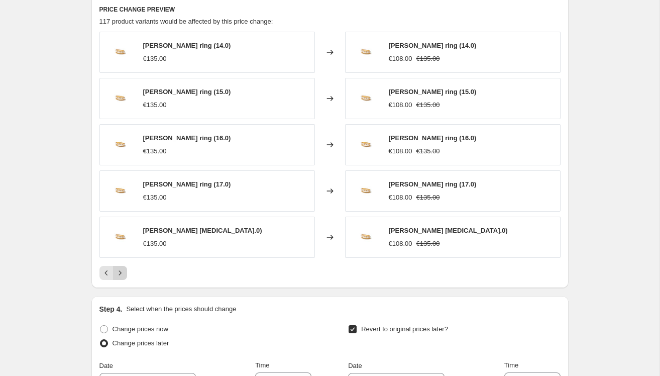
click at [122, 270] on icon "Next" at bounding box center [120, 273] width 10 height 10
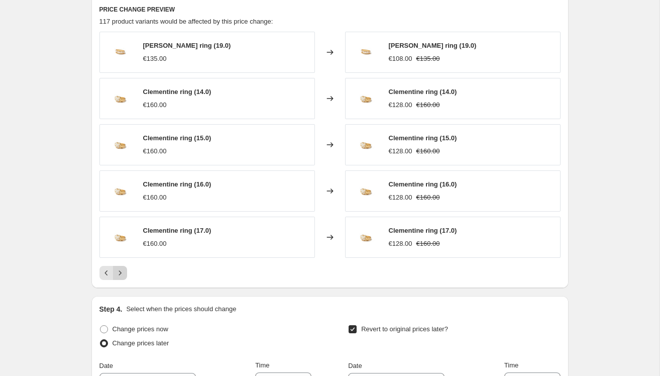
click at [122, 270] on icon "Next" at bounding box center [120, 273] width 10 height 10
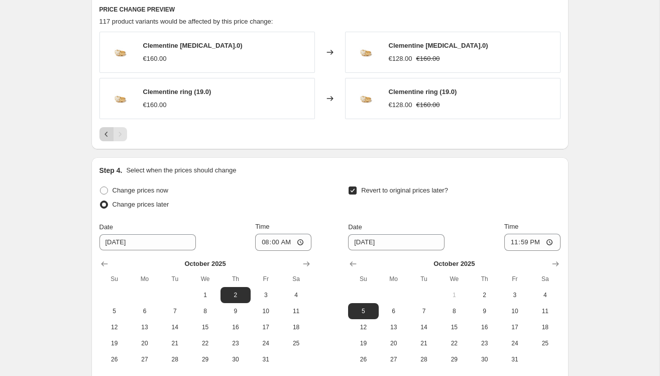
click at [103, 132] on icon "Previous" at bounding box center [107, 134] width 10 height 10
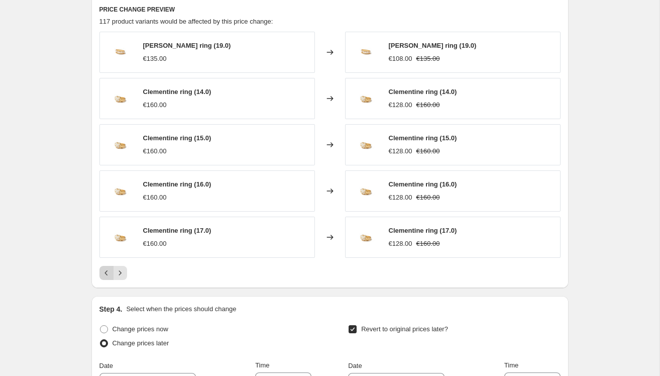
click at [108, 267] on button "Previous" at bounding box center [107, 273] width 14 height 14
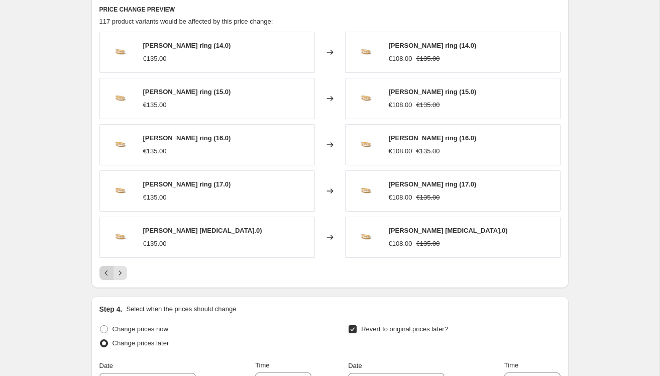
click at [108, 266] on button "Previous" at bounding box center [107, 273] width 14 height 14
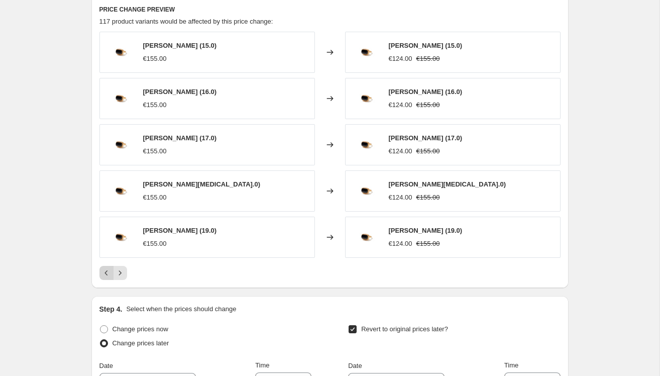
click at [108, 266] on button "Previous" at bounding box center [107, 273] width 14 height 14
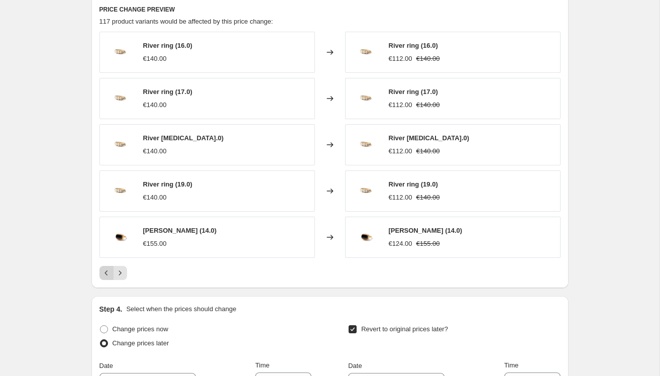
click at [108, 266] on button "Previous" at bounding box center [107, 273] width 14 height 14
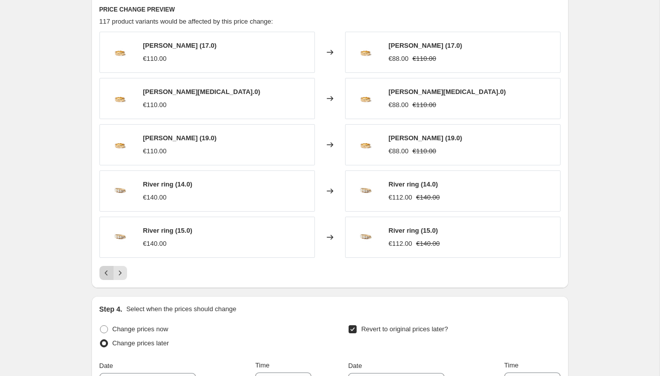
click at [108, 266] on button "Previous" at bounding box center [107, 273] width 14 height 14
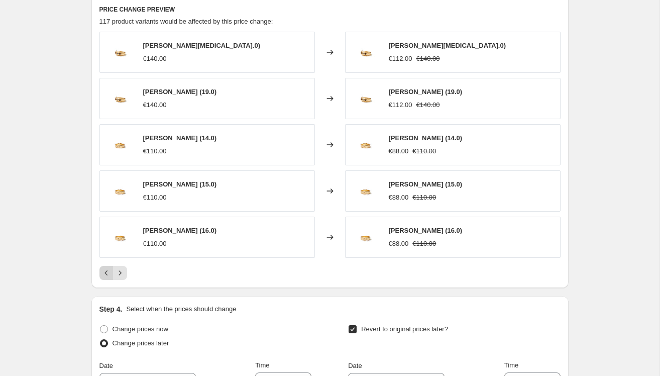
click at [108, 266] on button "Previous" at bounding box center [107, 273] width 14 height 14
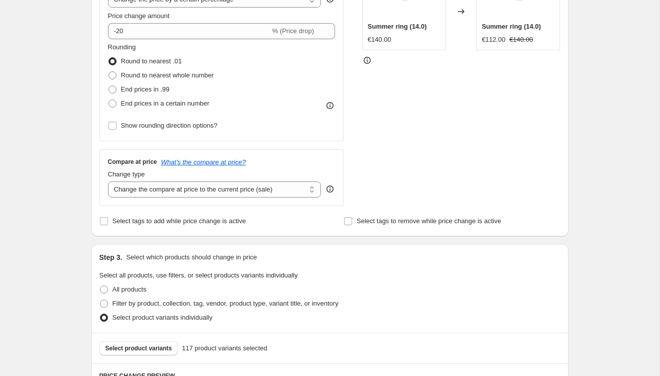
scroll to position [0, 0]
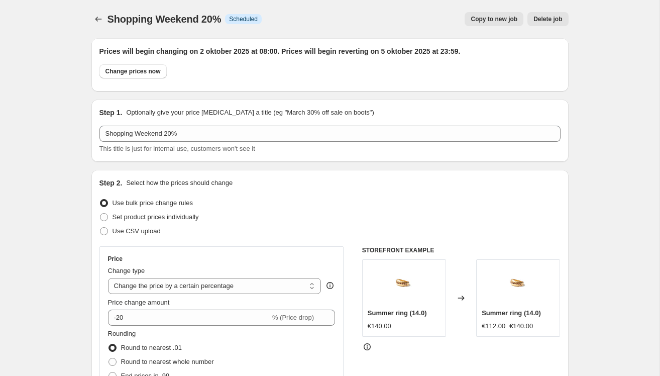
click at [544, 21] on span "Delete job" at bounding box center [548, 19] width 29 height 8
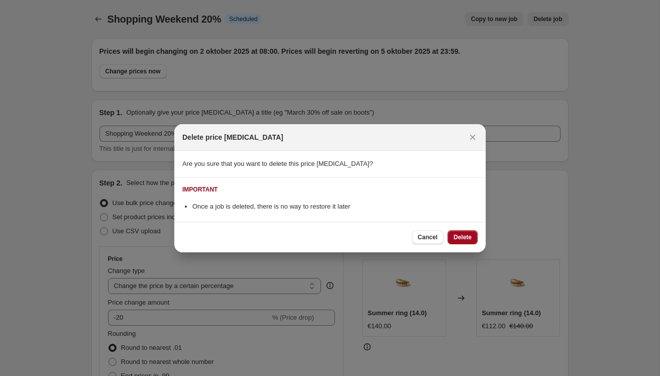
click at [459, 230] on button "Delete" at bounding box center [463, 237] width 30 height 14
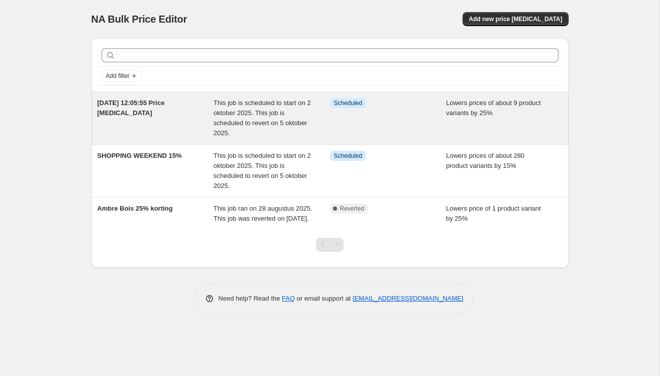
click at [143, 132] on div "[DATE] 12:05:55 Price [MEDICAL_DATA]" at bounding box center [156, 118] width 117 height 40
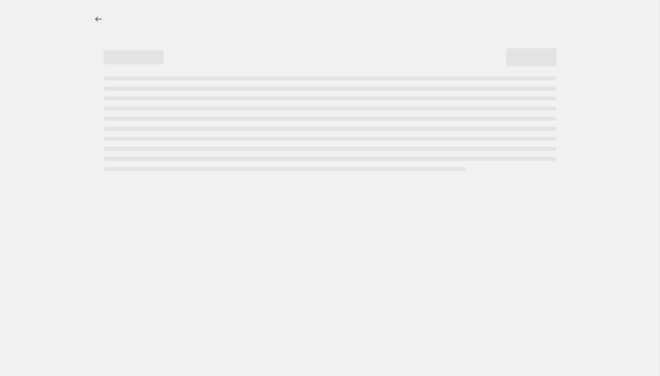
select select "percentage"
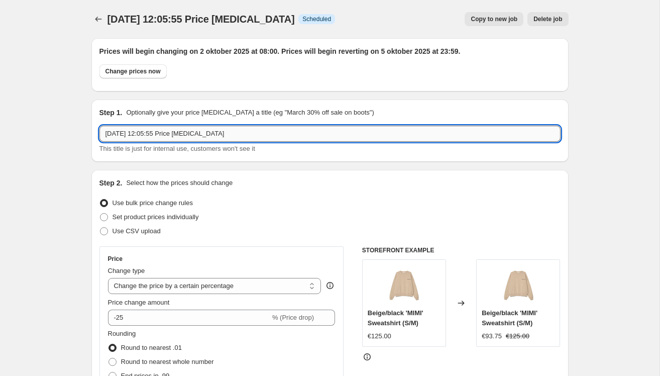
click at [254, 140] on input "[DATE] 12:05:55 Price [MEDICAL_DATA]" at bounding box center [330, 134] width 461 height 16
drag, startPoint x: 254, startPoint y: 140, endPoint x: 104, endPoint y: 120, distance: 151.6
click at [105, 121] on div "Step 1. Optionally give your price change job a title (eg "March 30% off sale o…" at bounding box center [330, 131] width 461 height 46
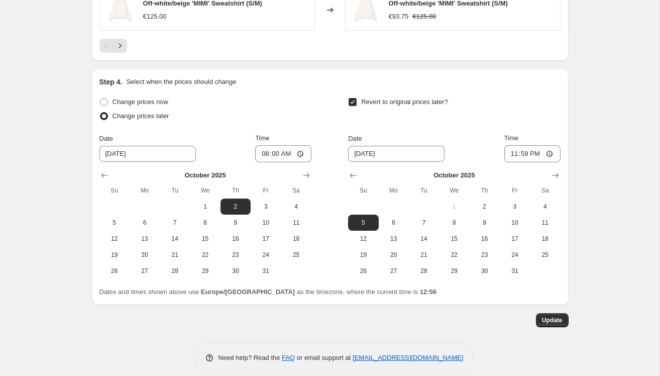
scroll to position [891, 0]
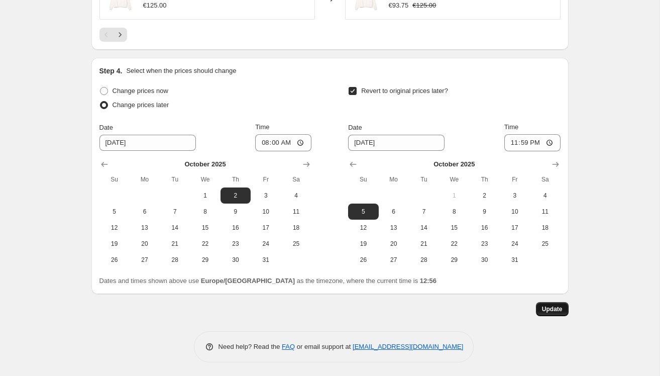
type input "SHOPPING WEEKEND 25%"
click at [554, 309] on span "Update" at bounding box center [552, 309] width 21 height 8
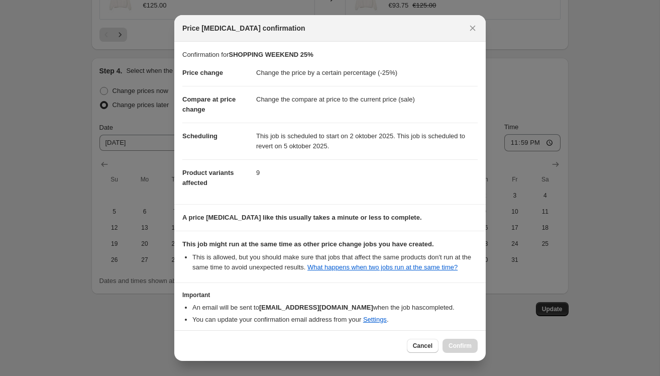
scroll to position [54, 0]
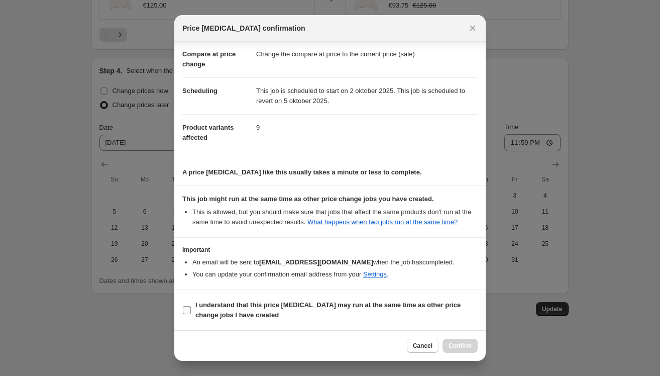
click at [184, 310] on input "I understand that this price [MEDICAL_DATA] may run at the same time as other p…" at bounding box center [187, 310] width 8 height 8
checkbox input "true"
click at [465, 344] on span "Confirm" at bounding box center [460, 346] width 23 height 8
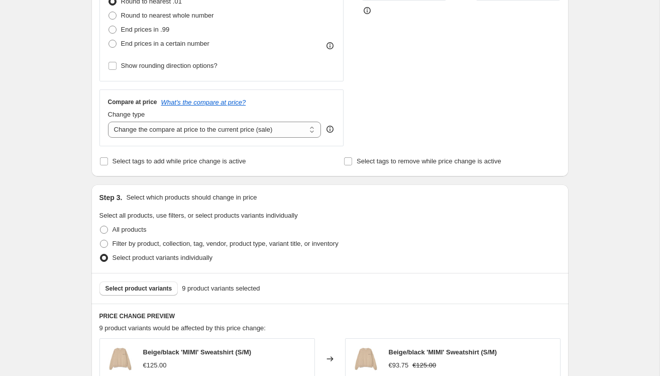
scroll to position [0, 0]
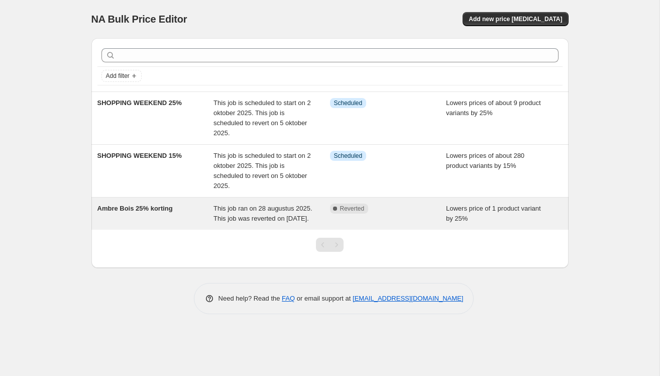
click at [130, 210] on span "Ambre Bois 25% korting" at bounding box center [135, 209] width 75 height 8
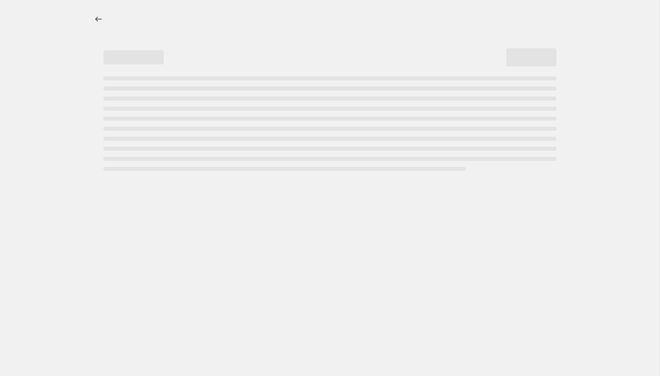
select select "percentage"
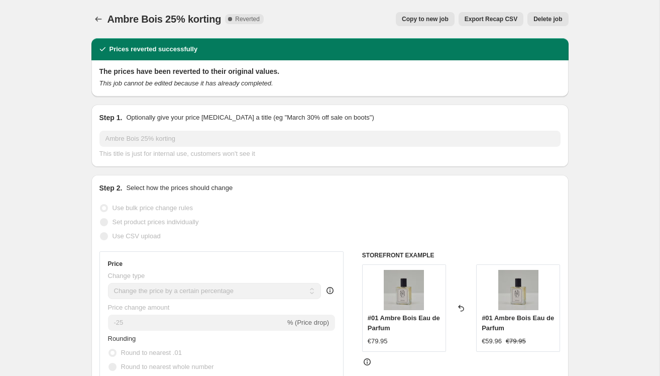
click at [547, 19] on span "Delete job" at bounding box center [548, 19] width 29 height 8
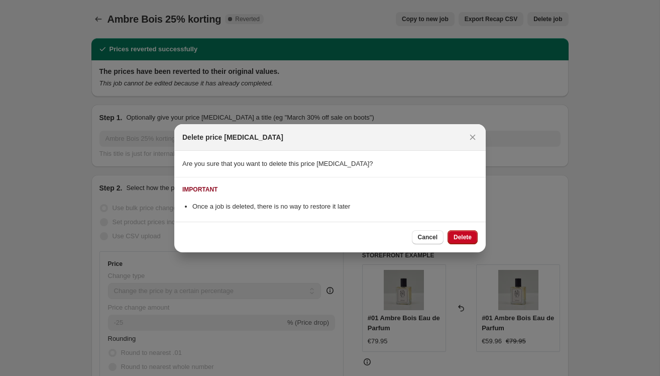
click at [467, 229] on div "Cancel Delete" at bounding box center [330, 237] width 312 height 31
click at [467, 240] on span "Delete" at bounding box center [463, 237] width 18 height 8
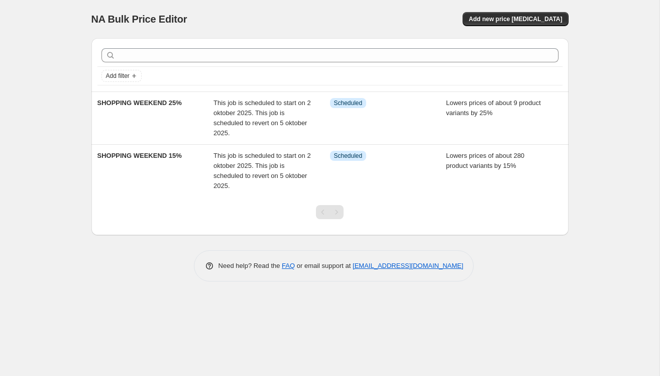
click at [144, 84] on div "Add filter" at bounding box center [330, 76] width 465 height 18
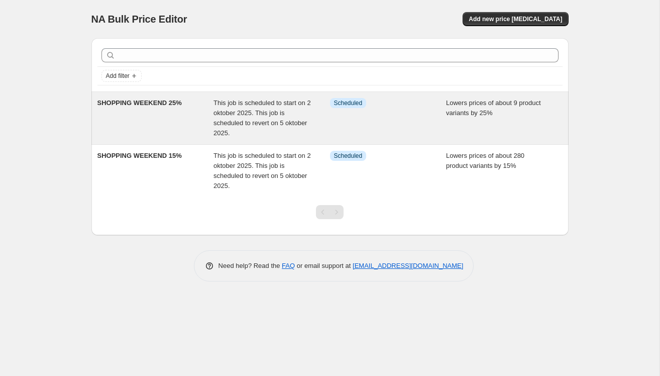
click at [146, 103] on span "SHOPPING WEEKEND 25%" at bounding box center [140, 103] width 84 height 8
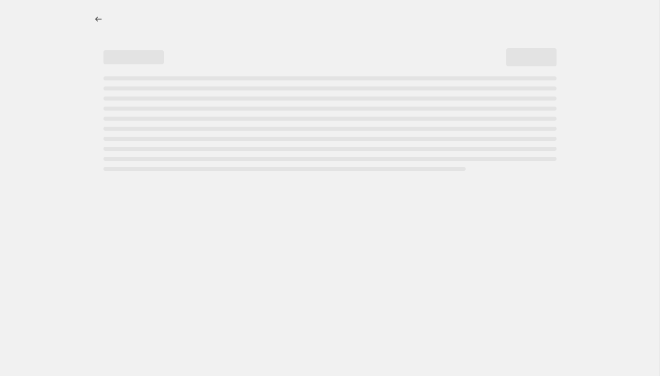
select select "percentage"
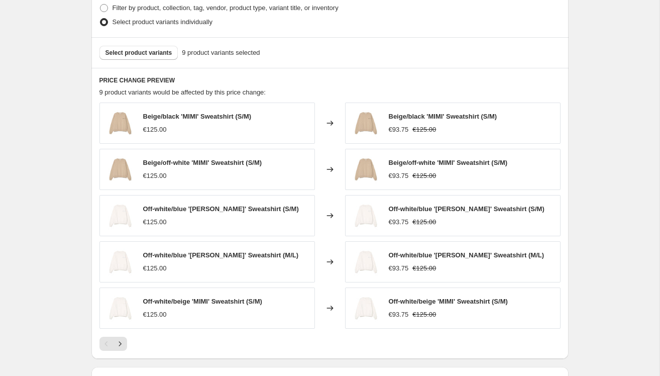
scroll to position [623, 0]
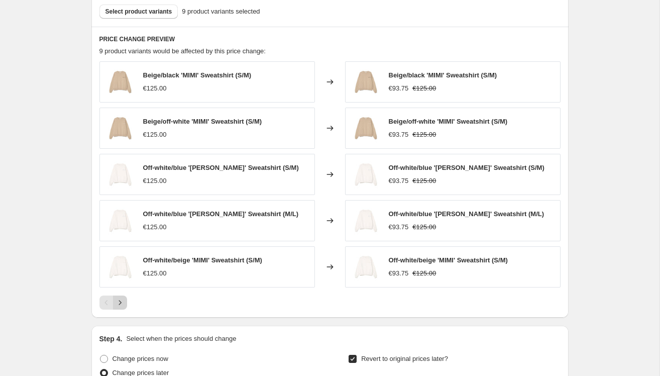
click at [119, 305] on icon "Next" at bounding box center [120, 303] width 10 height 10
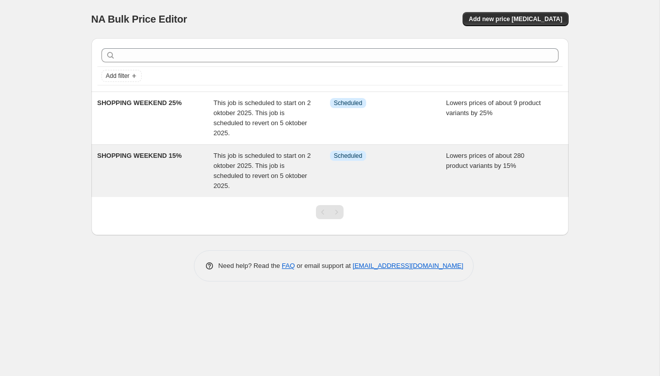
click at [165, 166] on div "SHOPPING WEEKEND 15%" at bounding box center [156, 171] width 117 height 40
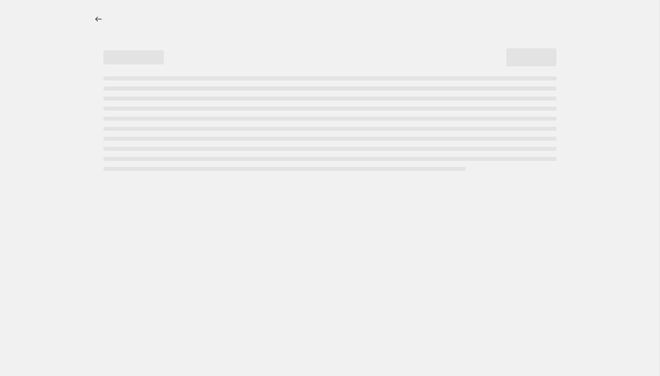
select select "percentage"
select select "collection"
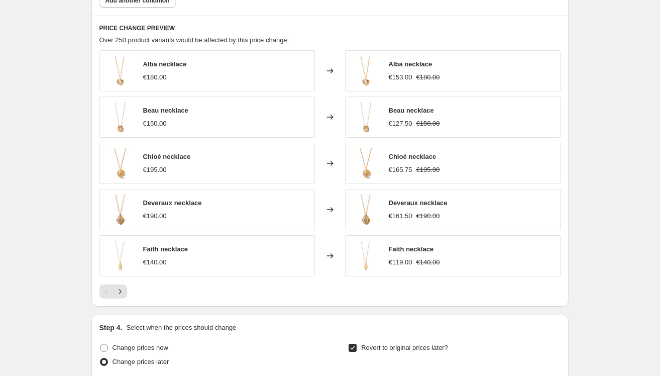
scroll to position [941, 0]
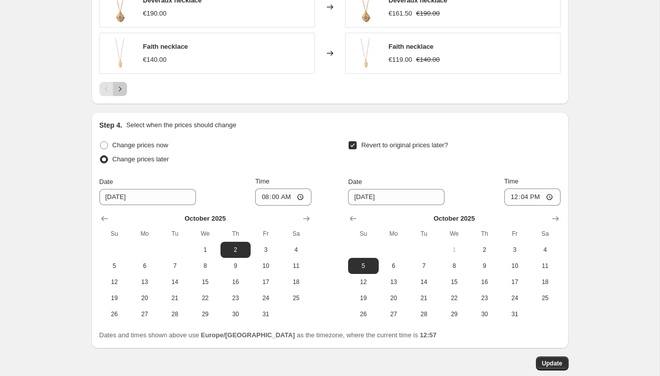
click at [123, 87] on icon "Next" at bounding box center [120, 89] width 10 height 10
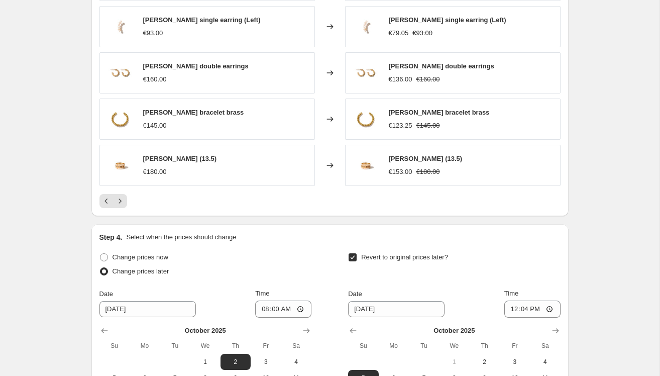
scroll to position [828, 0]
click at [119, 199] on icon "Next" at bounding box center [120, 202] width 10 height 10
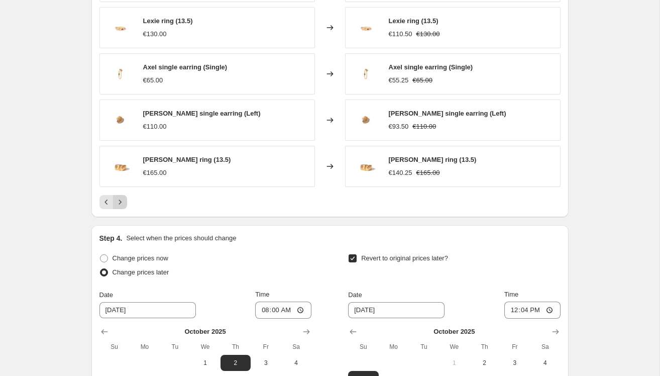
click at [119, 198] on icon "Next" at bounding box center [120, 202] width 10 height 10
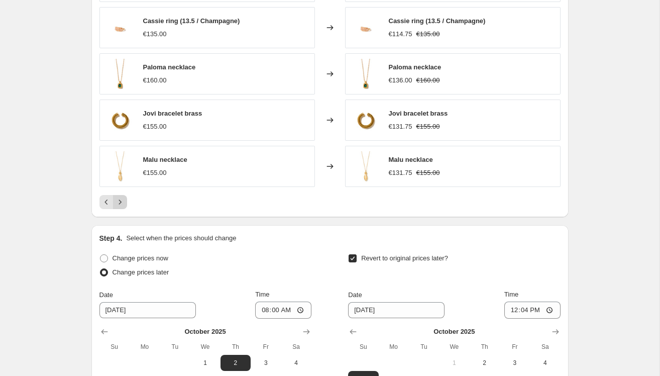
click at [119, 198] on icon "Next" at bounding box center [120, 202] width 10 height 10
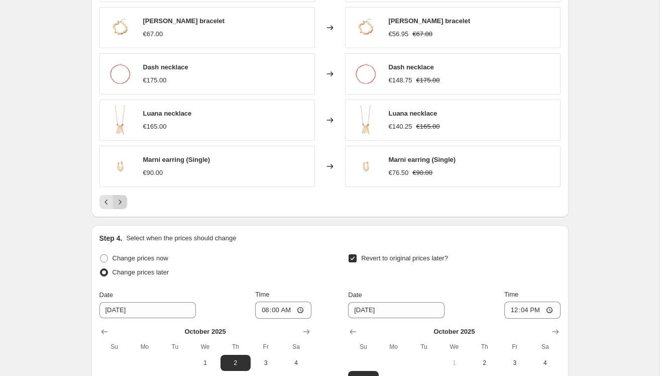
click at [119, 198] on icon "Next" at bounding box center [120, 202] width 10 height 10
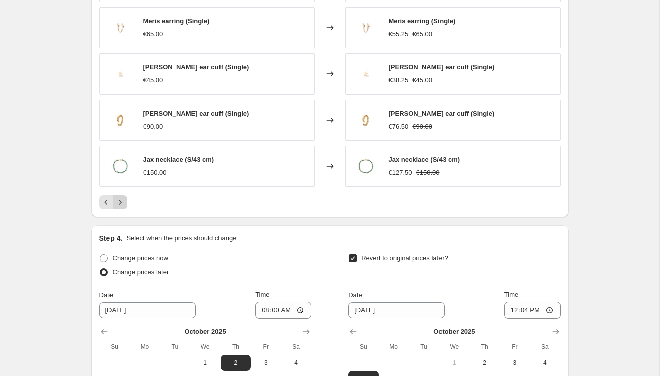
click at [119, 198] on icon "Next" at bounding box center [120, 202] width 10 height 10
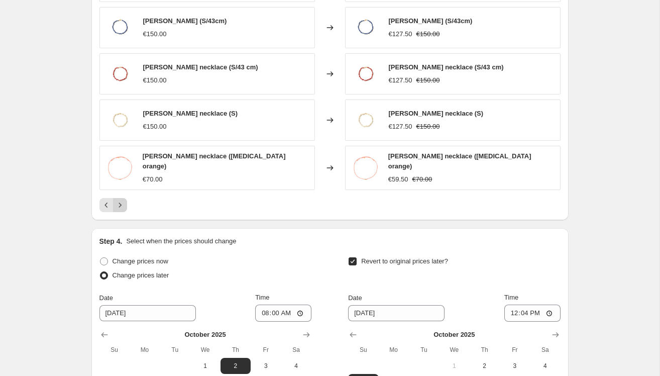
click at [119, 200] on icon "Next" at bounding box center [120, 205] width 10 height 10
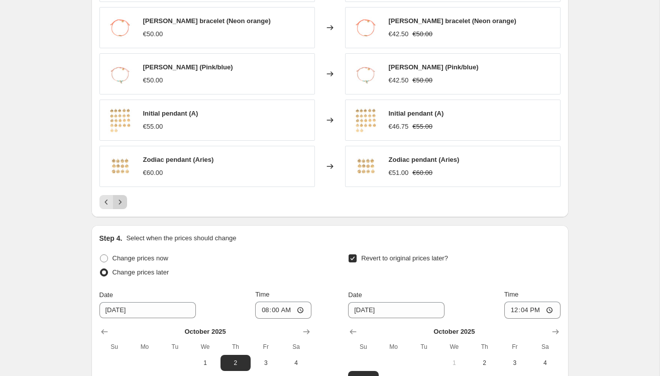
click at [119, 199] on icon "Next" at bounding box center [120, 202] width 10 height 10
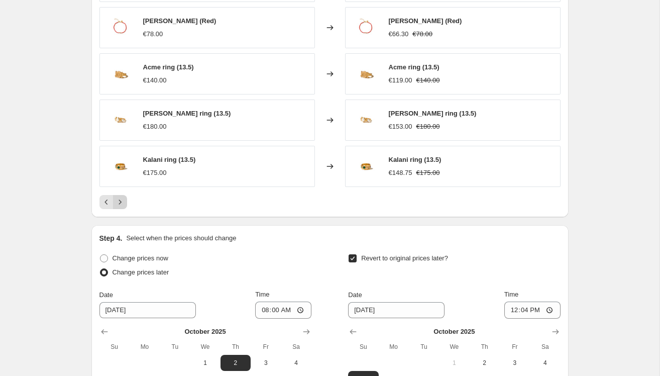
click at [119, 198] on icon "Next" at bounding box center [120, 202] width 10 height 10
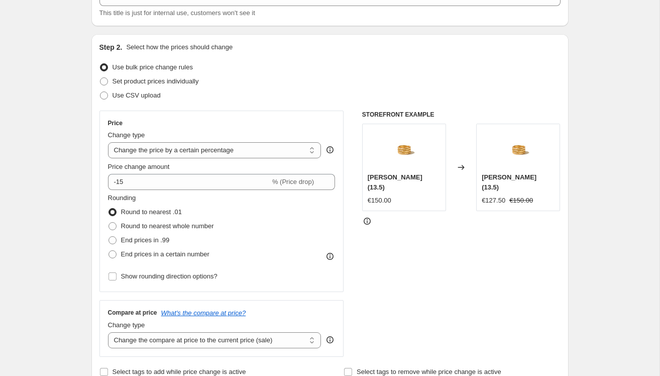
scroll to position [0, 0]
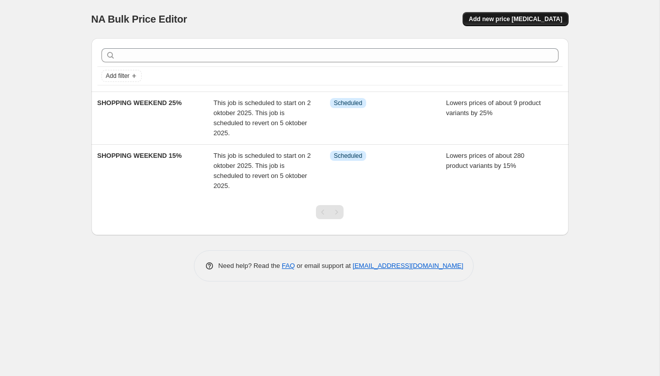
click at [498, 21] on span "Add new price [MEDICAL_DATA]" at bounding box center [515, 19] width 93 height 8
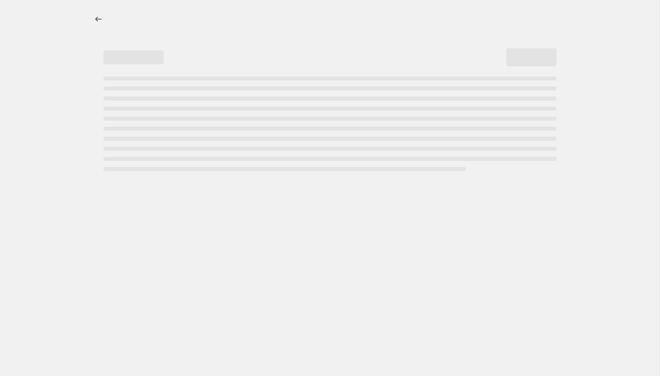
select select "percentage"
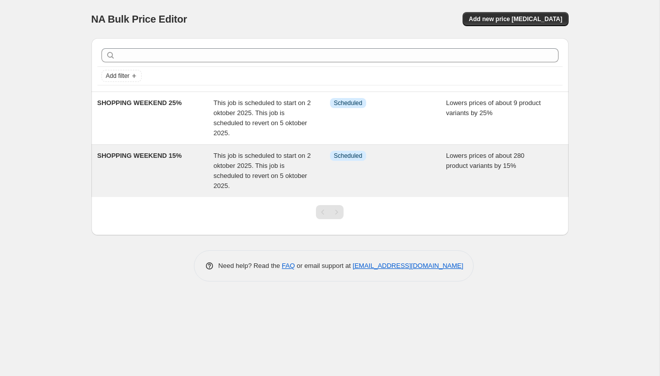
click at [160, 172] on div "SHOPPING WEEKEND 15%" at bounding box center [156, 171] width 117 height 40
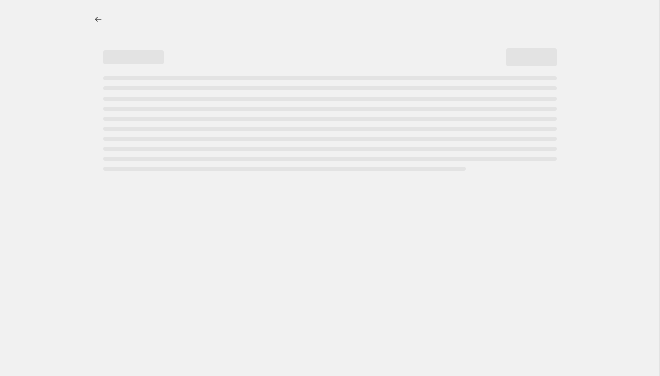
select select "percentage"
select select "collection"
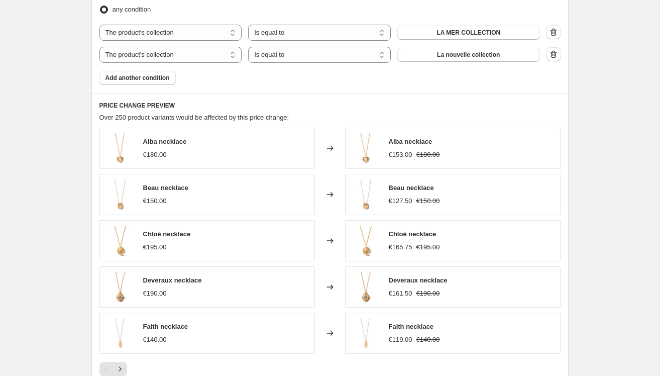
scroll to position [618, 0]
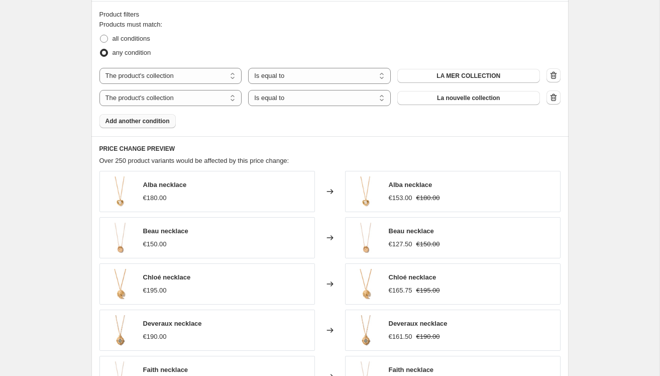
click at [149, 120] on span "Add another condition" at bounding box center [138, 121] width 64 height 8
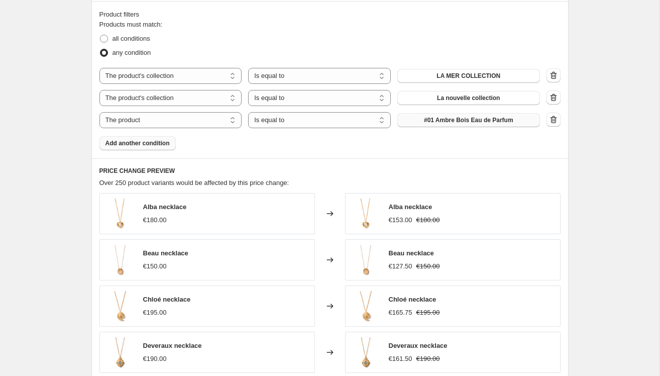
click at [451, 119] on span "#01 Ambre Bois Eau de Parfum" at bounding box center [468, 120] width 89 height 8
click at [234, 120] on select "The product The product's collection The product's tag The product's vendor The…" at bounding box center [171, 120] width 143 height 16
select select "collection"
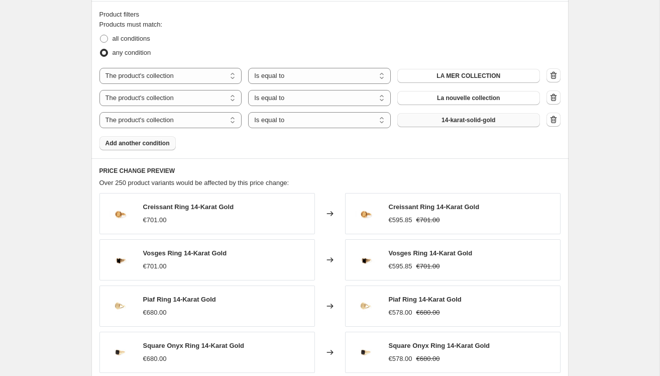
click at [444, 118] on span "14-karat-solid-gold" at bounding box center [469, 120] width 54 height 8
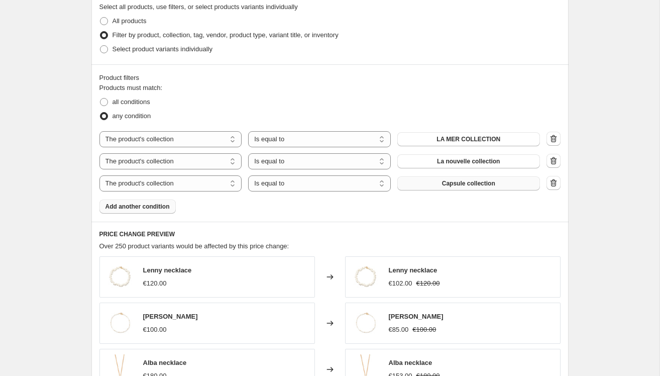
scroll to position [559, 0]
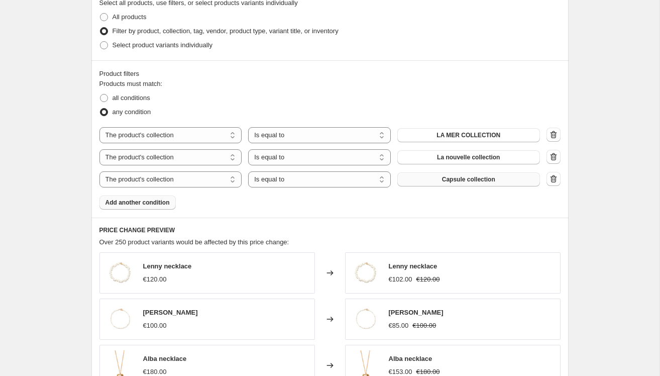
click at [165, 203] on span "Add another condition" at bounding box center [138, 203] width 64 height 8
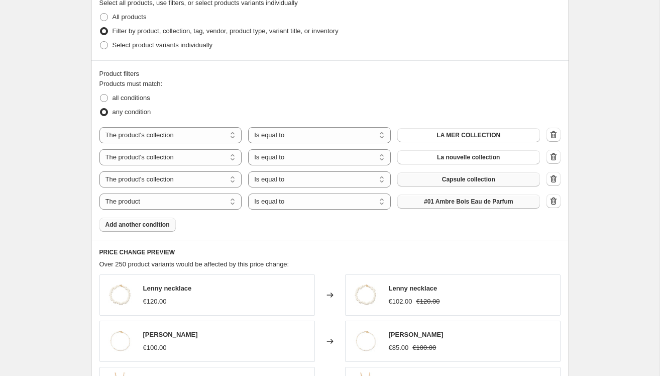
click at [424, 202] on span "#01 Ambre Bois Eau de Parfum" at bounding box center [468, 202] width 89 height 8
click at [231, 202] on select "The product The product's collection The product's tag The product's vendor The…" at bounding box center [171, 202] width 143 height 16
select select "collection"
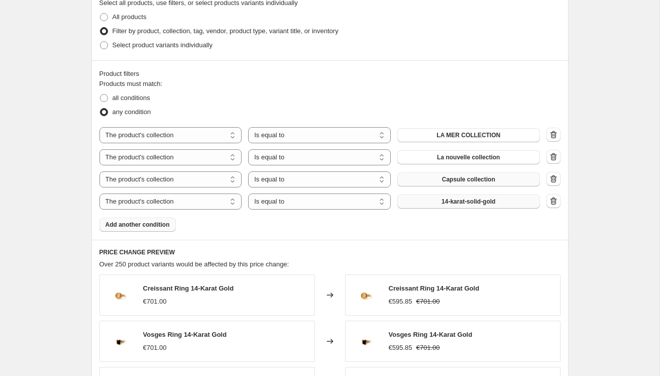
click at [446, 198] on span "14-karat-solid-gold" at bounding box center [469, 202] width 54 height 8
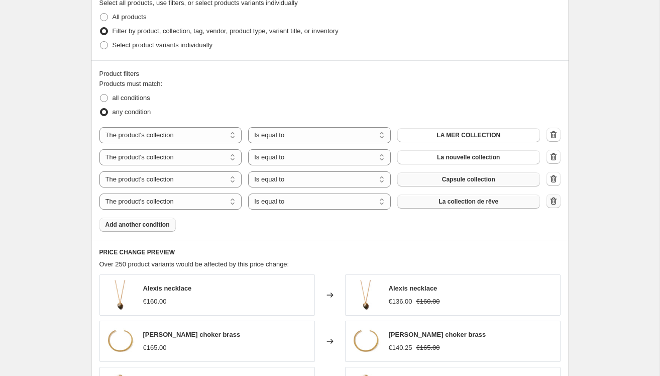
click at [551, 198] on icon "button" at bounding box center [554, 201] width 10 height 10
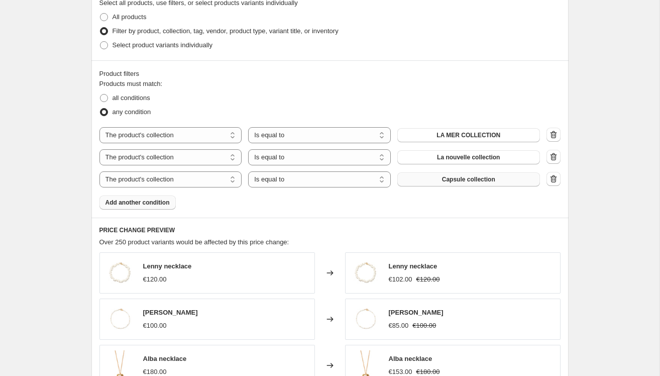
click at [158, 200] on span "Add another condition" at bounding box center [138, 203] width 64 height 8
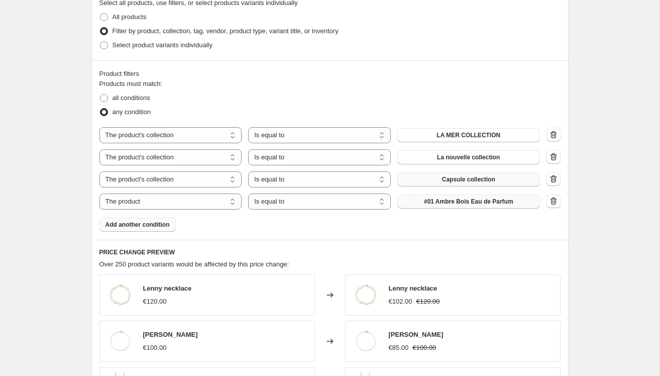
click at [433, 199] on span "#01 Ambre Bois Eau de Parfum" at bounding box center [468, 202] width 89 height 8
click at [553, 199] on icon "button" at bounding box center [554, 201] width 10 height 10
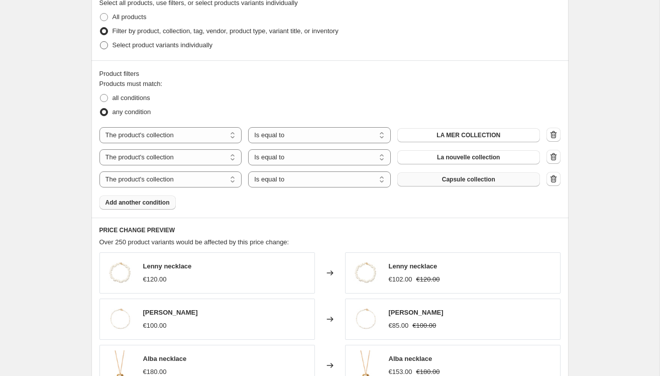
click at [108, 43] on span at bounding box center [104, 45] width 9 height 9
click at [101, 42] on input "Select product variants individually" at bounding box center [100, 41] width 1 height 1
radio input "true"
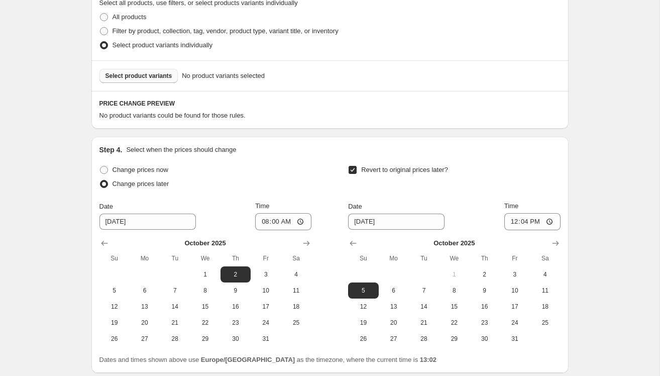
click at [125, 76] on span "Select product variants" at bounding box center [139, 76] width 67 height 8
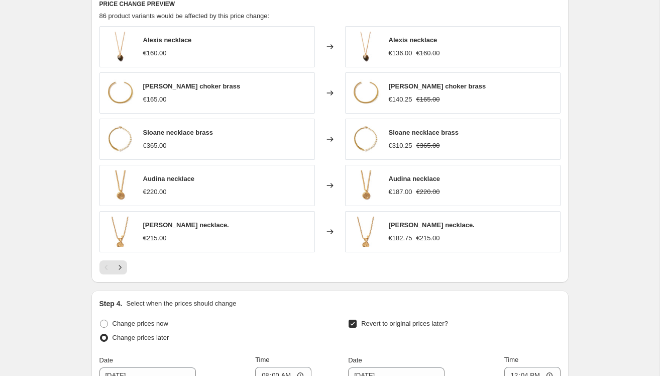
scroll to position [891, 0]
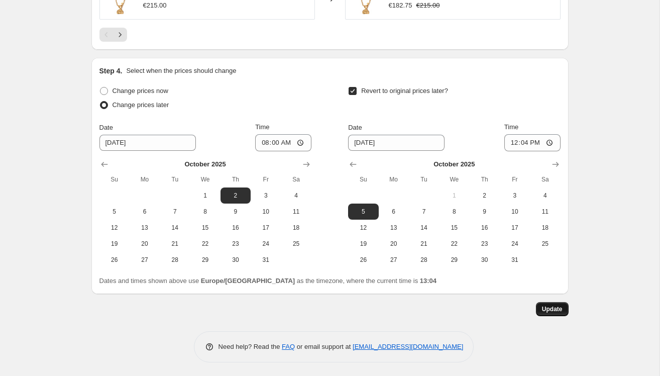
click at [540, 307] on button "Update" at bounding box center [552, 309] width 33 height 14
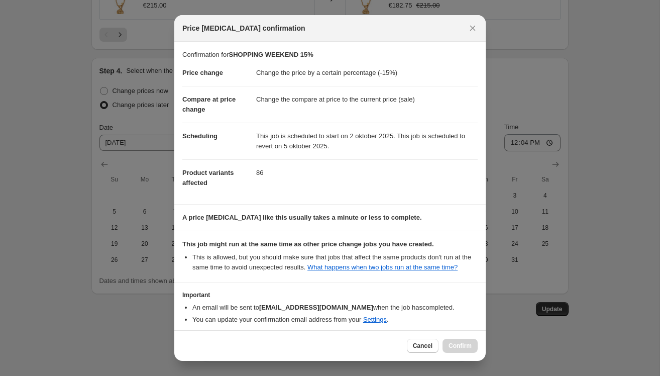
scroll to position [54, 0]
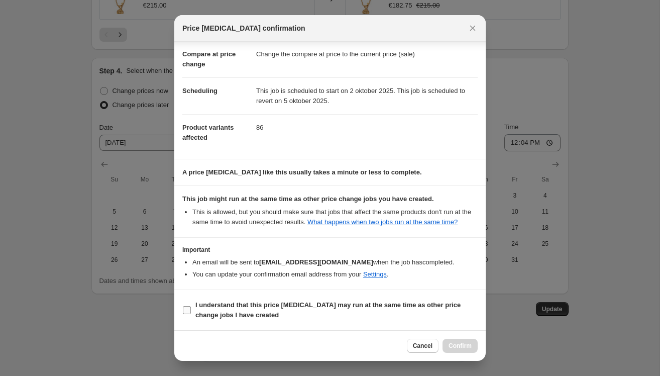
click at [187, 314] on span ":r1lt:" at bounding box center [186, 310] width 9 height 9
click at [187, 314] on input "I understand that this price [MEDICAL_DATA] may run at the same time as other p…" at bounding box center [187, 310] width 8 height 8
checkbox input "true"
click at [461, 348] on span "Confirm" at bounding box center [460, 346] width 23 height 8
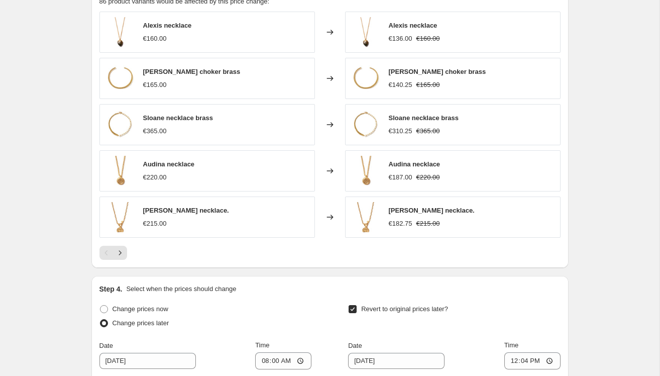
scroll to position [677, 0]
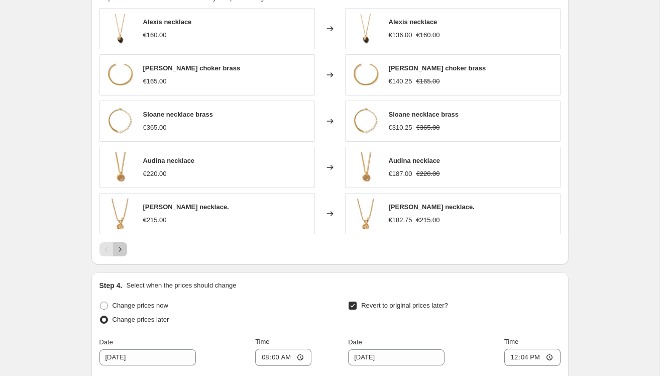
click at [122, 246] on icon "Next" at bounding box center [120, 249] width 10 height 10
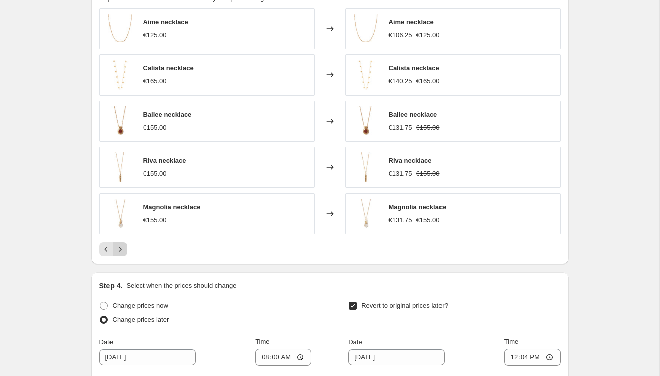
click at [123, 249] on icon "Next" at bounding box center [120, 249] width 10 height 10
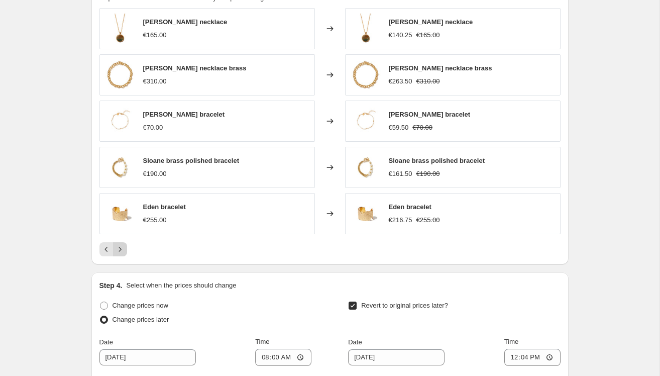
click at [123, 248] on icon "Next" at bounding box center [120, 249] width 10 height 10
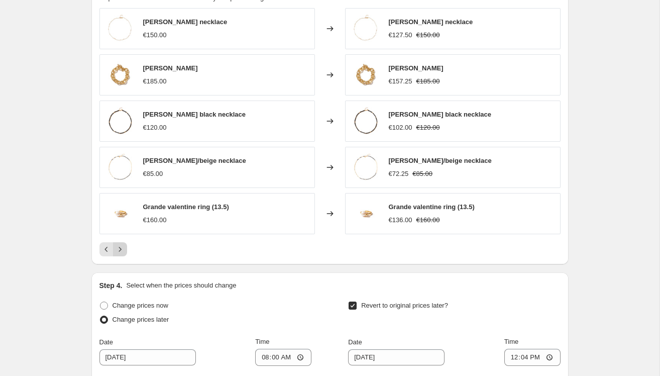
click at [123, 248] on icon "Next" at bounding box center [120, 249] width 10 height 10
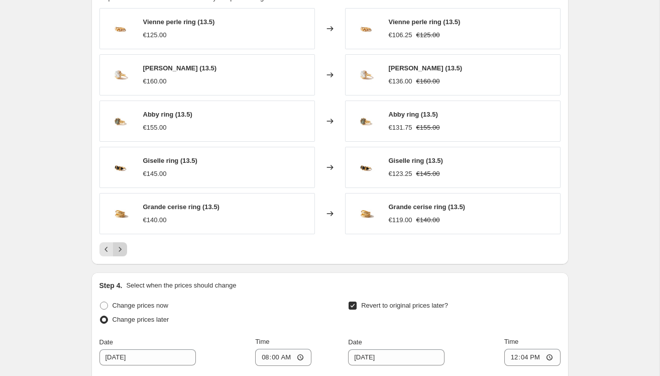
click at [123, 248] on icon "Next" at bounding box center [120, 249] width 10 height 10
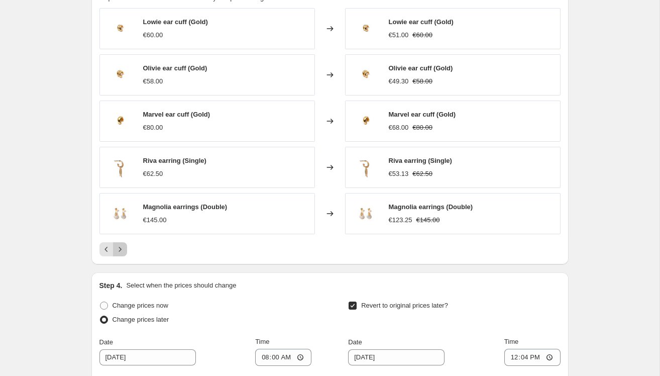
click at [123, 248] on icon "Next" at bounding box center [120, 249] width 10 height 10
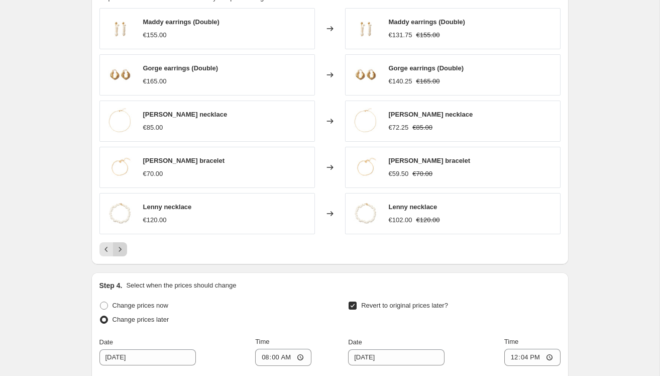
click at [123, 248] on icon "Next" at bounding box center [120, 249] width 10 height 10
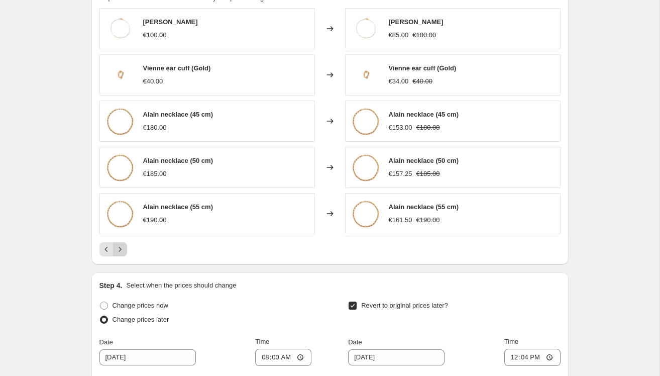
click at [123, 248] on icon "Next" at bounding box center [120, 249] width 10 height 10
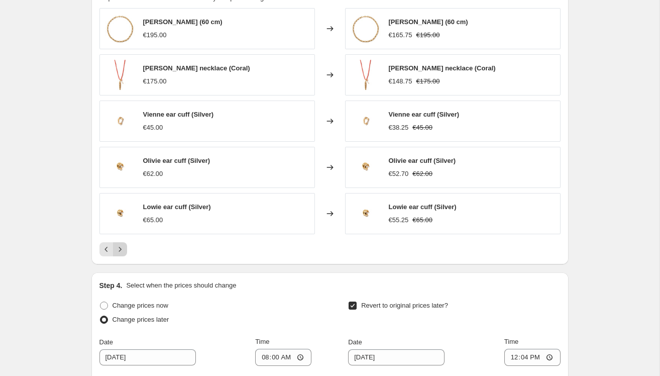
click at [123, 248] on icon "Next" at bounding box center [120, 249] width 10 height 10
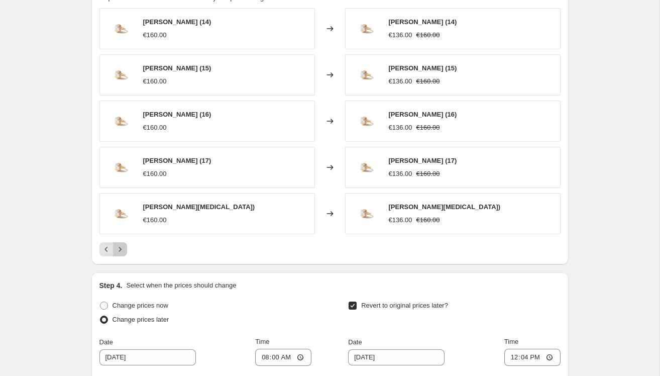
click at [123, 248] on icon "Next" at bounding box center [120, 249] width 10 height 10
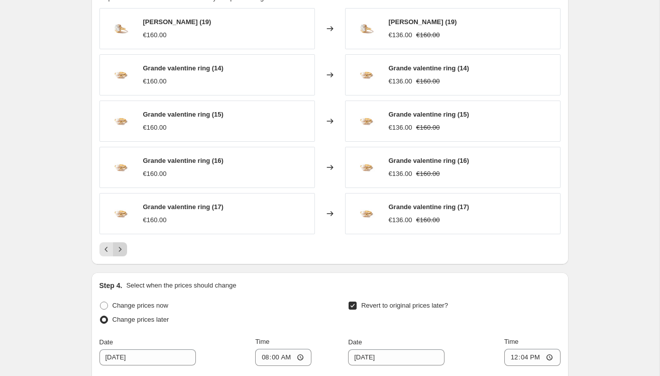
click at [123, 248] on icon "Next" at bounding box center [120, 249] width 10 height 10
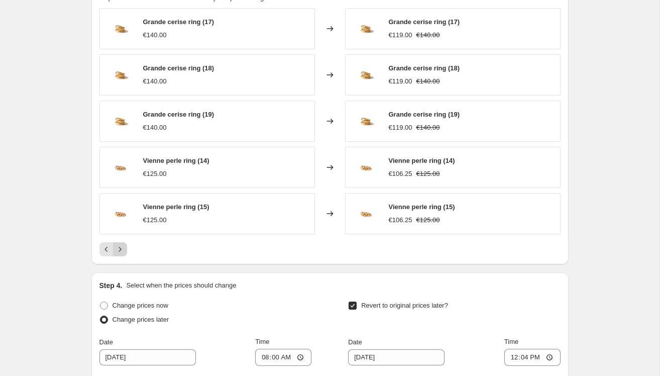
click at [123, 248] on icon "Next" at bounding box center [120, 249] width 10 height 10
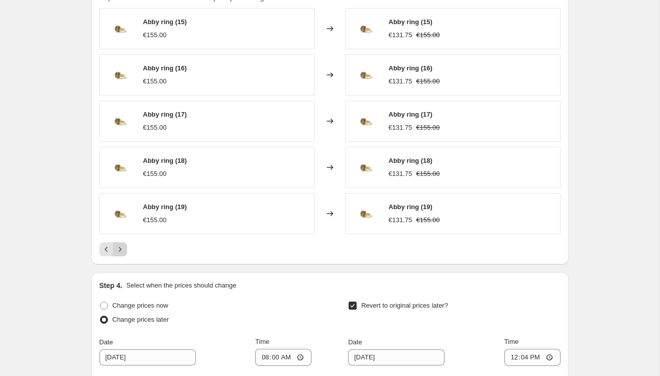
click at [123, 248] on icon "Next" at bounding box center [120, 249] width 10 height 10
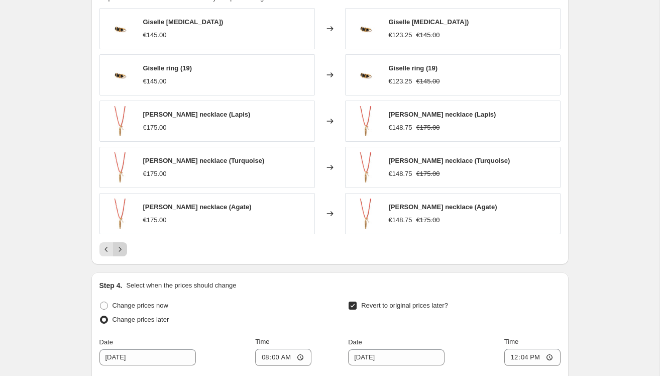
click at [123, 248] on icon "Next" at bounding box center [120, 249] width 10 height 10
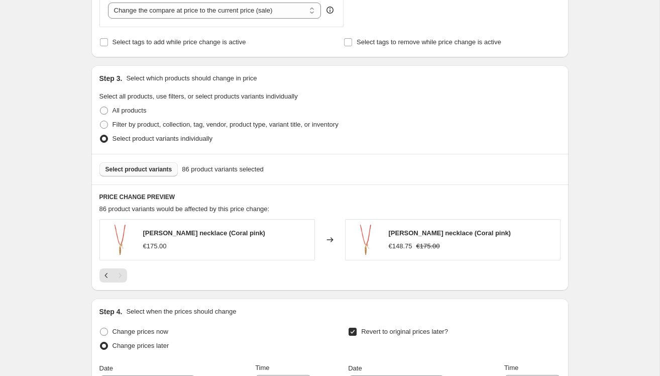
scroll to position [472, 0]
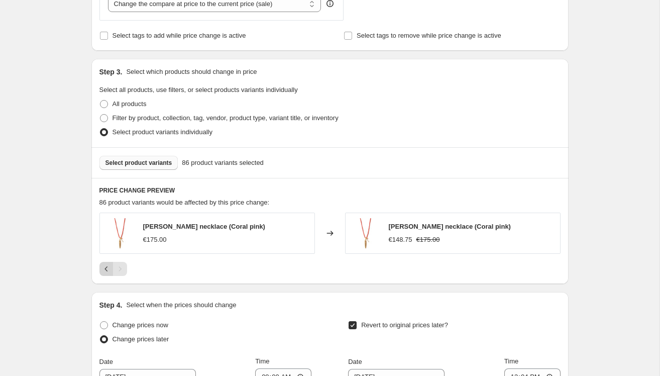
click at [102, 269] on icon "Previous" at bounding box center [107, 269] width 10 height 10
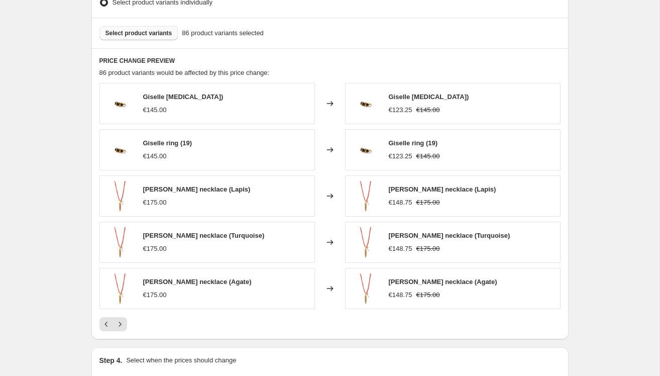
scroll to position [610, 0]
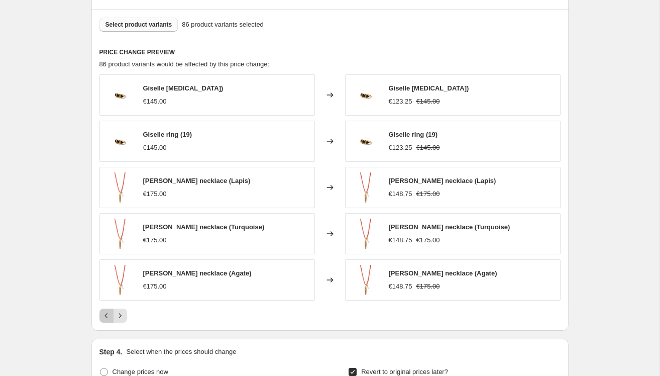
click at [107, 314] on icon "Previous" at bounding box center [107, 316] width 10 height 10
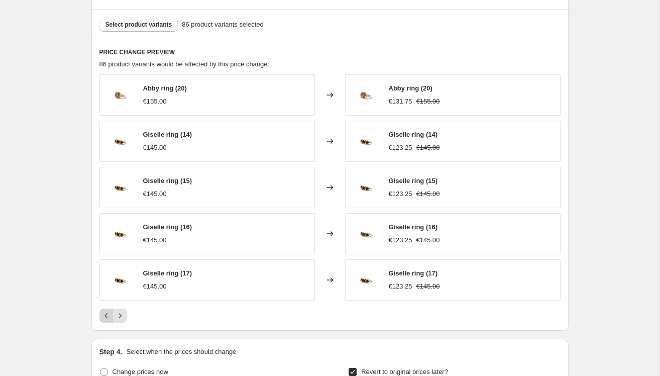
click at [106, 315] on icon "Previous" at bounding box center [107, 316] width 10 height 10
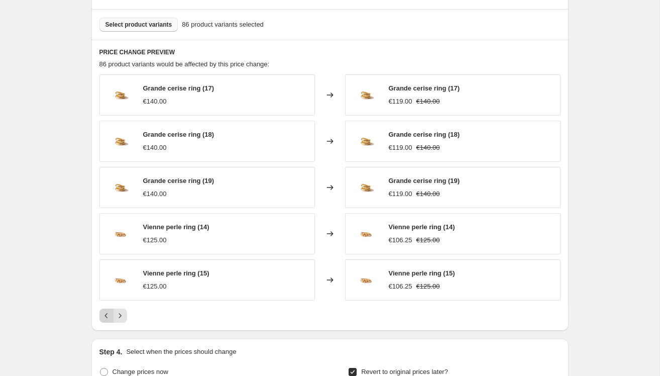
click at [106, 315] on icon "Previous" at bounding box center [107, 316] width 10 height 10
click at [106, 315] on icon "Previous" at bounding box center [106, 315] width 3 height 5
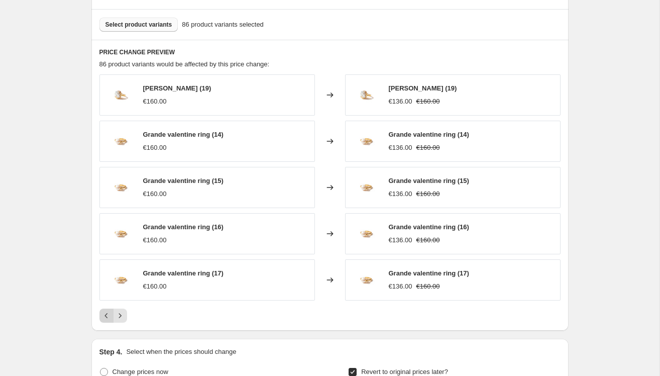
click at [106, 316] on icon "Previous" at bounding box center [106, 315] width 3 height 5
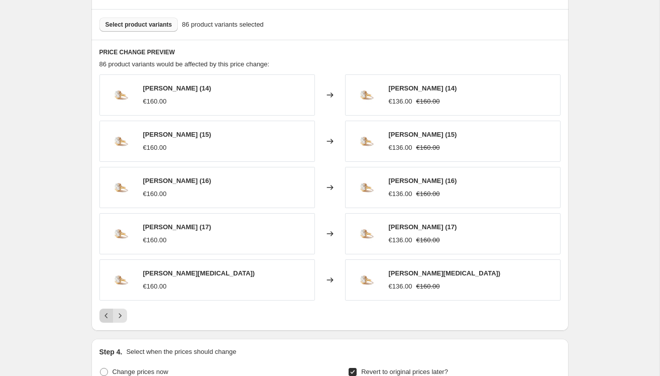
click at [106, 316] on icon "Previous" at bounding box center [106, 315] width 3 height 5
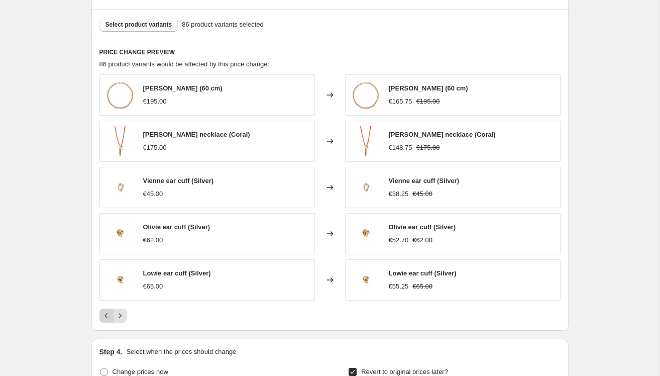
click at [106, 316] on icon "Previous" at bounding box center [106, 315] width 3 height 5
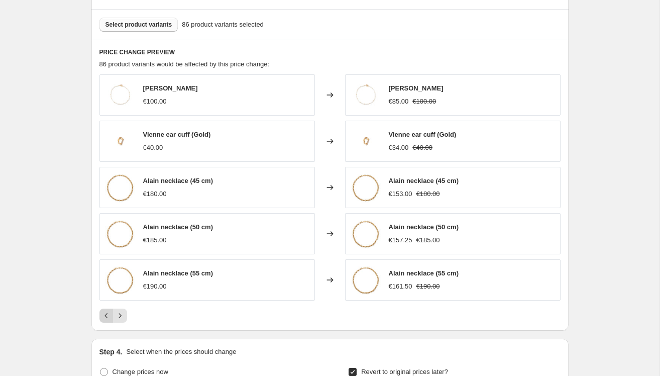
click at [106, 316] on icon "Previous" at bounding box center [106, 315] width 3 height 5
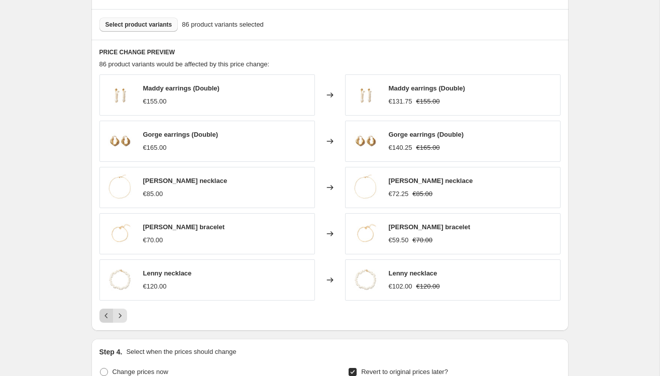
click at [106, 316] on icon "Previous" at bounding box center [106, 315] width 3 height 5
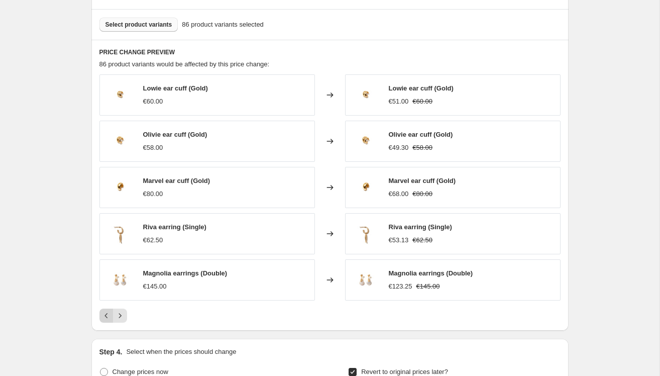
click at [106, 316] on icon "Previous" at bounding box center [107, 316] width 10 height 10
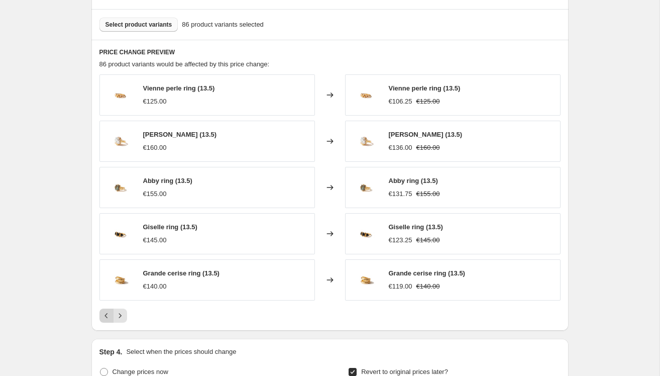
click at [106, 316] on icon "Previous" at bounding box center [107, 316] width 10 height 10
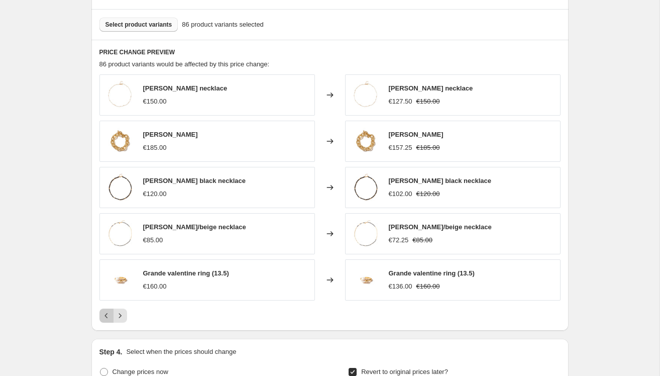
click at [106, 316] on icon "Previous" at bounding box center [107, 316] width 10 height 10
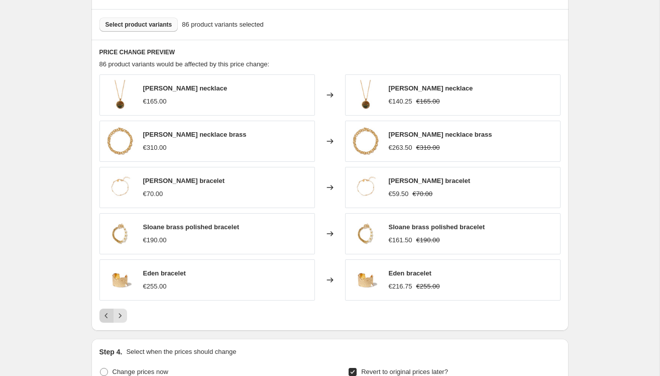
click at [106, 316] on icon "Previous" at bounding box center [107, 316] width 10 height 10
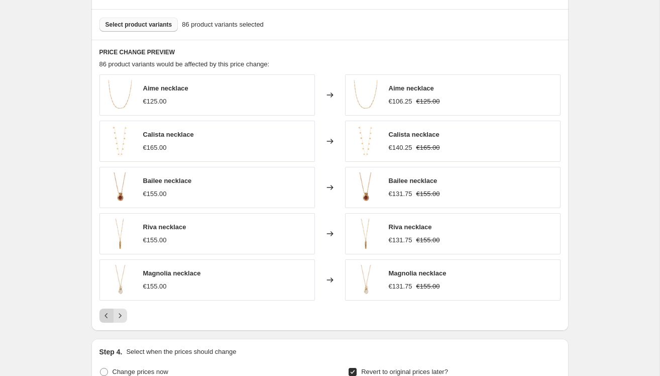
click at [106, 317] on icon "Previous" at bounding box center [107, 316] width 10 height 10
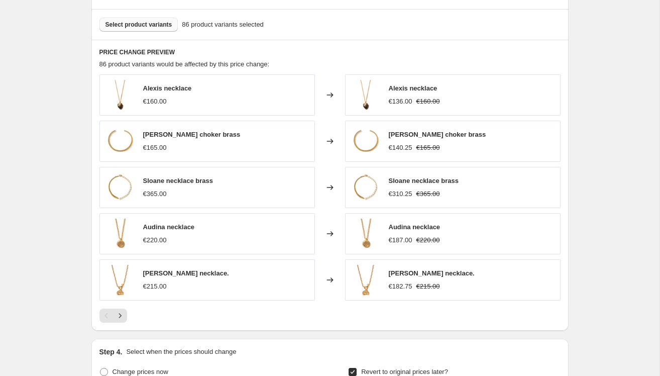
click at [106, 317] on div "Pagination" at bounding box center [107, 316] width 14 height 14
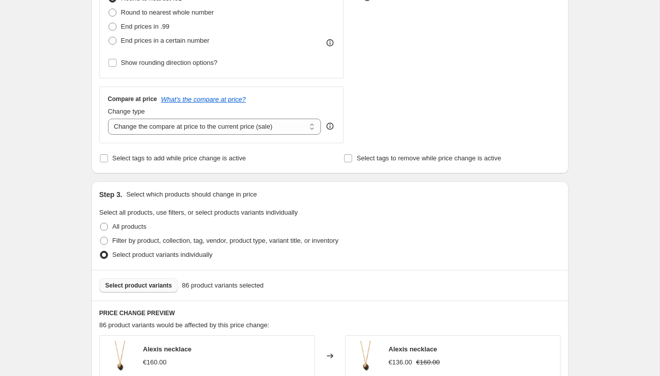
scroll to position [350, 0]
click at [124, 285] on span "Select product variants" at bounding box center [139, 285] width 67 height 8
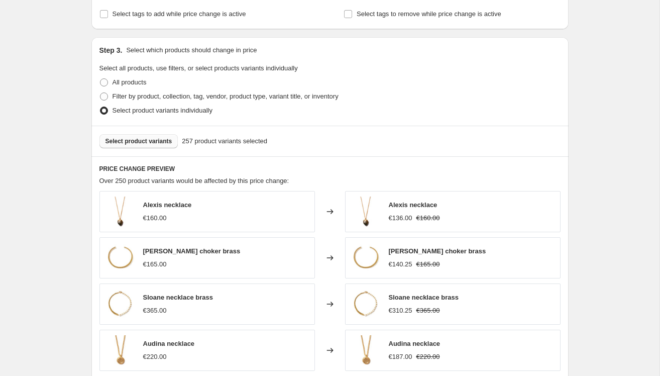
scroll to position [658, 0]
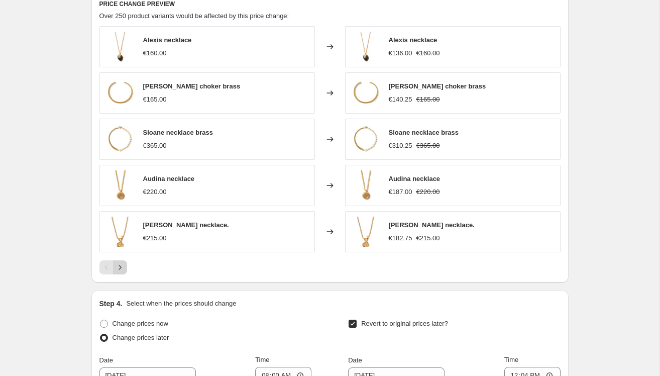
click at [121, 265] on icon "Next" at bounding box center [120, 267] width 10 height 10
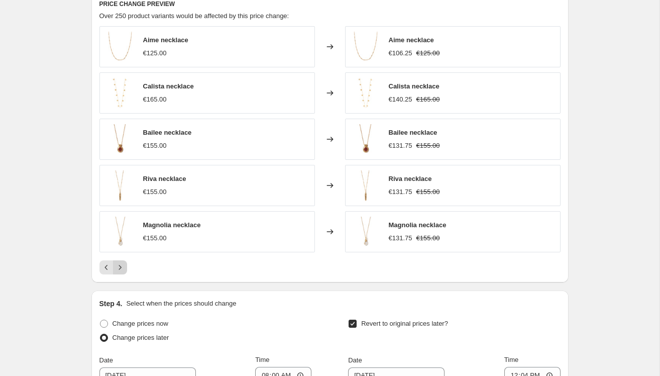
click at [122, 265] on icon "Next" at bounding box center [120, 267] width 10 height 10
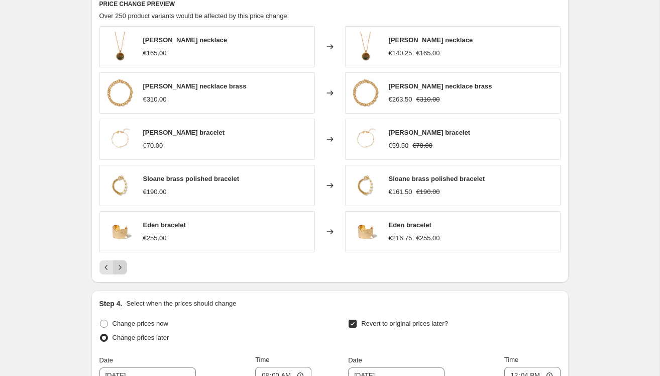
click at [122, 265] on icon "Next" at bounding box center [120, 267] width 10 height 10
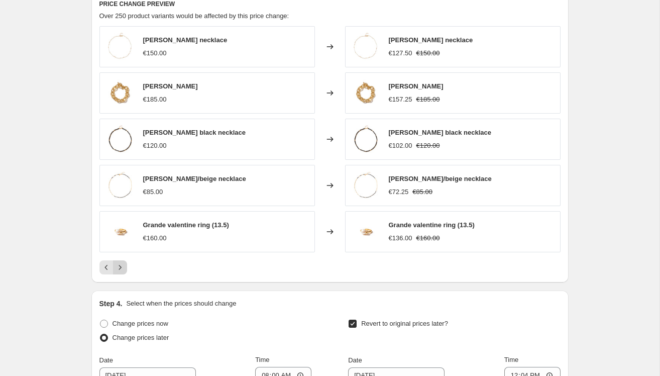
click at [122, 265] on icon "Next" at bounding box center [120, 267] width 10 height 10
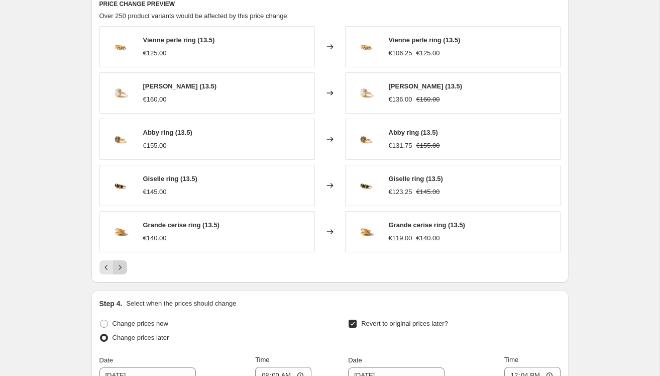
click at [122, 265] on icon "Next" at bounding box center [120, 267] width 10 height 10
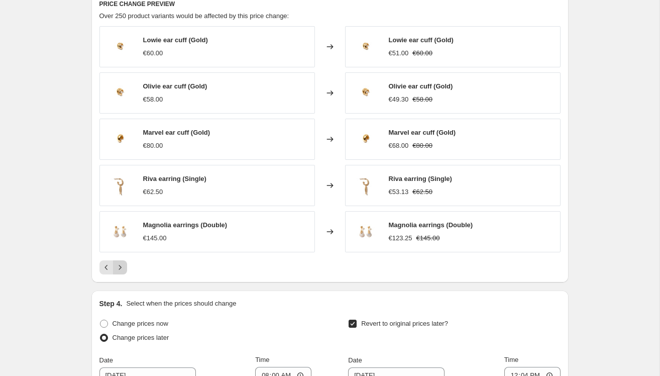
click at [123, 265] on icon "Next" at bounding box center [120, 267] width 10 height 10
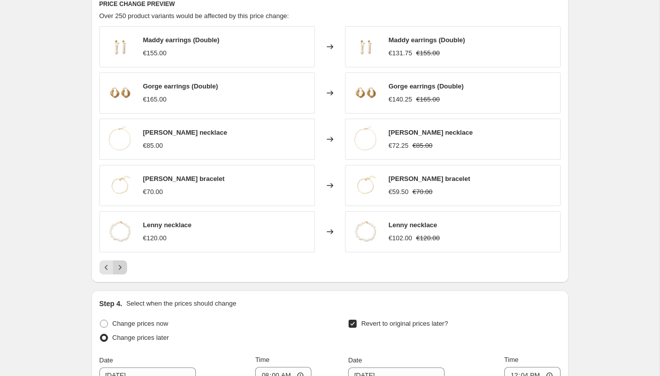
click at [123, 263] on icon "Next" at bounding box center [120, 267] width 10 height 10
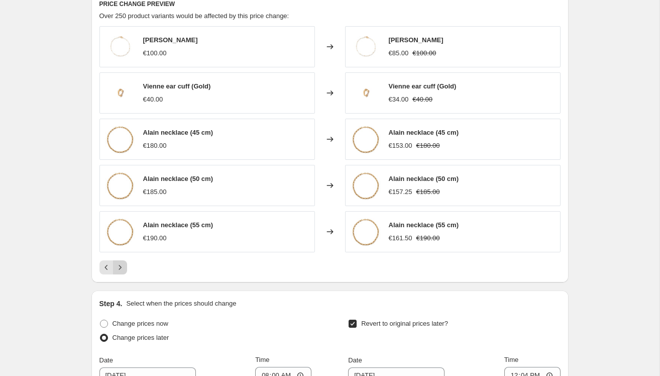
click at [123, 263] on icon "Next" at bounding box center [120, 267] width 10 height 10
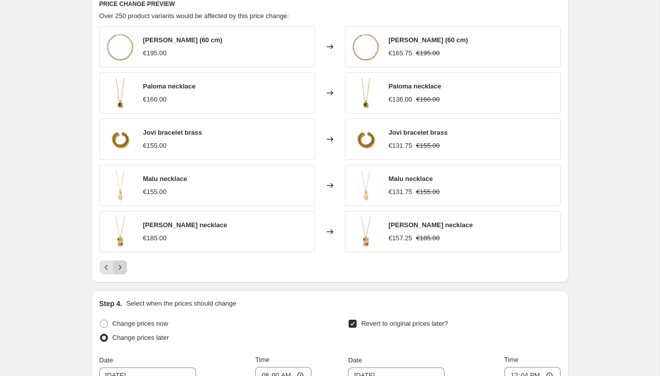
click at [123, 263] on icon "Next" at bounding box center [120, 267] width 10 height 10
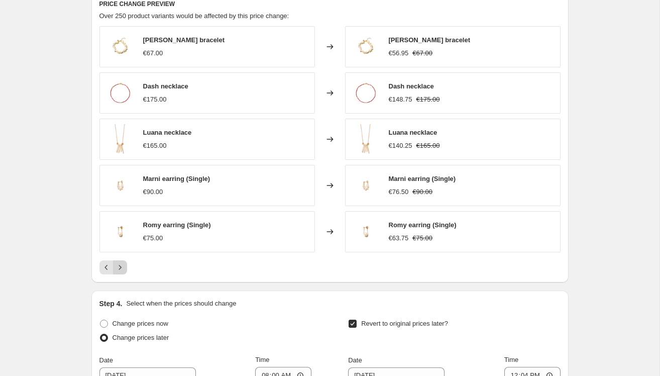
click at [123, 263] on icon "Next" at bounding box center [120, 267] width 10 height 10
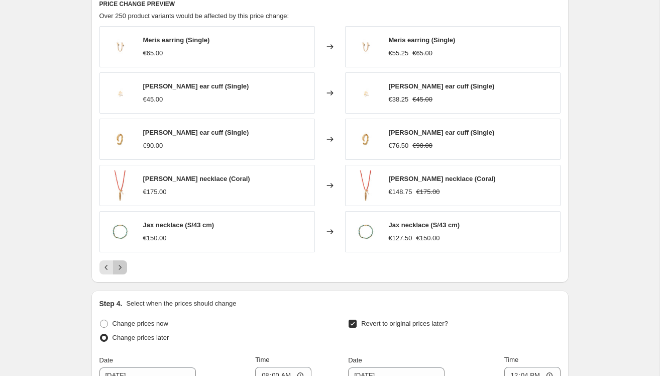
click at [123, 263] on icon "Next" at bounding box center [120, 267] width 10 height 10
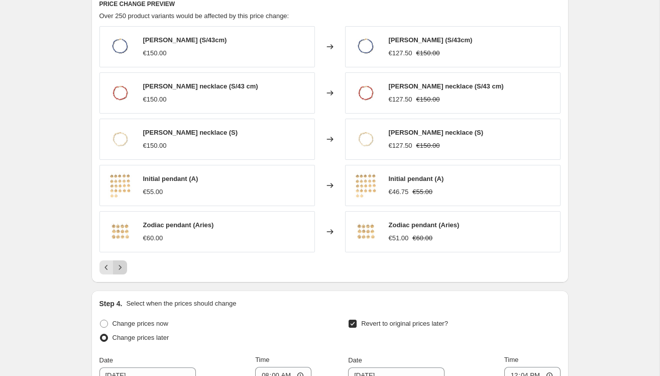
click at [123, 263] on icon "Next" at bounding box center [120, 267] width 10 height 10
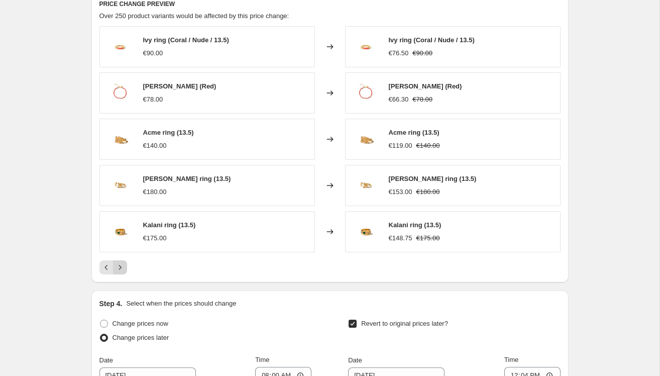
click at [123, 263] on icon "Next" at bounding box center [120, 267] width 10 height 10
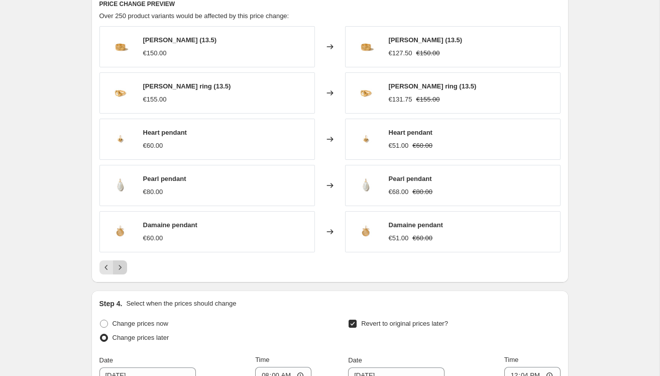
click at [123, 263] on icon "Next" at bounding box center [120, 267] width 10 height 10
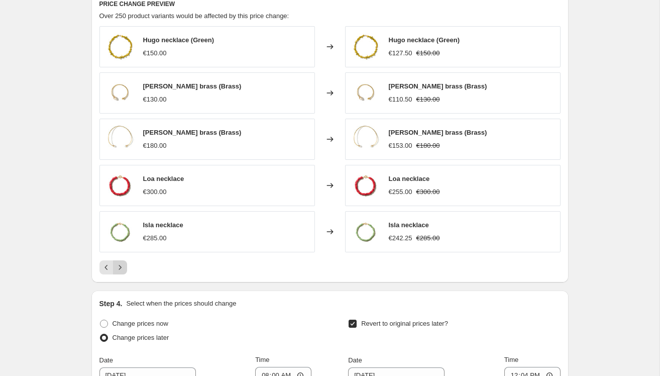
click at [123, 263] on icon "Next" at bounding box center [120, 267] width 10 height 10
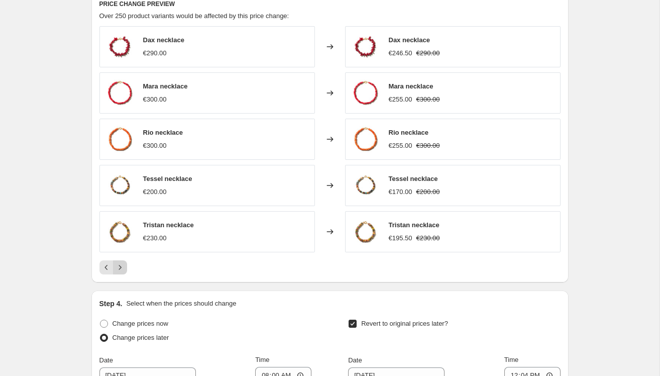
click at [123, 263] on icon "Next" at bounding box center [120, 267] width 10 height 10
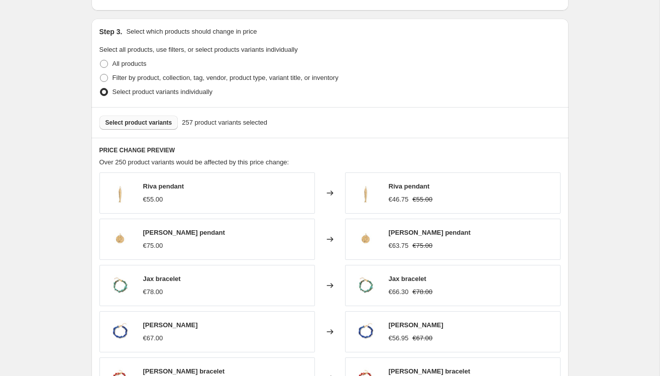
scroll to position [518, 0]
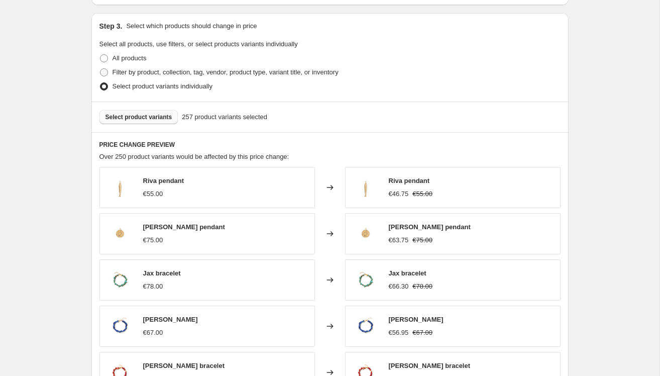
click at [132, 114] on span "Select product variants" at bounding box center [139, 117] width 67 height 8
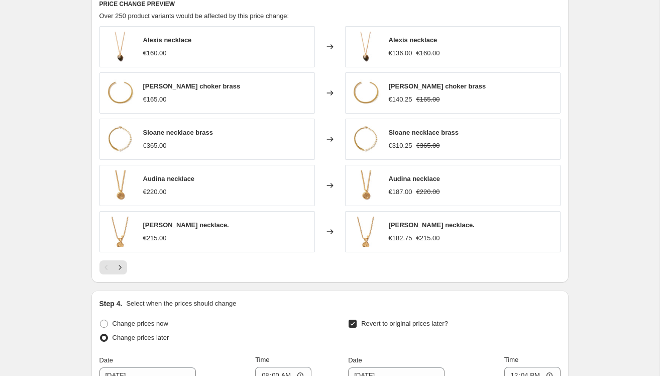
scroll to position [670, 0]
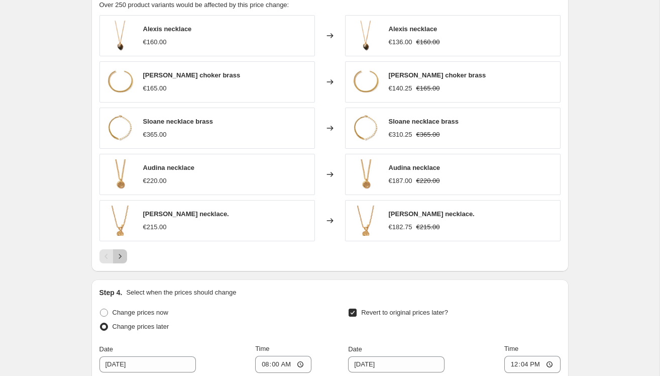
click at [117, 256] on icon "Next" at bounding box center [120, 256] width 10 height 10
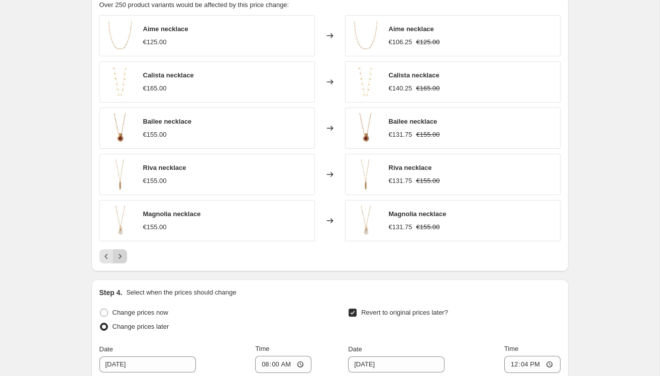
click at [117, 256] on icon "Next" at bounding box center [120, 256] width 10 height 10
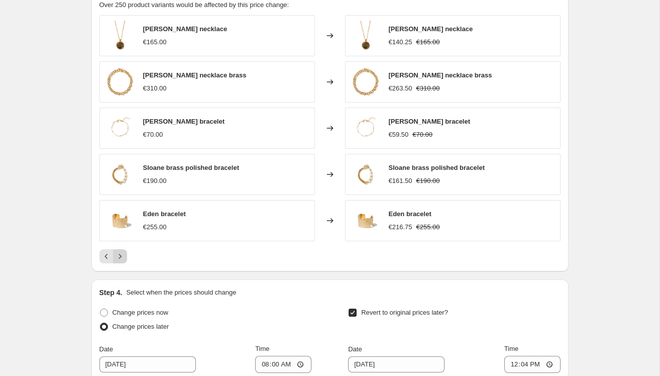
click at [117, 256] on icon "Next" at bounding box center [120, 256] width 10 height 10
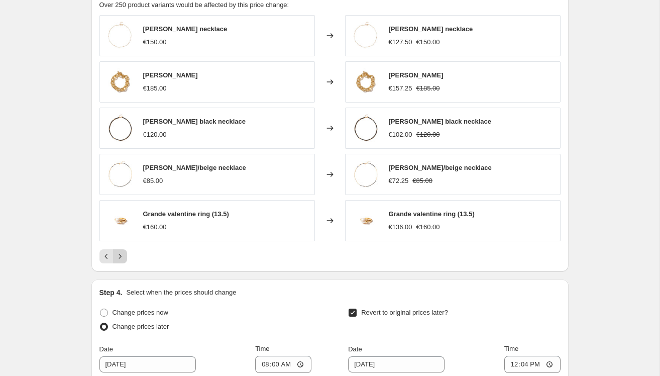
click at [117, 256] on icon "Next" at bounding box center [120, 256] width 10 height 10
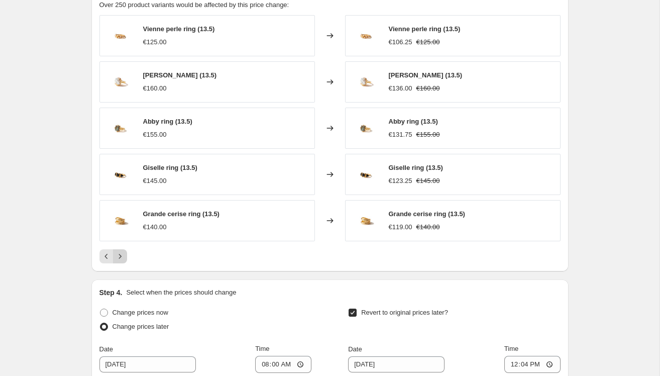
click at [117, 256] on icon "Next" at bounding box center [120, 256] width 10 height 10
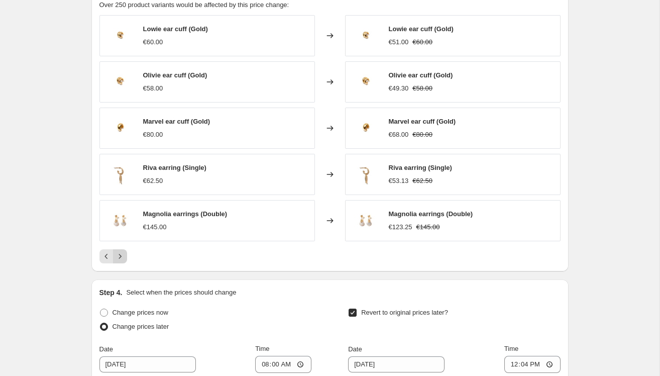
click at [117, 256] on icon "Next" at bounding box center [120, 256] width 10 height 10
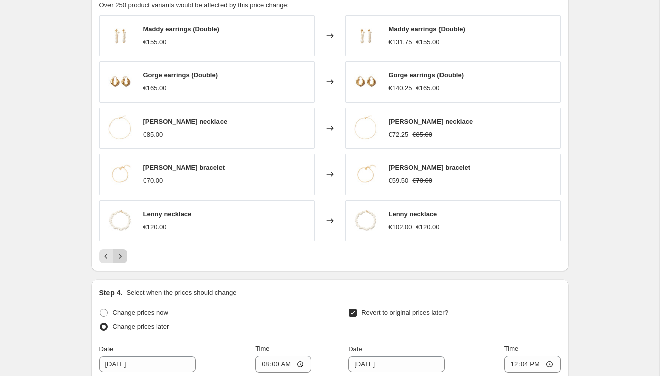
click at [117, 256] on icon "Next" at bounding box center [120, 256] width 10 height 10
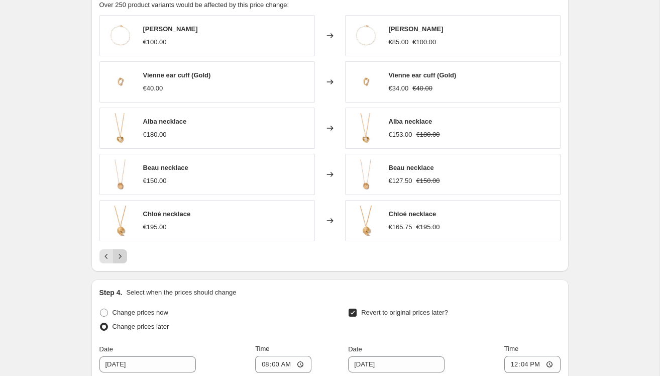
click at [117, 256] on icon "Next" at bounding box center [120, 256] width 10 height 10
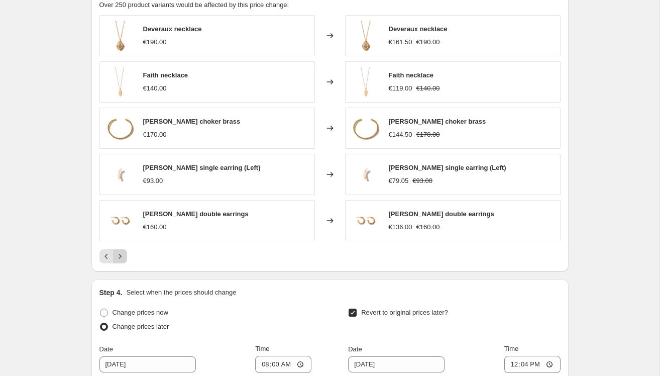
click at [117, 256] on icon "Next" at bounding box center [120, 256] width 10 height 10
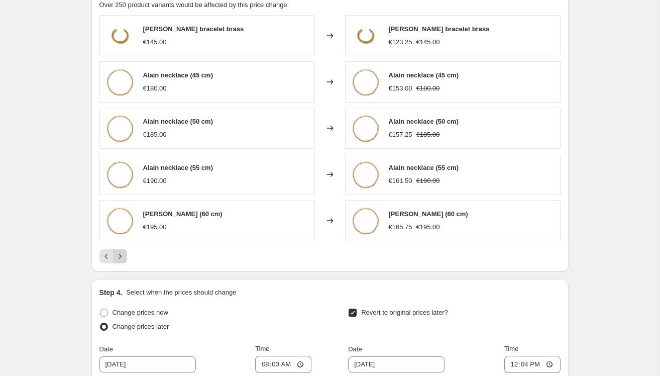
click at [117, 256] on icon "Next" at bounding box center [120, 256] width 10 height 10
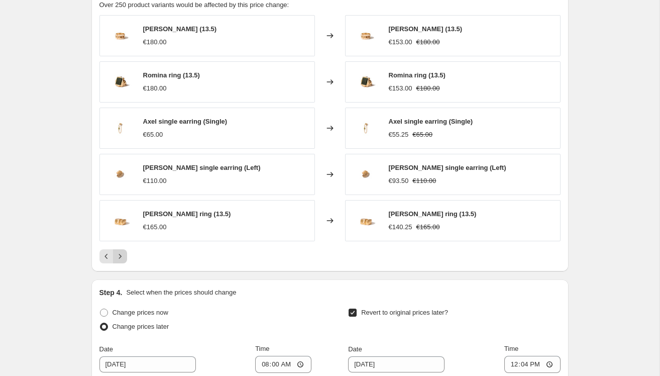
click at [117, 256] on icon "Next" at bounding box center [120, 256] width 10 height 10
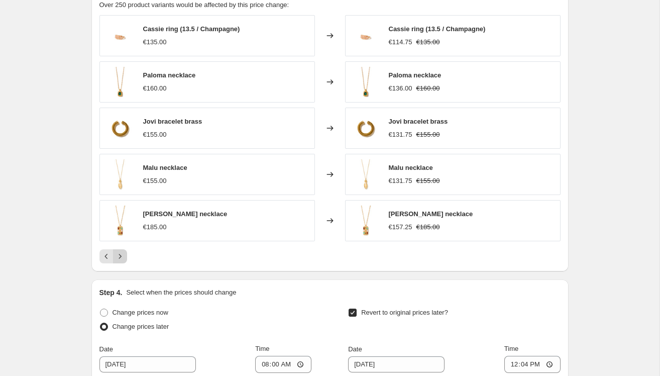
click at [117, 256] on icon "Next" at bounding box center [120, 256] width 10 height 10
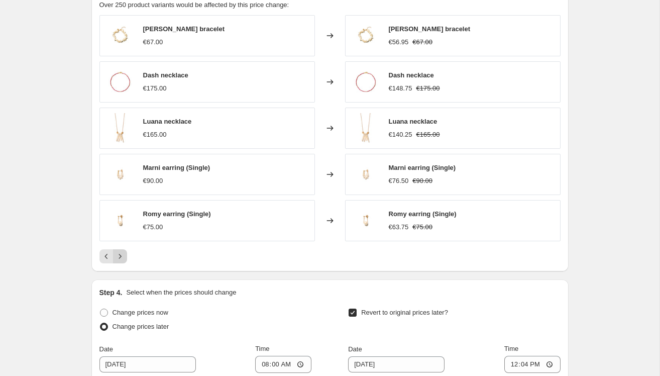
click at [117, 256] on icon "Next" at bounding box center [120, 256] width 10 height 10
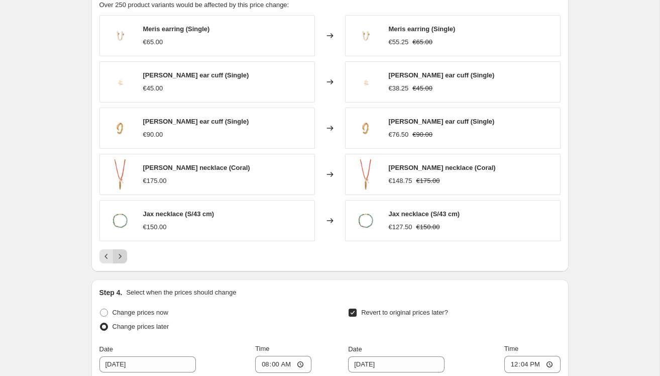
click at [117, 256] on icon "Next" at bounding box center [120, 256] width 10 height 10
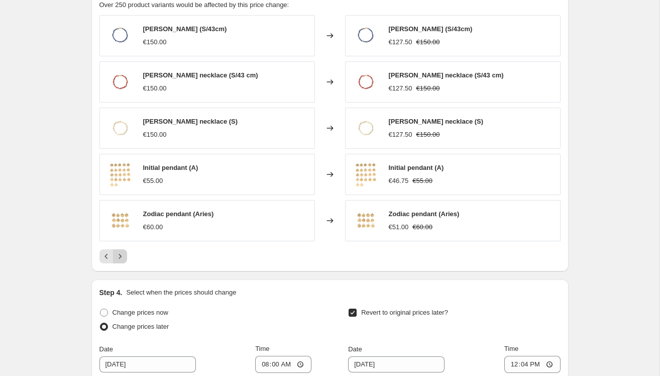
click at [117, 256] on icon "Next" at bounding box center [120, 256] width 10 height 10
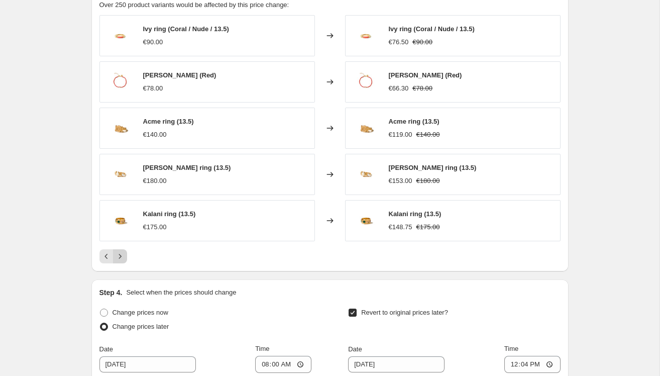
click at [117, 257] on icon "Next" at bounding box center [120, 256] width 10 height 10
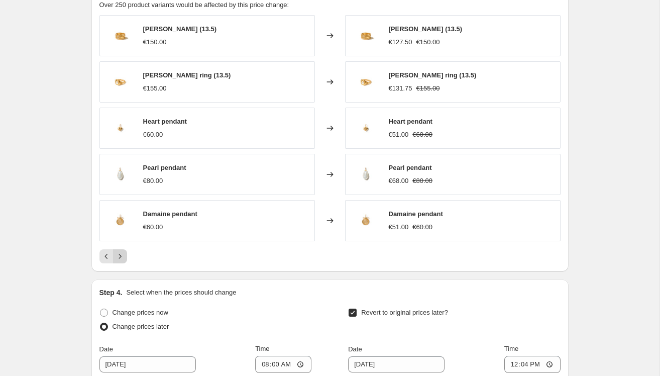
click at [117, 257] on icon "Next" at bounding box center [120, 256] width 10 height 10
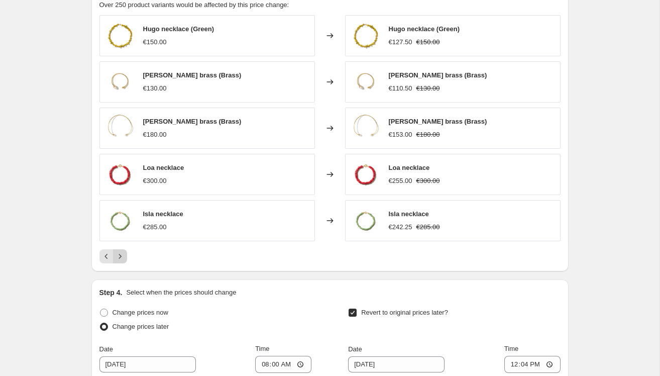
click at [117, 257] on icon "Next" at bounding box center [120, 256] width 10 height 10
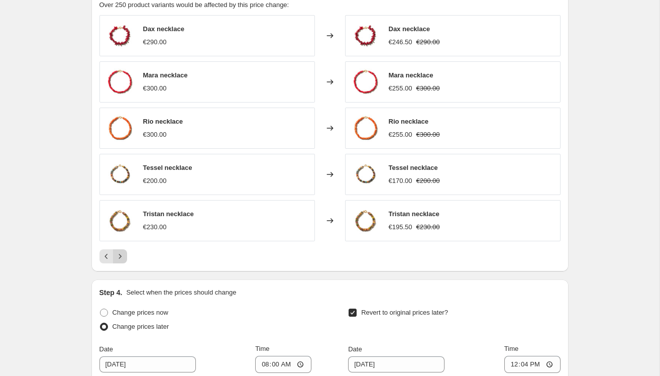
click at [117, 257] on icon "Next" at bounding box center [120, 256] width 10 height 10
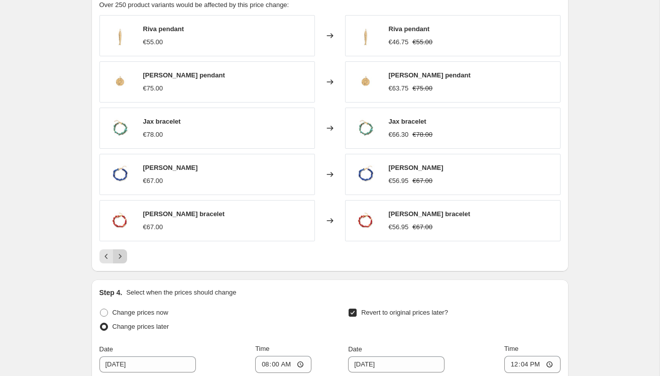
click at [117, 257] on icon "Next" at bounding box center [120, 256] width 10 height 10
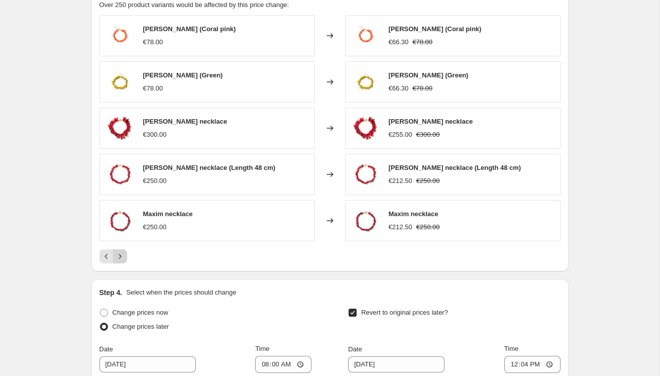
click at [117, 257] on icon "Next" at bounding box center [120, 256] width 10 height 10
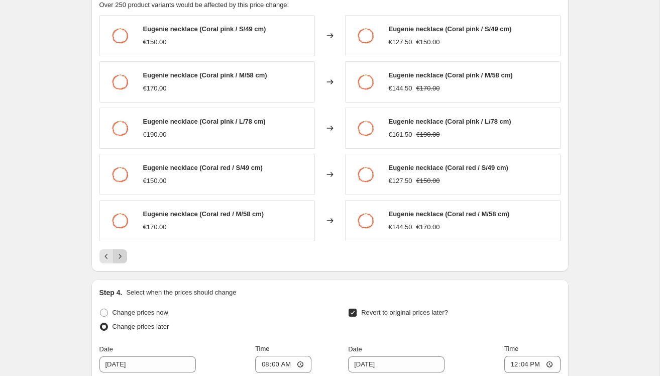
click at [117, 257] on icon "Next" at bounding box center [120, 256] width 10 height 10
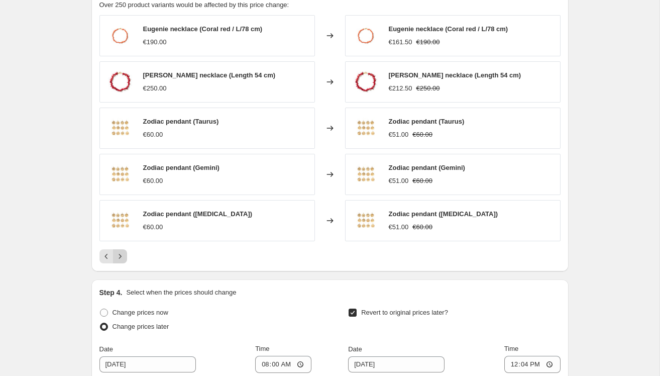
click at [117, 257] on icon "Next" at bounding box center [120, 256] width 10 height 10
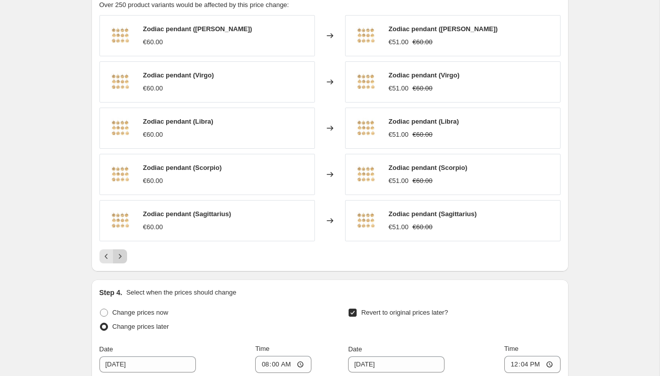
click at [117, 257] on icon "Next" at bounding box center [120, 256] width 10 height 10
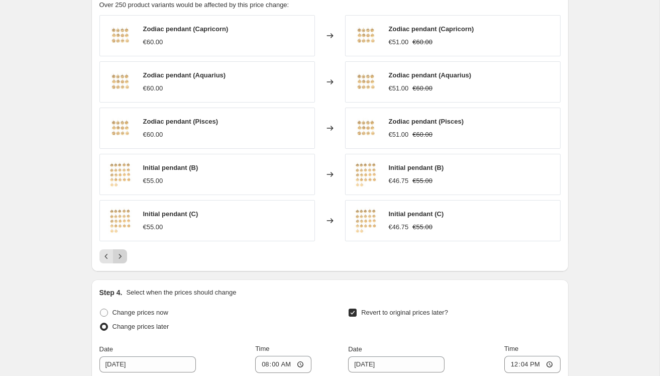
click at [117, 257] on icon "Next" at bounding box center [120, 256] width 10 height 10
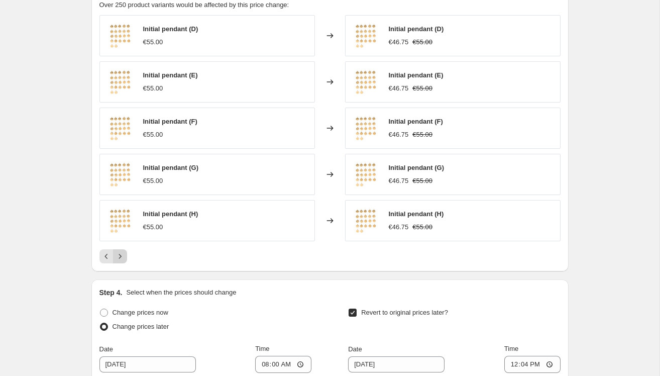
click at [117, 257] on icon "Next" at bounding box center [120, 256] width 10 height 10
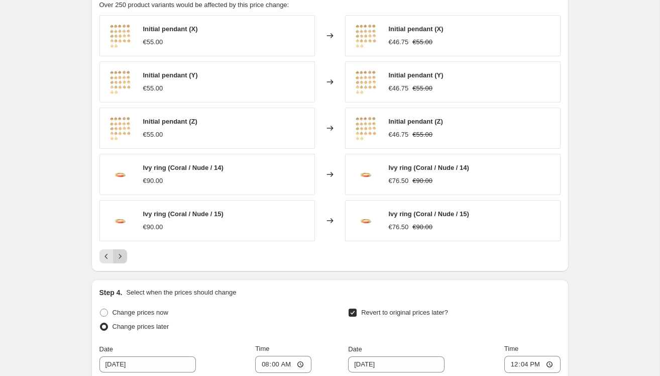
click at [117, 257] on icon "Next" at bounding box center [120, 256] width 10 height 10
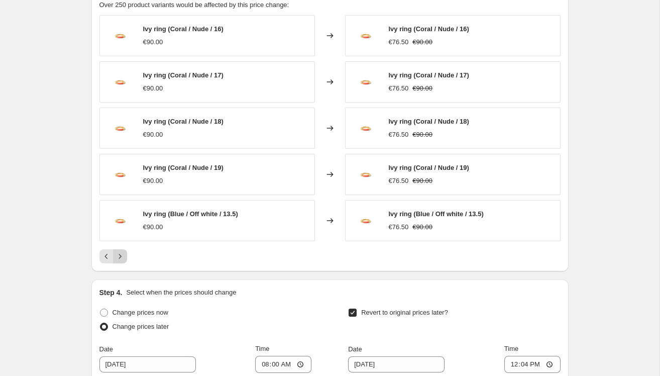
click at [117, 257] on icon "Next" at bounding box center [120, 256] width 10 height 10
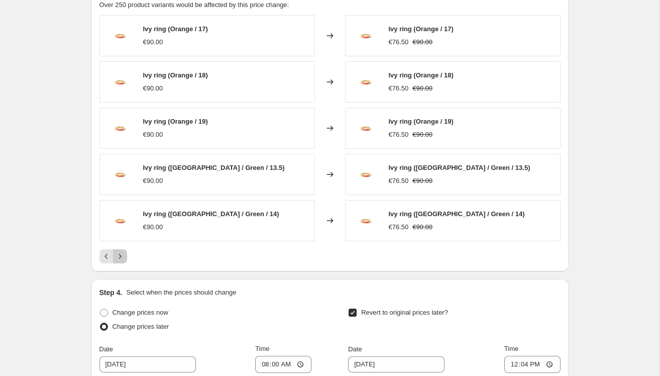
click at [117, 257] on icon "Next" at bounding box center [120, 256] width 10 height 10
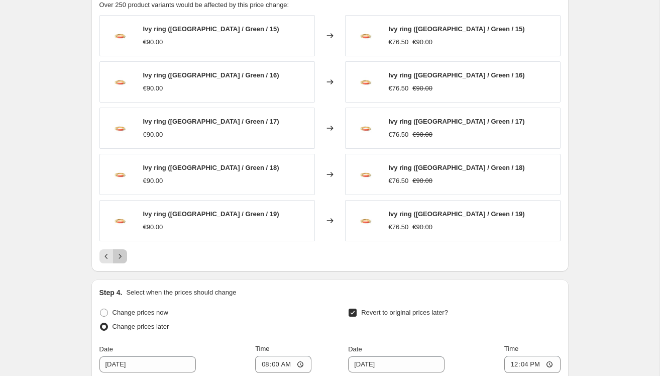
click at [117, 257] on icon "Next" at bounding box center [120, 256] width 10 height 10
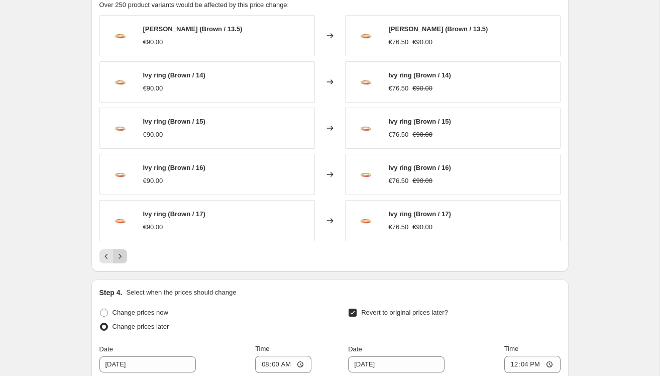
click at [117, 257] on icon "Next" at bounding box center [120, 256] width 10 height 10
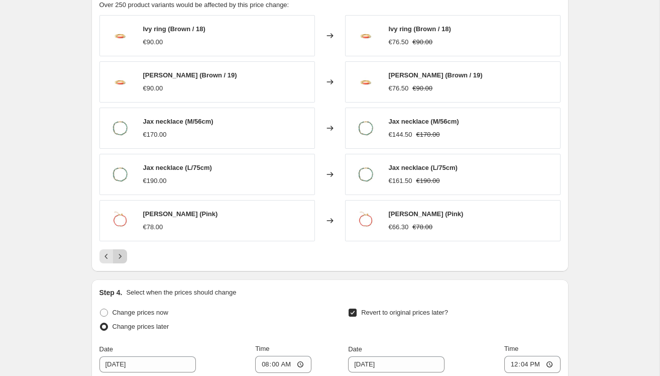
click at [117, 257] on icon "Next" at bounding box center [120, 256] width 10 height 10
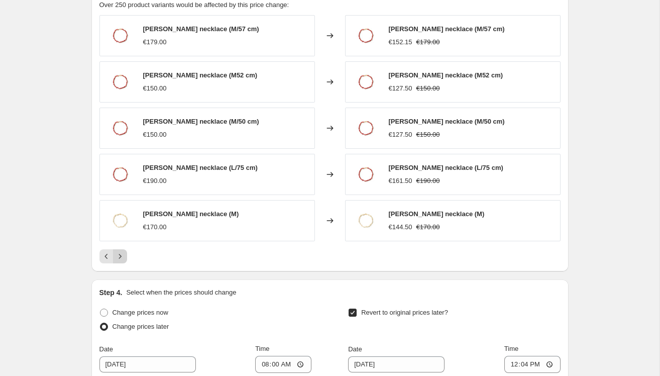
click at [117, 257] on icon "Next" at bounding box center [120, 256] width 10 height 10
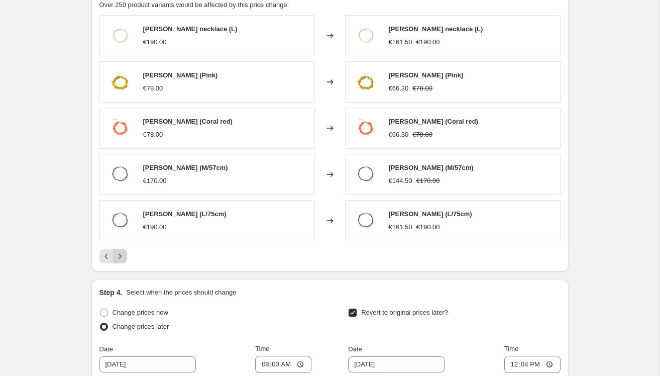
click at [117, 257] on icon "Next" at bounding box center [120, 256] width 10 height 10
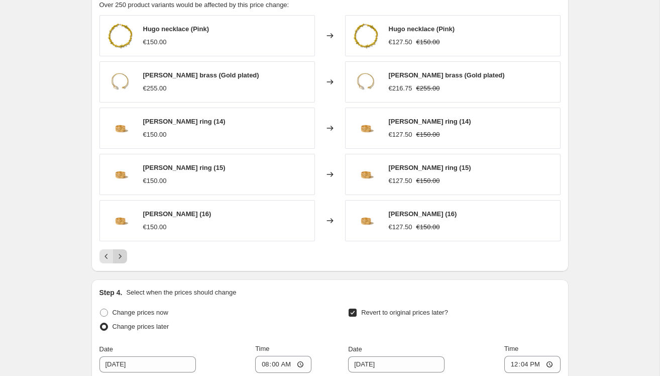
click at [117, 257] on icon "Next" at bounding box center [120, 256] width 10 height 10
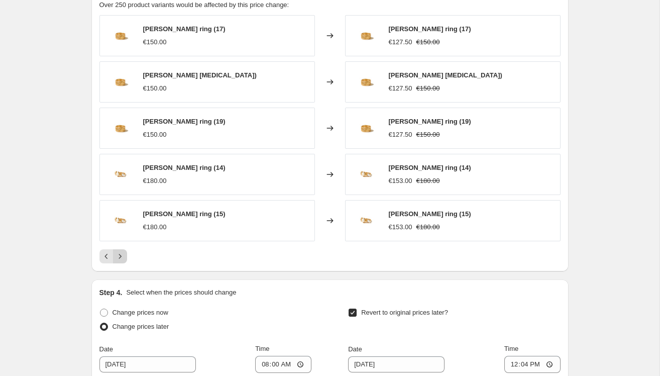
click at [117, 257] on icon "Next" at bounding box center [120, 256] width 10 height 10
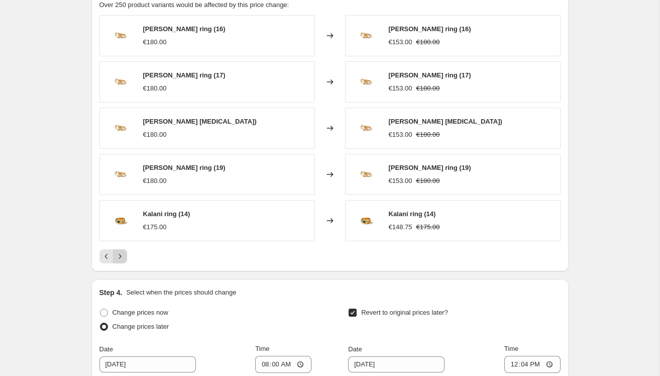
click at [117, 257] on icon "Next" at bounding box center [120, 256] width 10 height 10
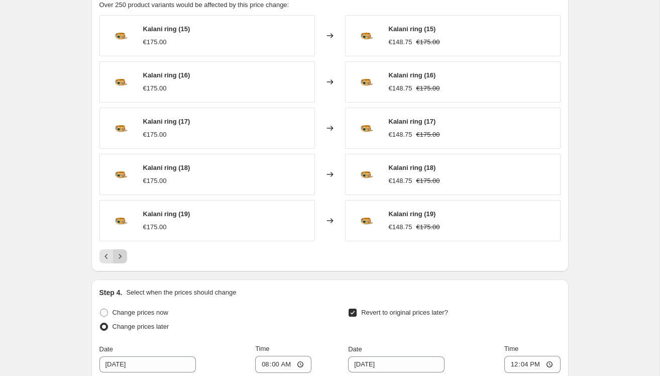
click at [117, 257] on icon "Next" at bounding box center [120, 256] width 10 height 10
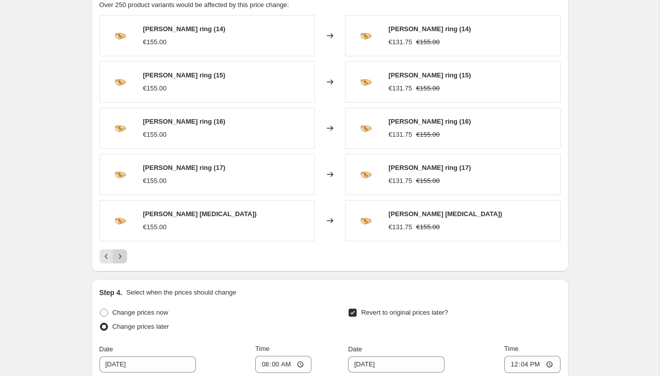
click at [117, 257] on icon "Next" at bounding box center [120, 256] width 10 height 10
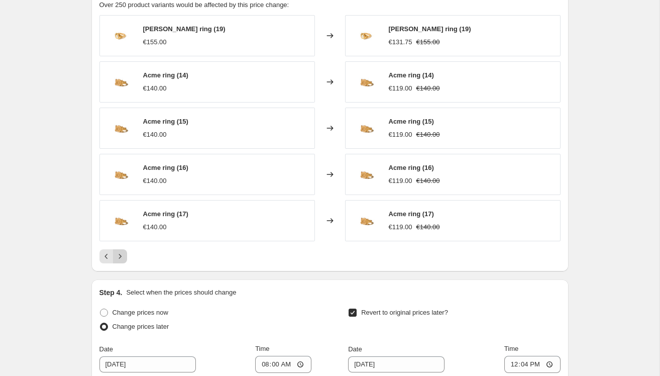
click at [117, 257] on icon "Next" at bounding box center [120, 256] width 10 height 10
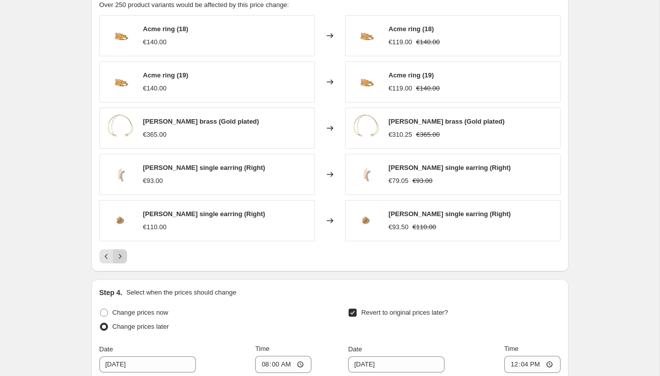
click at [117, 257] on icon "Next" at bounding box center [120, 256] width 10 height 10
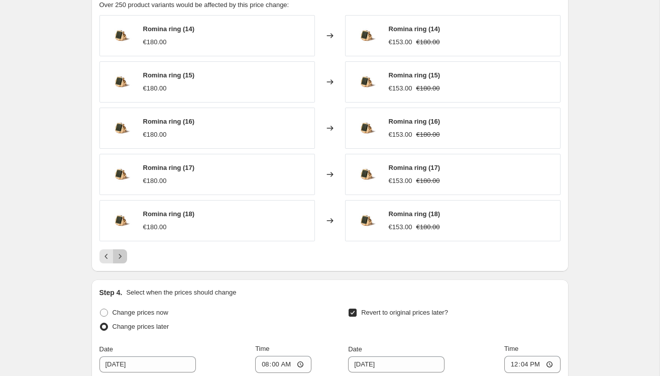
click at [117, 257] on icon "Next" at bounding box center [120, 256] width 10 height 10
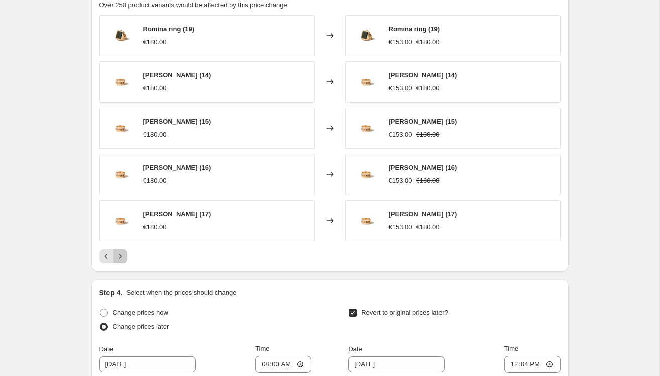
click at [117, 257] on icon "Next" at bounding box center [120, 256] width 10 height 10
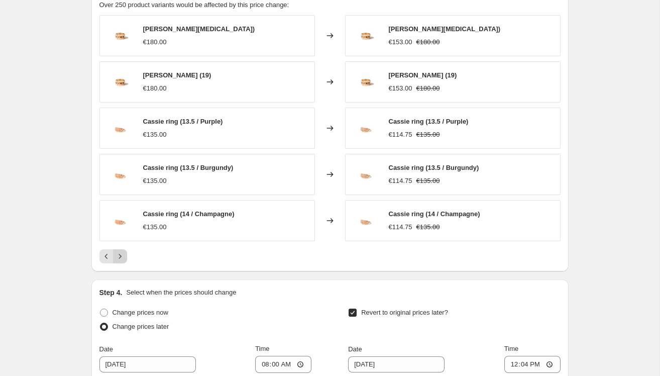
click at [117, 257] on icon "Next" at bounding box center [120, 256] width 10 height 10
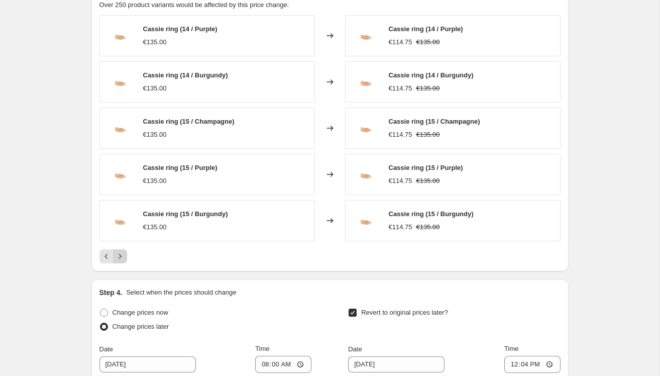
click at [117, 257] on icon "Next" at bounding box center [120, 256] width 10 height 10
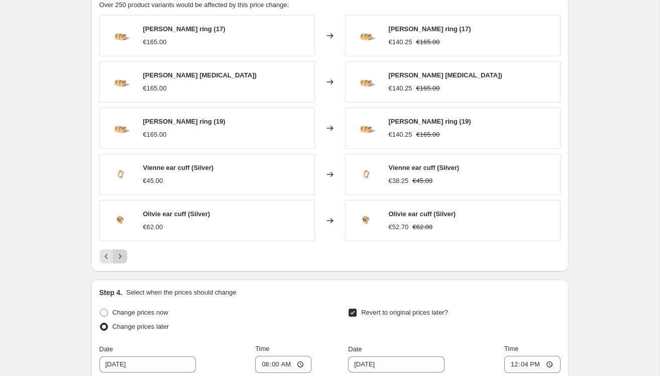
click at [117, 257] on icon "Next" at bounding box center [120, 256] width 10 height 10
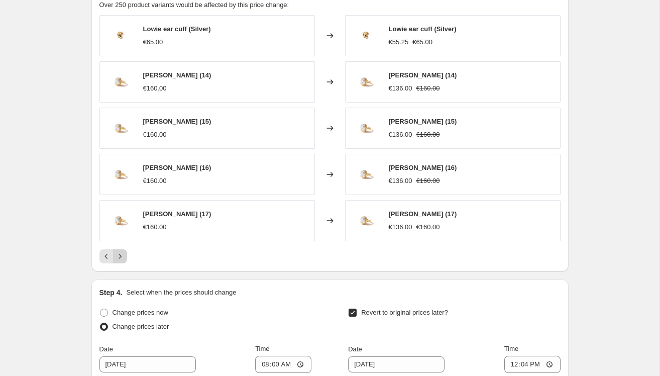
click at [117, 257] on icon "Next" at bounding box center [120, 256] width 10 height 10
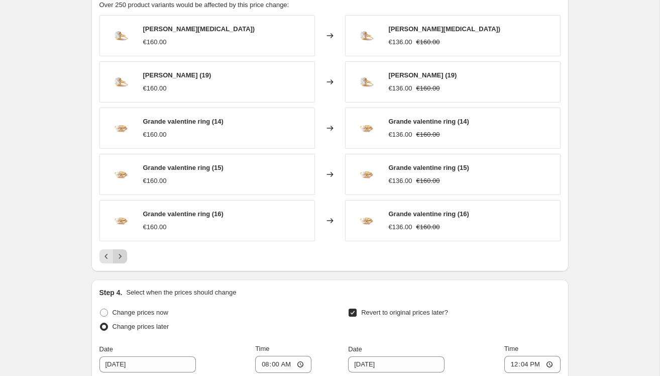
click at [117, 257] on icon "Next" at bounding box center [120, 256] width 10 height 10
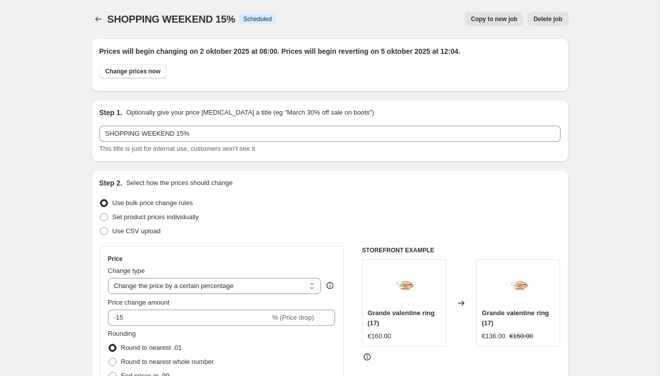
select select "percentage"
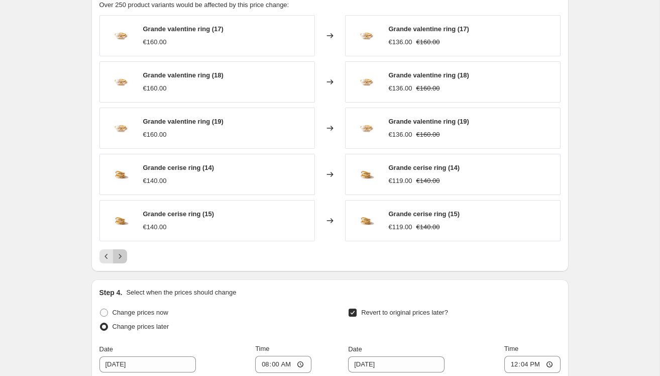
click at [119, 257] on icon "Next" at bounding box center [120, 256] width 10 height 10
click at [119, 257] on icon "Next" at bounding box center [120, 256] width 3 height 5
click at [119, 256] on icon "Next" at bounding box center [120, 256] width 10 height 10
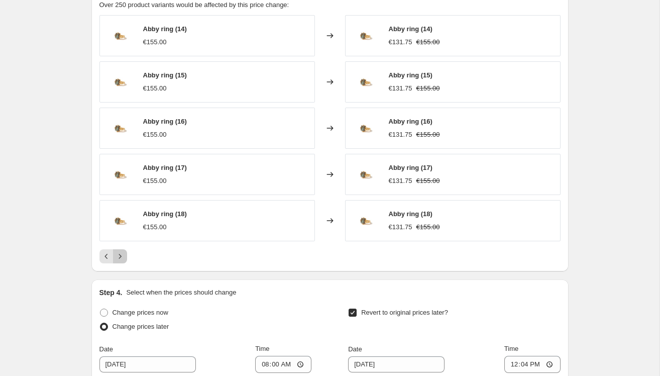
click at [119, 256] on icon "Next" at bounding box center [120, 256] width 10 height 10
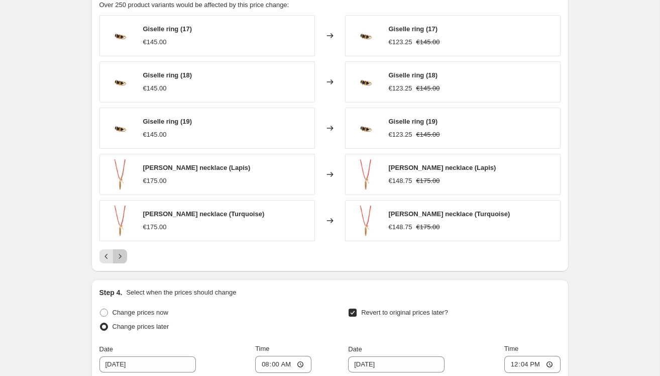
click at [119, 256] on icon "Next" at bounding box center [120, 256] width 10 height 10
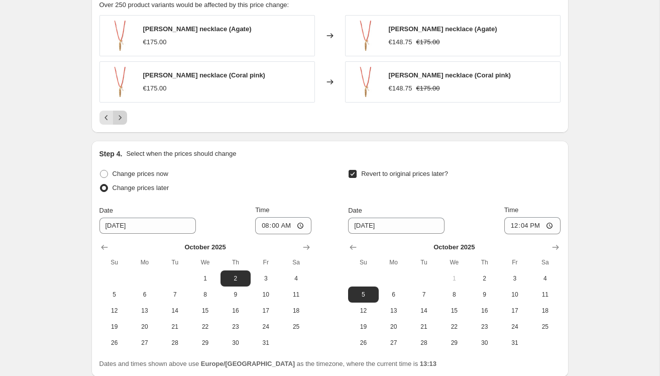
click at [119, 256] on th "Su" at bounding box center [115, 262] width 30 height 16
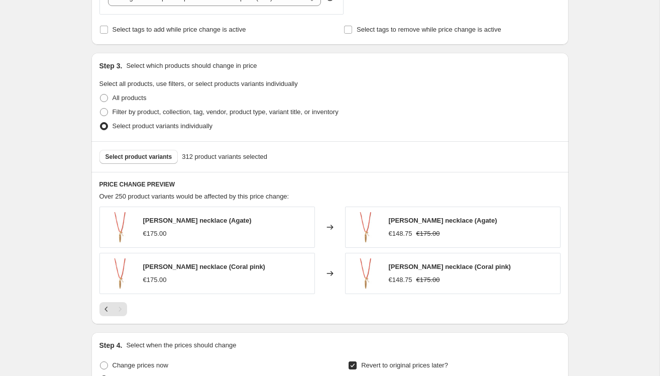
scroll to position [449, 0]
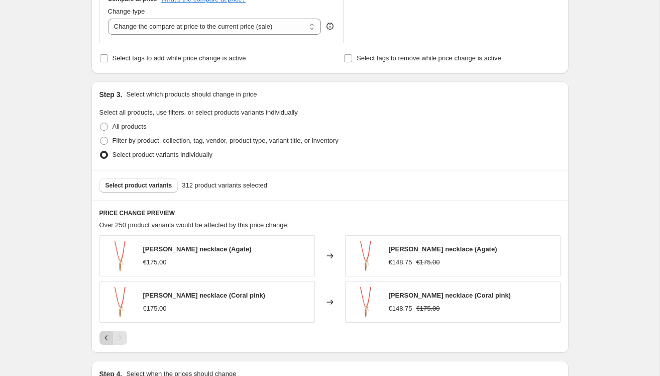
click at [103, 338] on icon "Previous" at bounding box center [107, 338] width 10 height 10
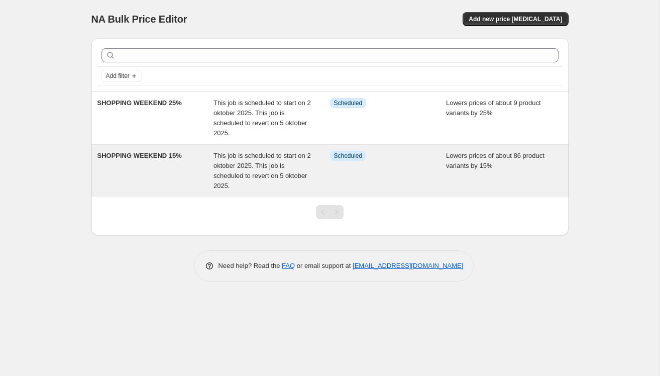
click at [154, 163] on div "SHOPPING WEEKEND 15%" at bounding box center [156, 171] width 117 height 40
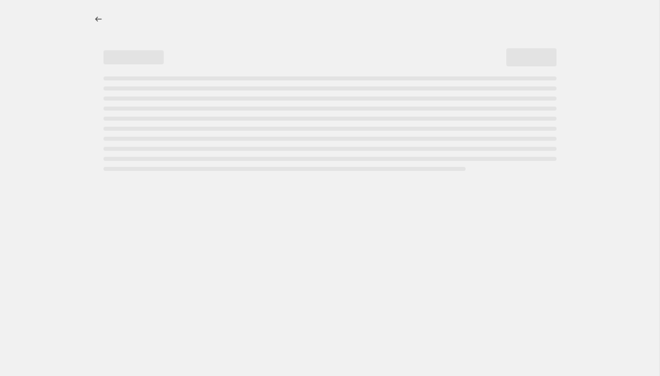
select select "percentage"
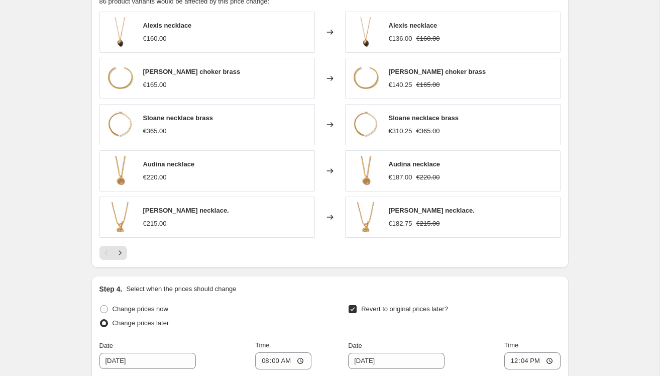
scroll to position [671, 0]
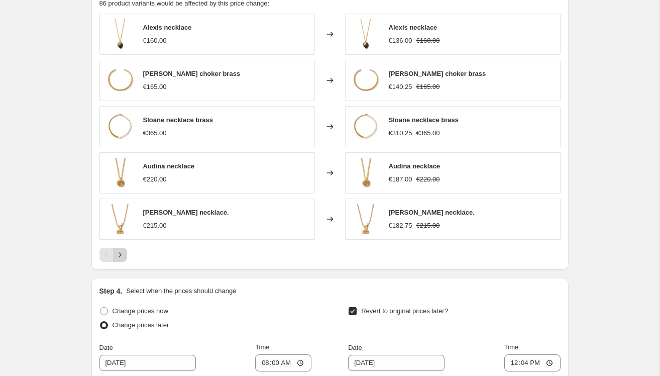
click at [120, 253] on icon "Next" at bounding box center [120, 255] width 10 height 10
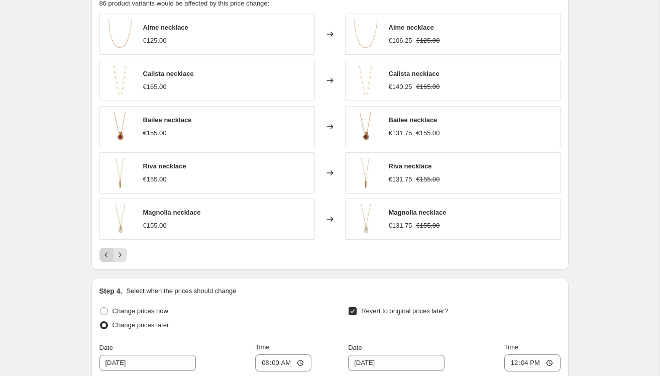
click at [107, 254] on icon "Previous" at bounding box center [107, 255] width 10 height 10
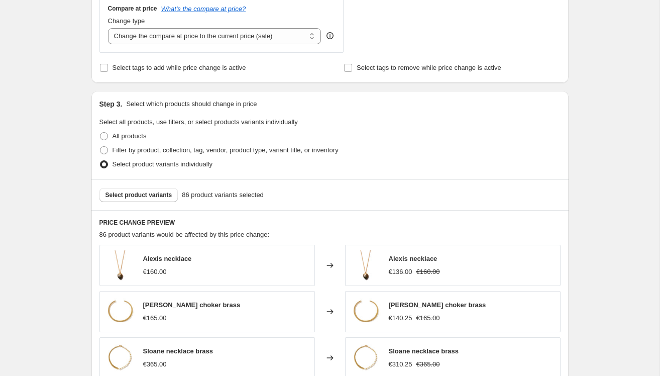
scroll to position [441, 0]
click at [133, 193] on span "Select product variants" at bounding box center [139, 194] width 67 height 8
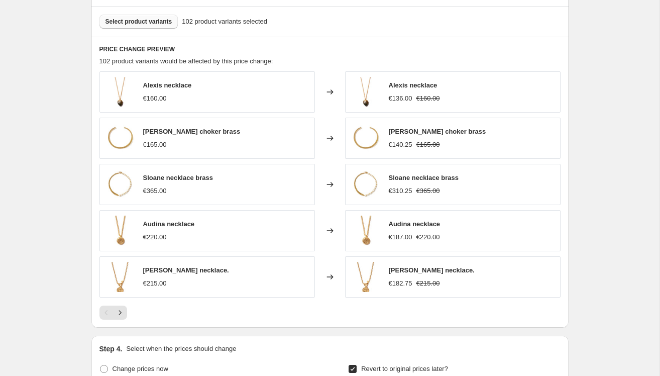
scroll to position [703, 0]
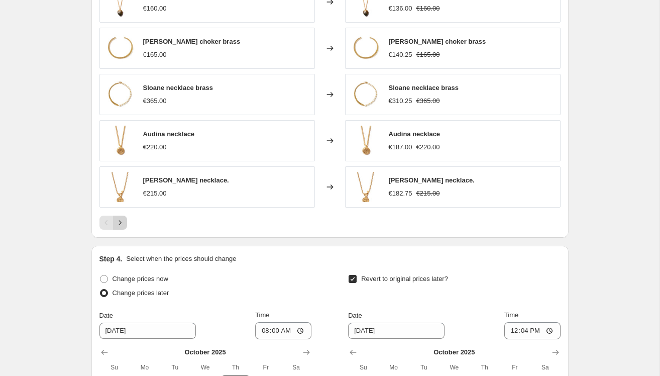
click at [120, 223] on icon "Next" at bounding box center [120, 222] width 3 height 5
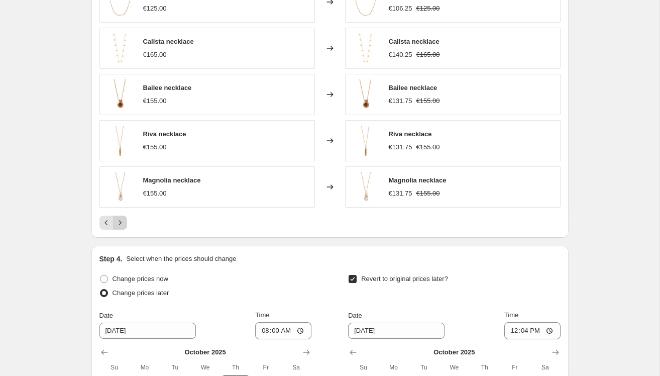
click at [121, 222] on icon "Next" at bounding box center [120, 222] width 3 height 5
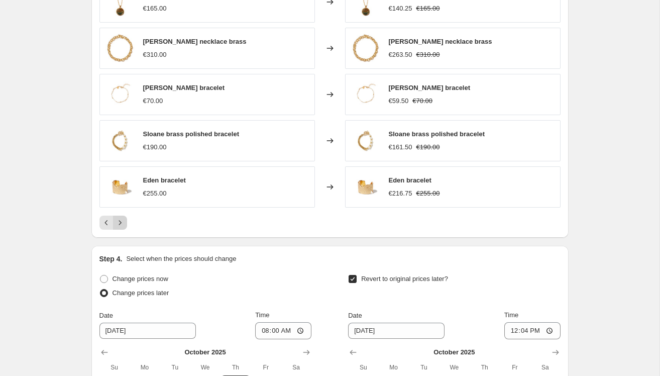
click at [121, 222] on icon "Next" at bounding box center [120, 222] width 3 height 5
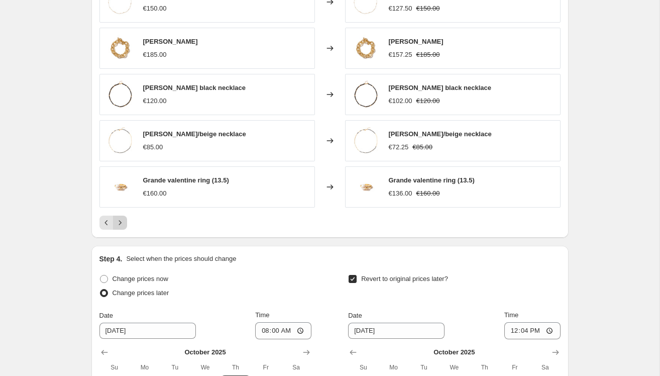
click at [121, 222] on icon "Next" at bounding box center [120, 222] width 3 height 5
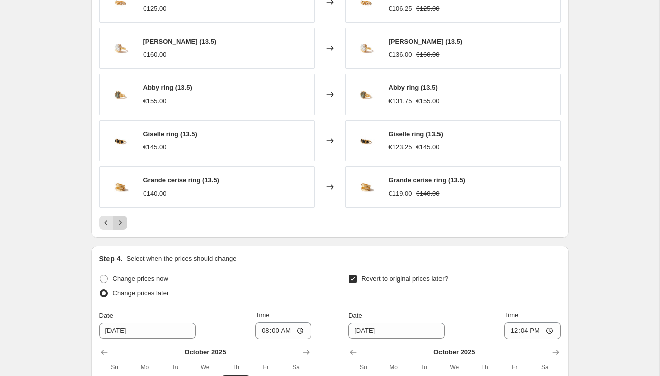
click at [121, 222] on icon "Next" at bounding box center [120, 222] width 3 height 5
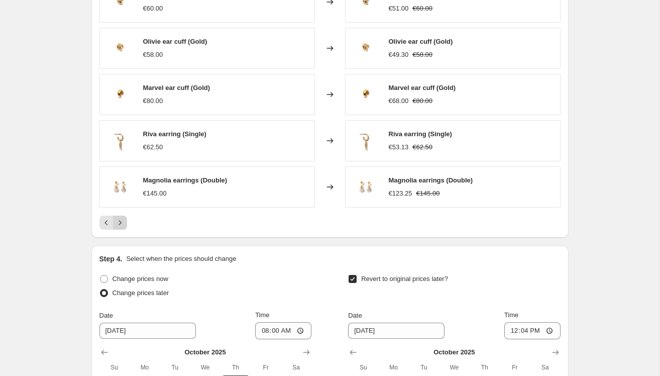
click at [121, 222] on icon "Next" at bounding box center [120, 222] width 3 height 5
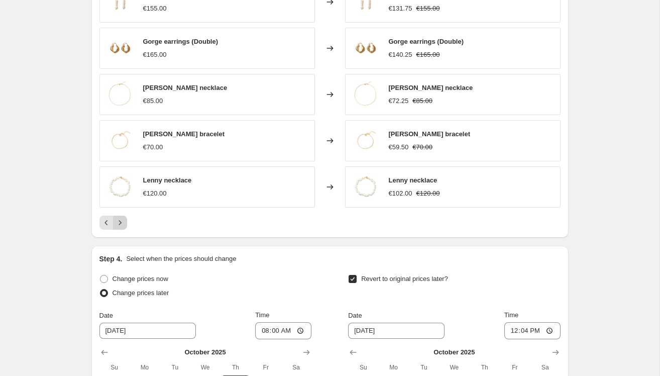
click at [121, 222] on icon "Next" at bounding box center [120, 222] width 3 height 5
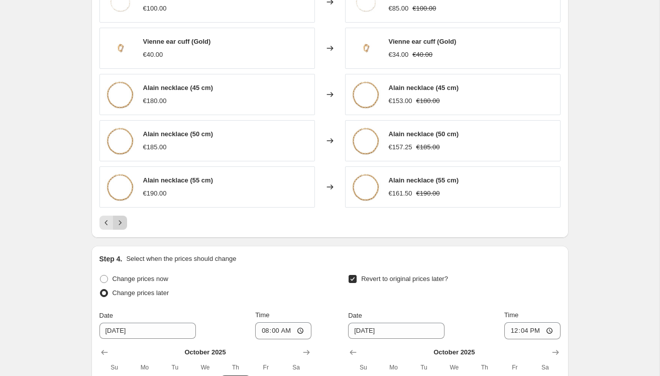
click at [121, 222] on icon "Next" at bounding box center [120, 222] width 3 height 5
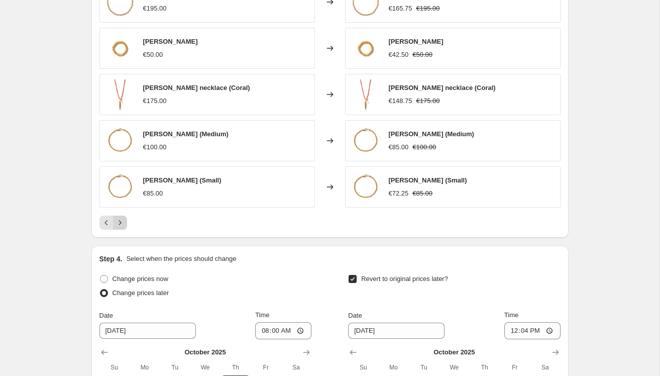
click at [121, 222] on icon "Next" at bounding box center [120, 222] width 3 height 5
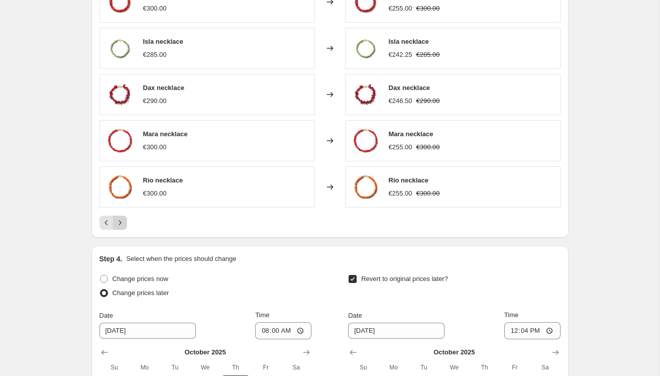
click at [121, 222] on icon "Next" at bounding box center [120, 222] width 3 height 5
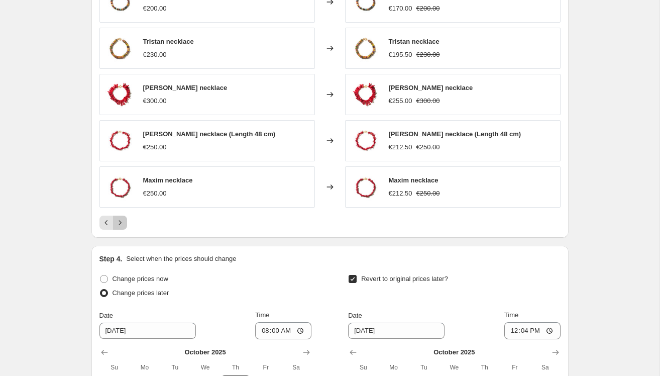
click at [121, 222] on icon "Next" at bounding box center [120, 222] width 3 height 5
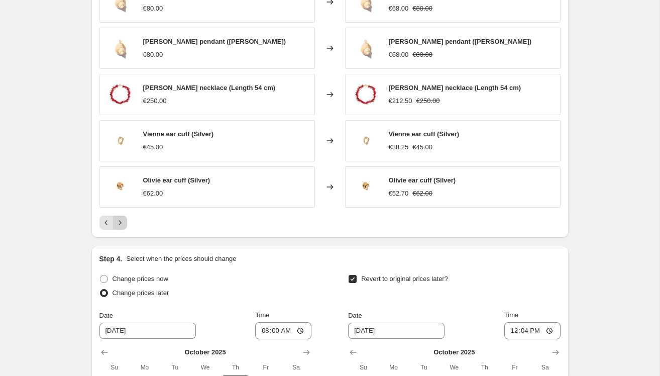
click at [121, 222] on icon "Next" at bounding box center [120, 222] width 3 height 5
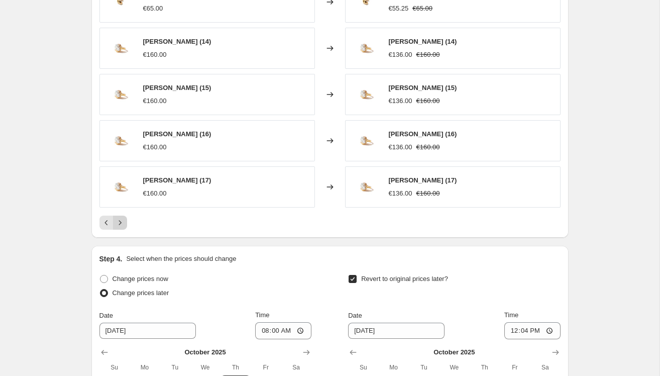
click at [121, 222] on icon "Next" at bounding box center [120, 222] width 3 height 5
click at [123, 222] on icon "Next" at bounding box center [120, 223] width 10 height 10
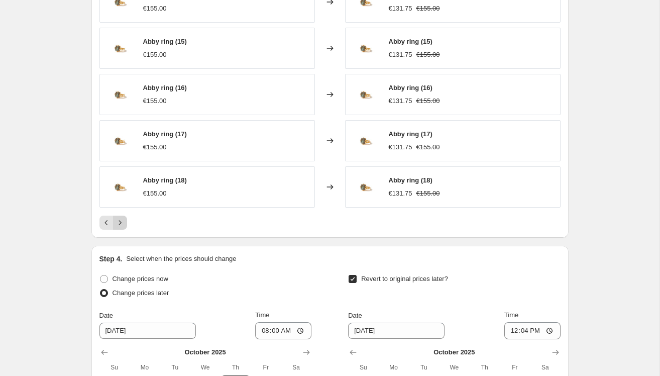
click at [123, 222] on icon "Next" at bounding box center [120, 223] width 10 height 10
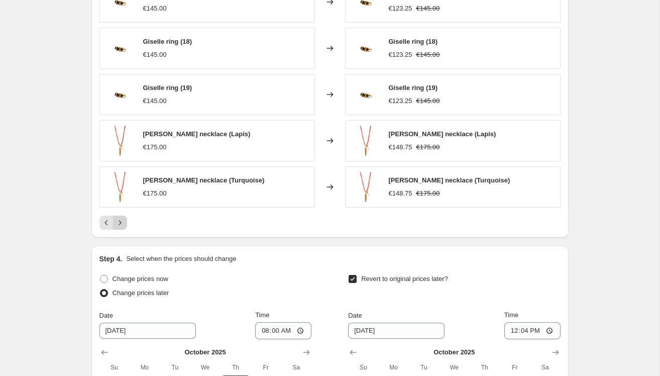
click at [123, 222] on icon "Next" at bounding box center [120, 223] width 10 height 10
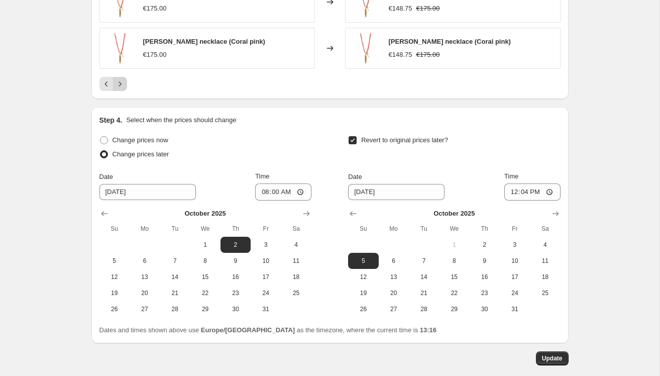
click at [123, 222] on th "Su" at bounding box center [115, 229] width 30 height 16
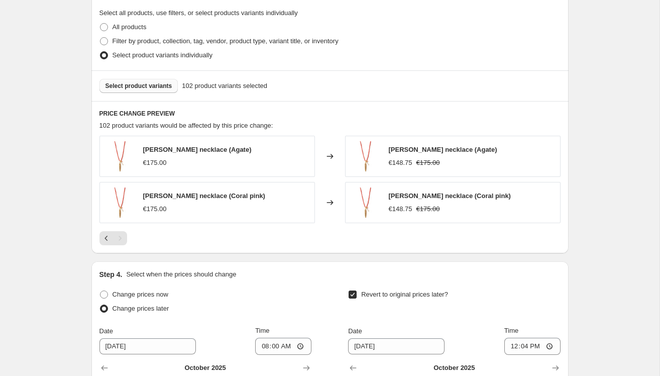
scroll to position [554, 0]
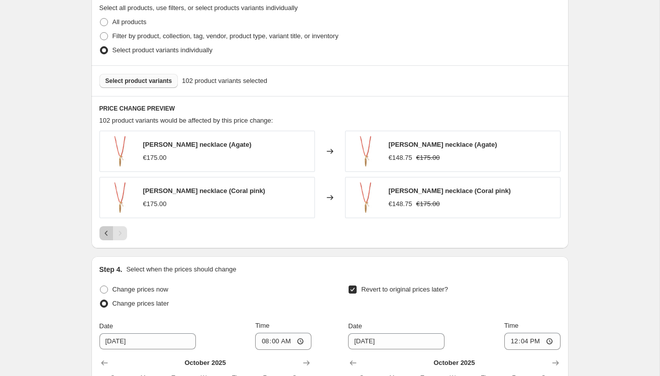
click at [105, 230] on icon "Previous" at bounding box center [107, 233] width 10 height 10
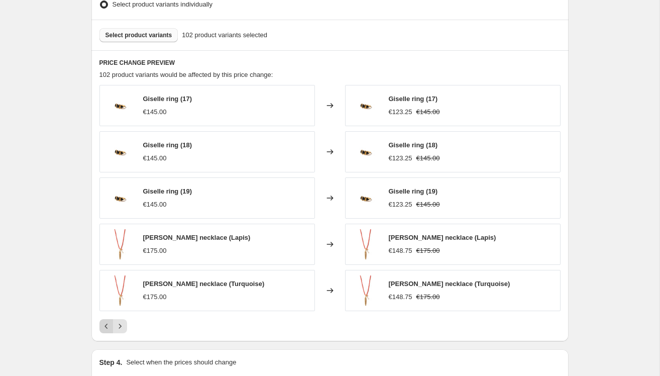
scroll to position [619, 0]
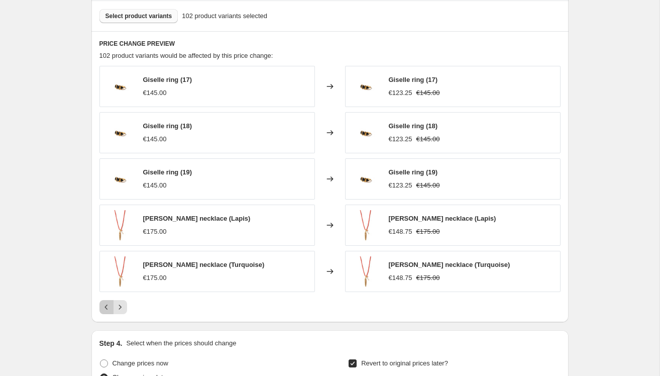
click at [103, 303] on icon "Previous" at bounding box center [107, 307] width 10 height 10
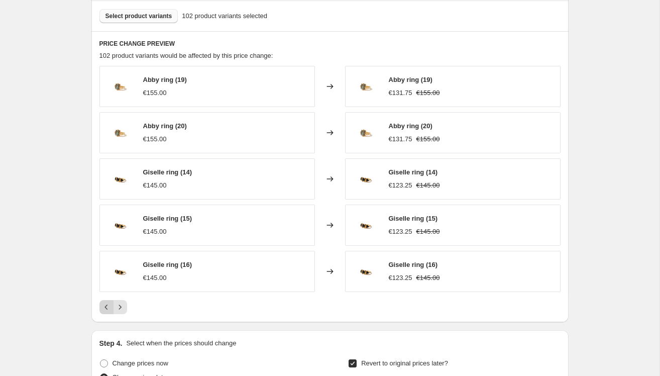
click at [103, 303] on icon "Previous" at bounding box center [107, 307] width 10 height 10
click at [105, 305] on icon "Previous" at bounding box center [107, 307] width 10 height 10
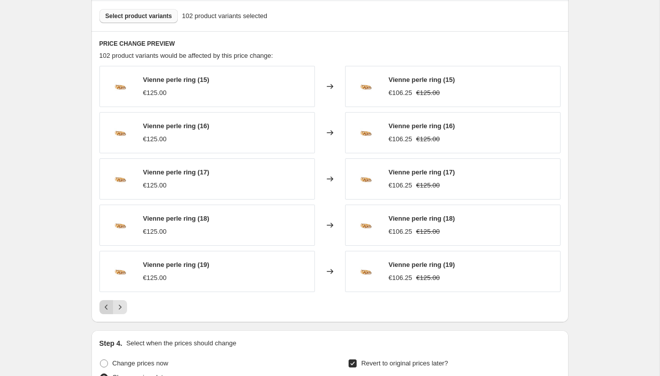
click at [105, 305] on icon "Previous" at bounding box center [107, 307] width 10 height 10
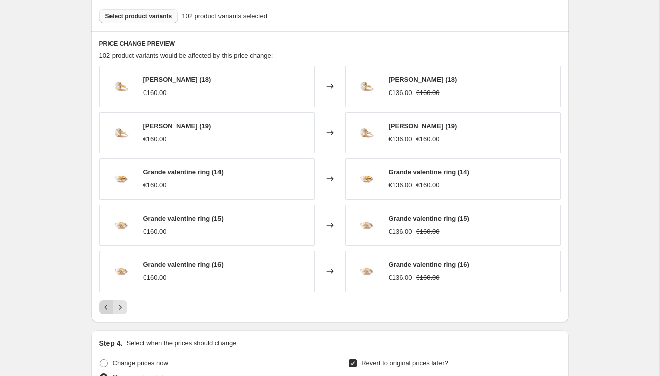
click at [105, 305] on icon "Previous" at bounding box center [107, 307] width 10 height 10
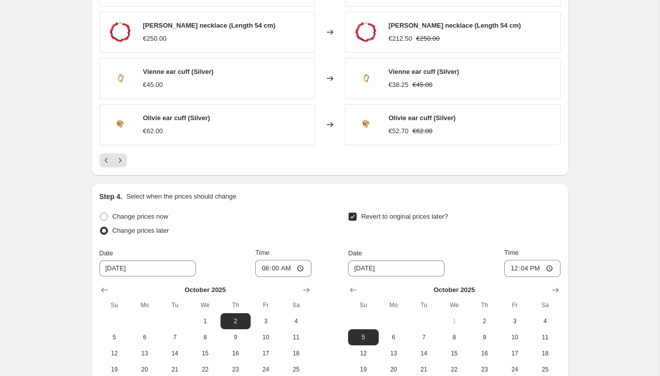
scroll to position [891, 0]
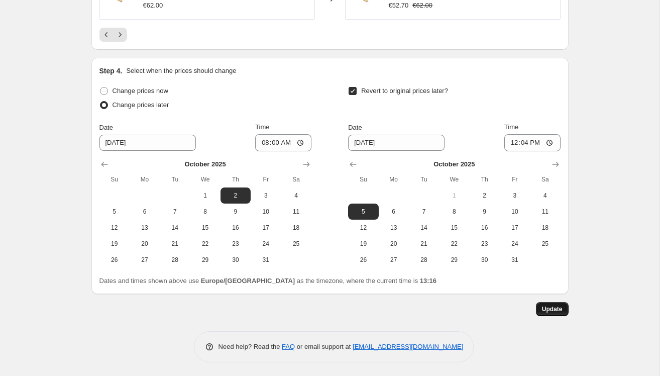
click at [557, 307] on span "Update" at bounding box center [552, 309] width 21 height 8
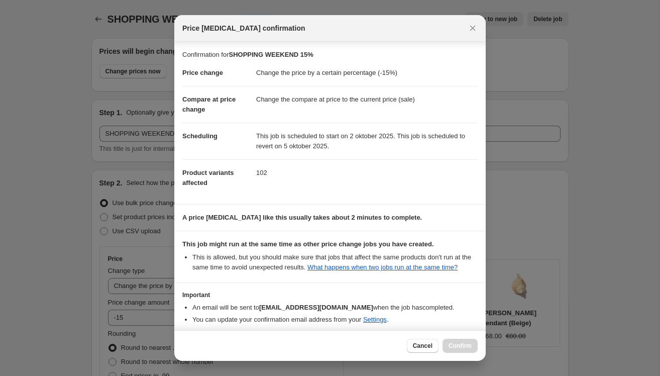
scroll to position [54, 0]
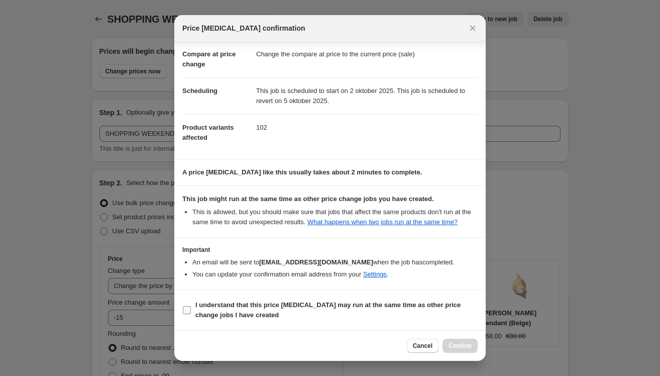
click at [185, 311] on input "I understand that this price [MEDICAL_DATA] may run at the same time as other p…" at bounding box center [187, 310] width 8 height 8
checkbox input "true"
click at [460, 347] on span "Confirm" at bounding box center [460, 346] width 23 height 8
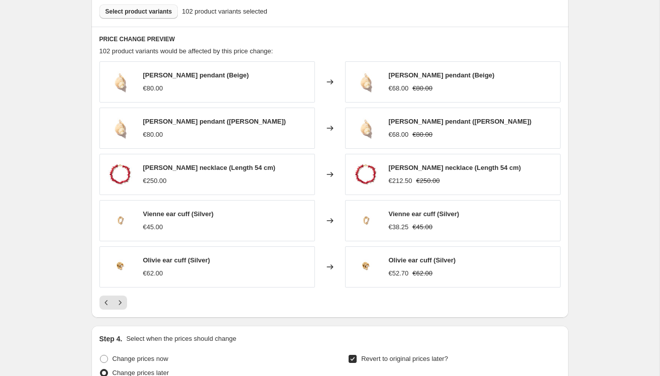
scroll to position [623, 0]
click at [102, 303] on icon "Previous" at bounding box center [107, 303] width 10 height 10
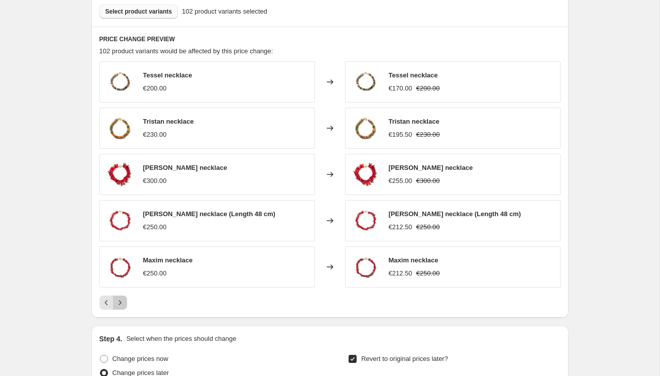
click at [121, 304] on icon "Next" at bounding box center [120, 303] width 10 height 10
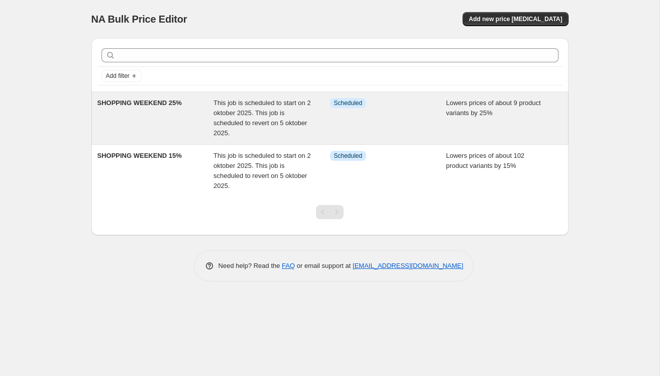
click at [233, 114] on span "This job is scheduled to start on 2 oktober 2025. This job is scheduled to reve…" at bounding box center [263, 118] width 98 height 38
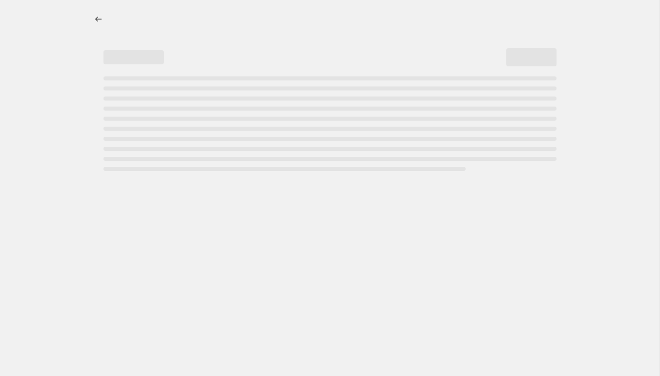
select select "percentage"
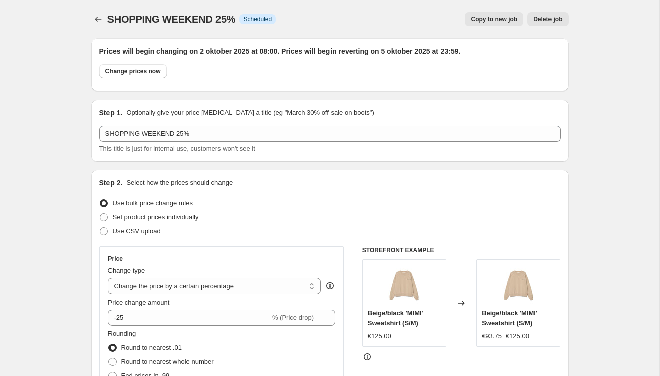
click at [553, 19] on span "Delete job" at bounding box center [548, 19] width 29 height 8
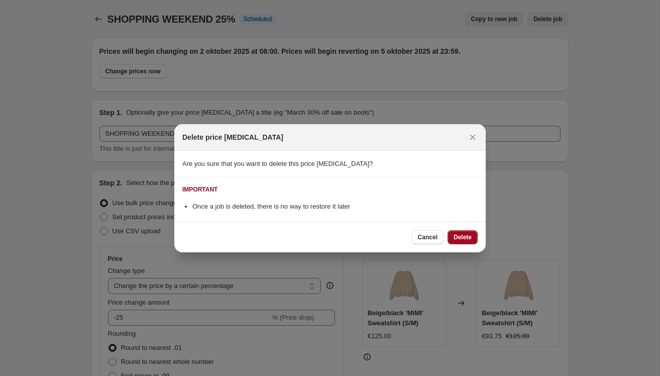
click at [460, 239] on span "Delete" at bounding box center [463, 237] width 18 height 8
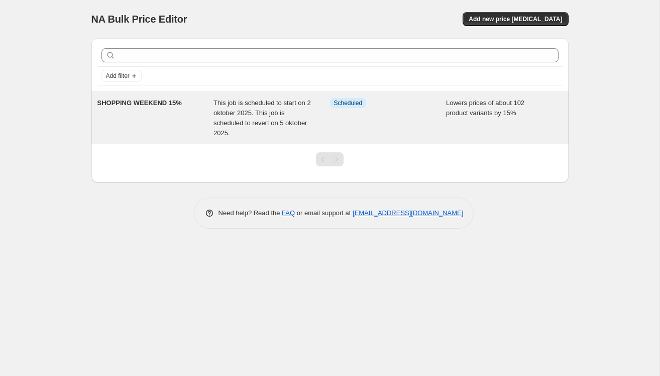
click at [237, 127] on div "This job is scheduled to start on 2 oktober 2025. This job is scheduled to reve…" at bounding box center [272, 118] width 117 height 40
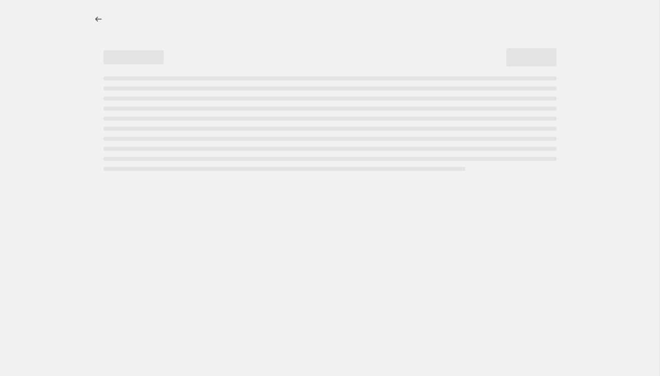
select select "percentage"
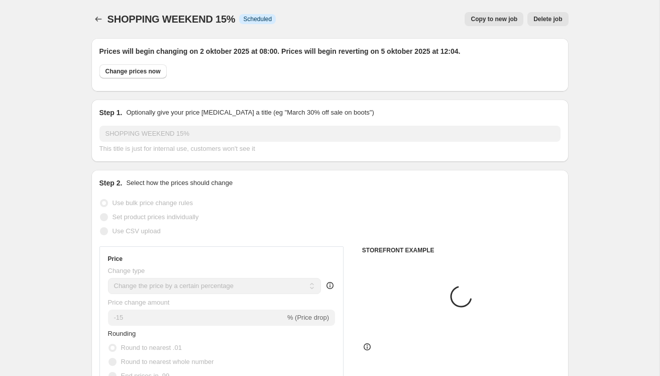
click at [563, 19] on button "Delete job" at bounding box center [548, 19] width 41 height 14
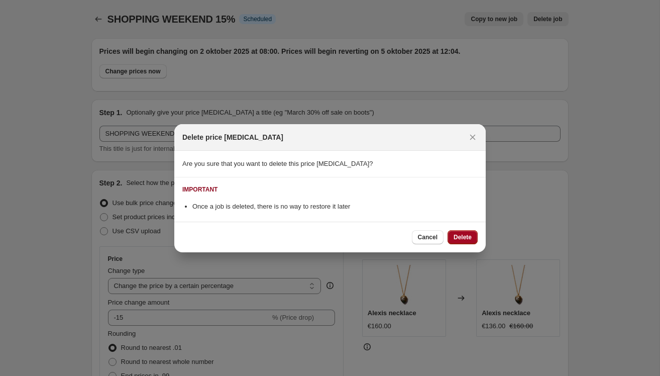
click at [459, 239] on span "Delete" at bounding box center [463, 237] width 18 height 8
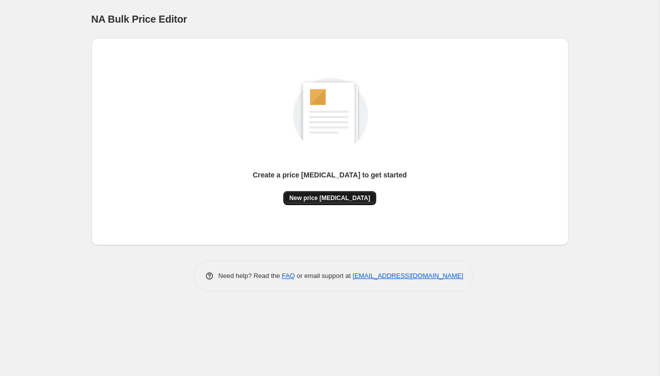
click at [325, 202] on button "New price [MEDICAL_DATA]" at bounding box center [329, 198] width 93 height 14
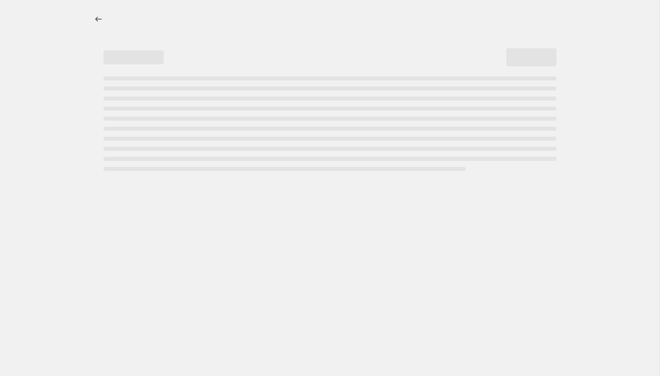
select select "percentage"
